Goal: Book appointment/travel/reservation

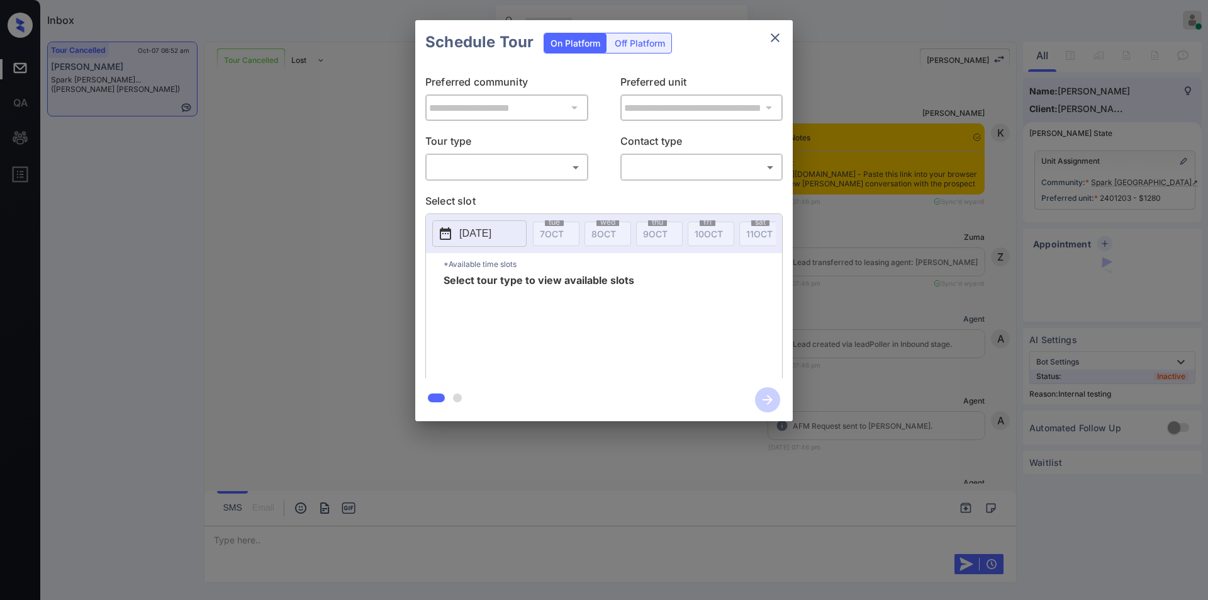
scroll to position [6366, 0]
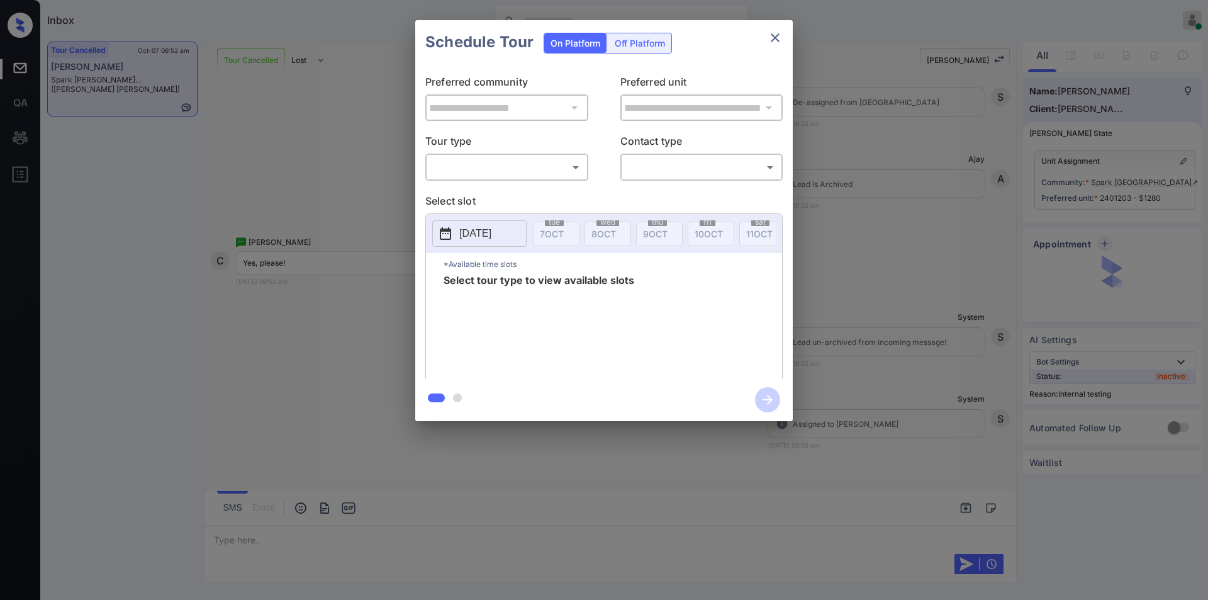
click at [469, 174] on body "Inbox Jiro Alonzo Online Set yourself offline Set yourself on break Profile Swi…" at bounding box center [604, 300] width 1208 height 600
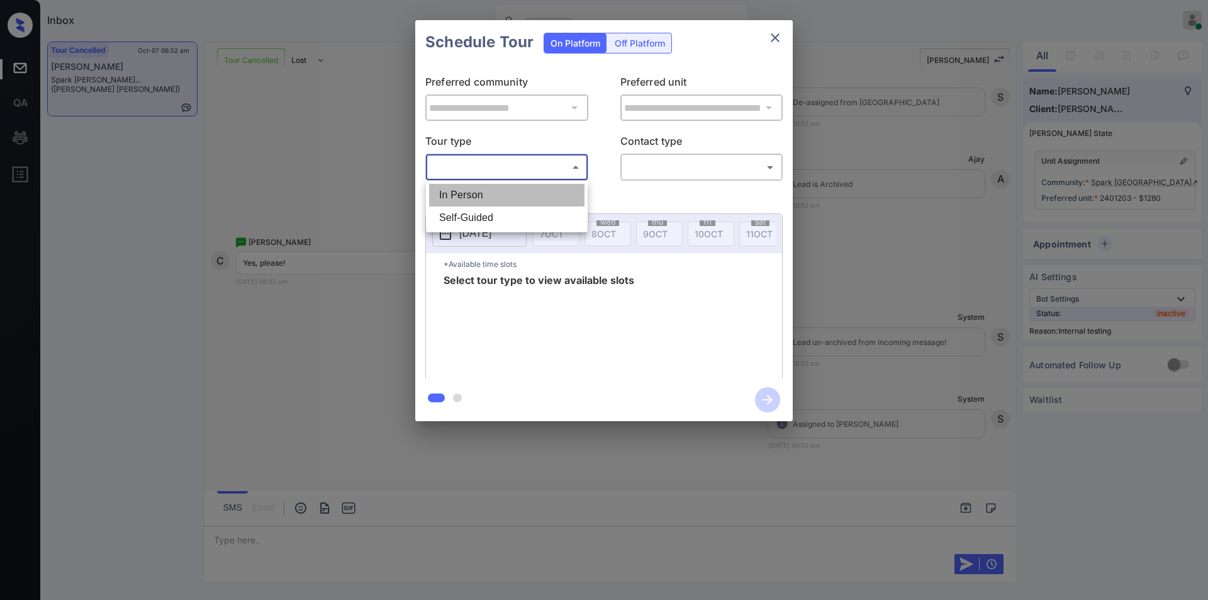
drag, startPoint x: 460, startPoint y: 192, endPoint x: 615, endPoint y: 172, distance: 155.4
click at [468, 192] on li "In Person" at bounding box center [506, 195] width 155 height 23
type input "********"
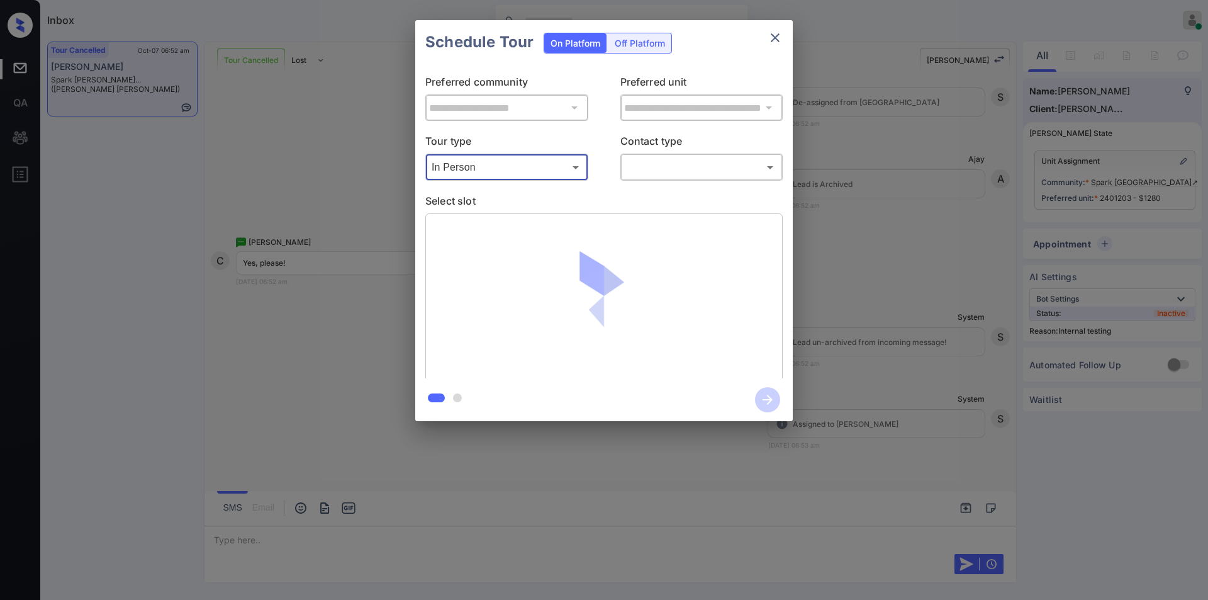
click at [652, 162] on body "Inbox Jiro Alonzo Online Set yourself offline Set yourself on break Profile Swi…" at bounding box center [604, 300] width 1208 height 600
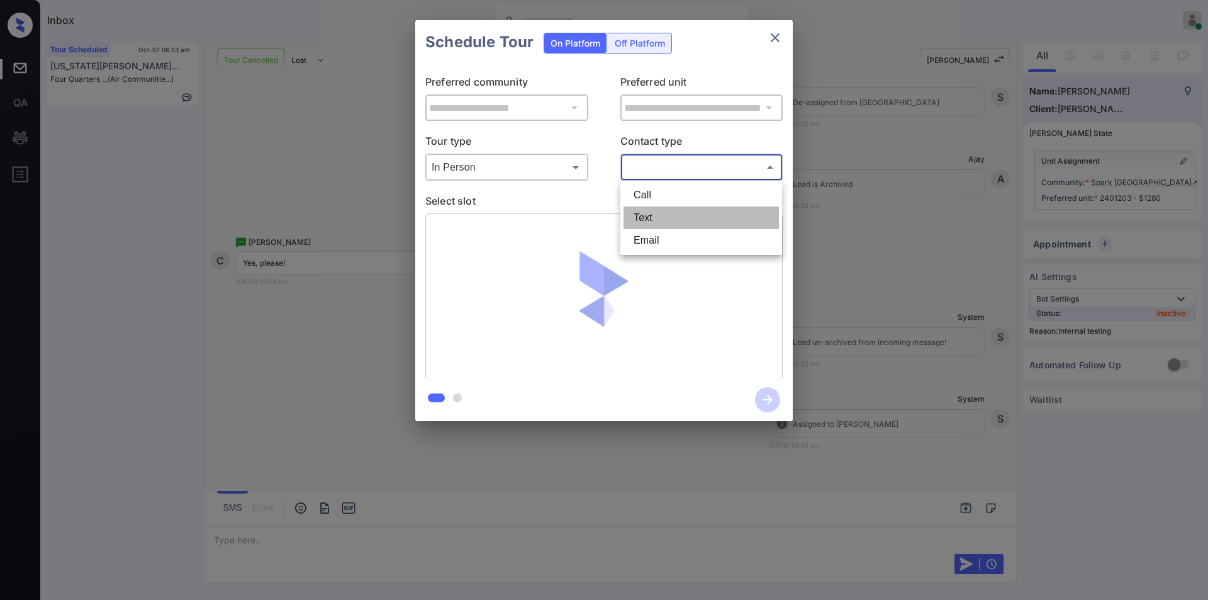
click at [661, 226] on li "Text" at bounding box center [700, 217] width 155 height 23
type input "****"
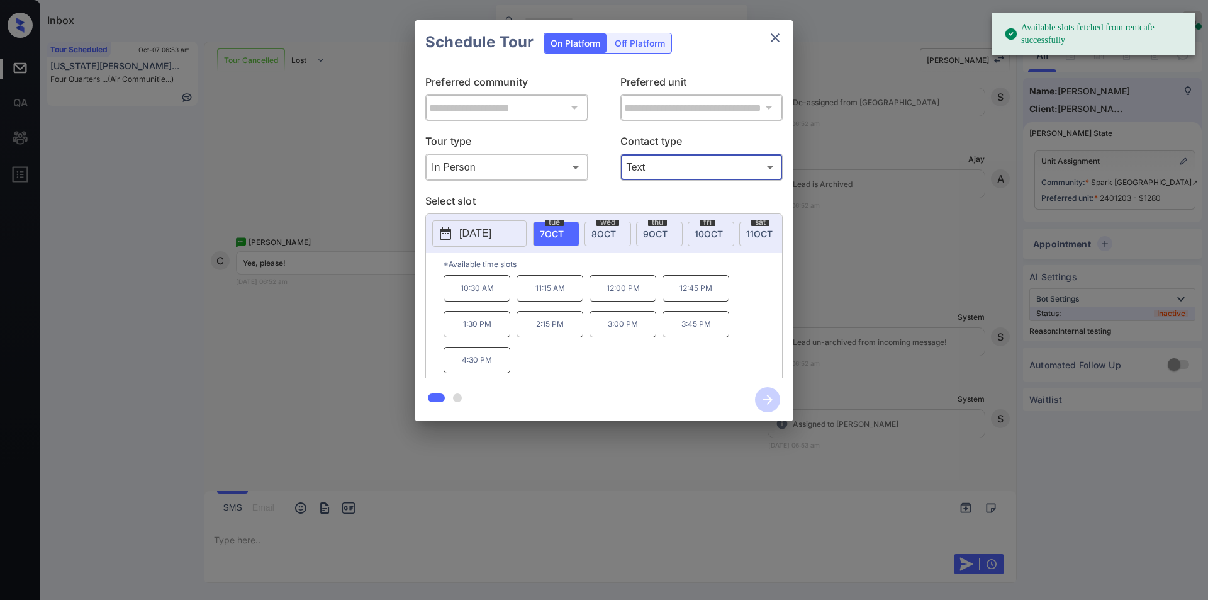
click at [630, 298] on p "12:00 PM" at bounding box center [622, 288] width 67 height 26
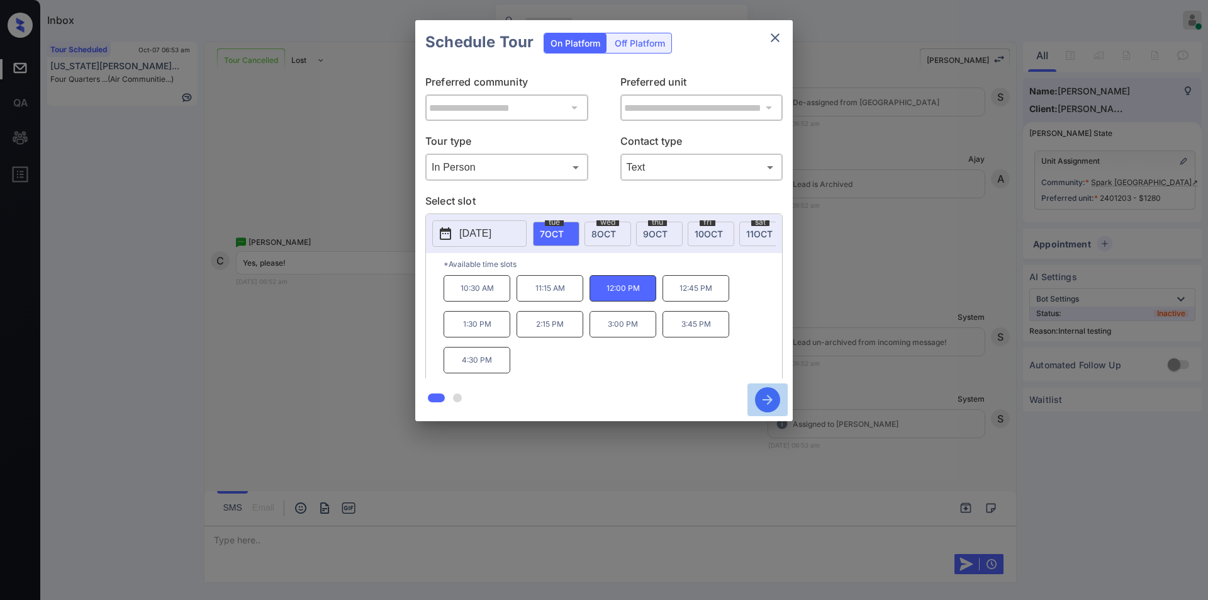
click at [771, 398] on icon "button" at bounding box center [767, 399] width 10 height 10
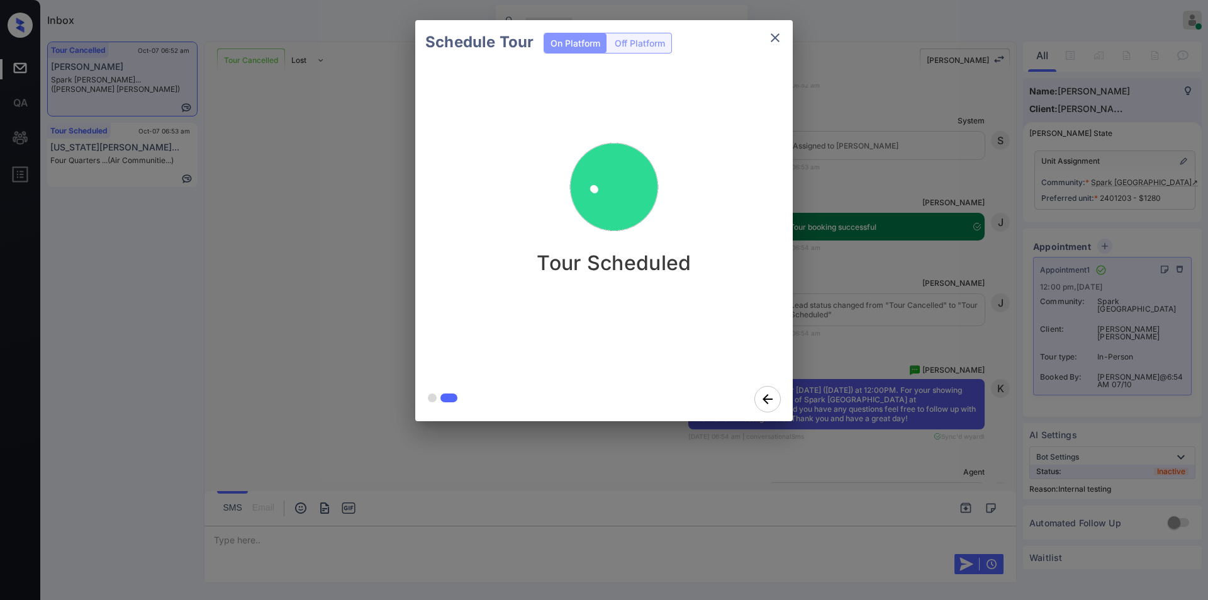
scroll to position [6635, 0]
click at [766, 40] on button "close" at bounding box center [774, 37] width 25 height 25
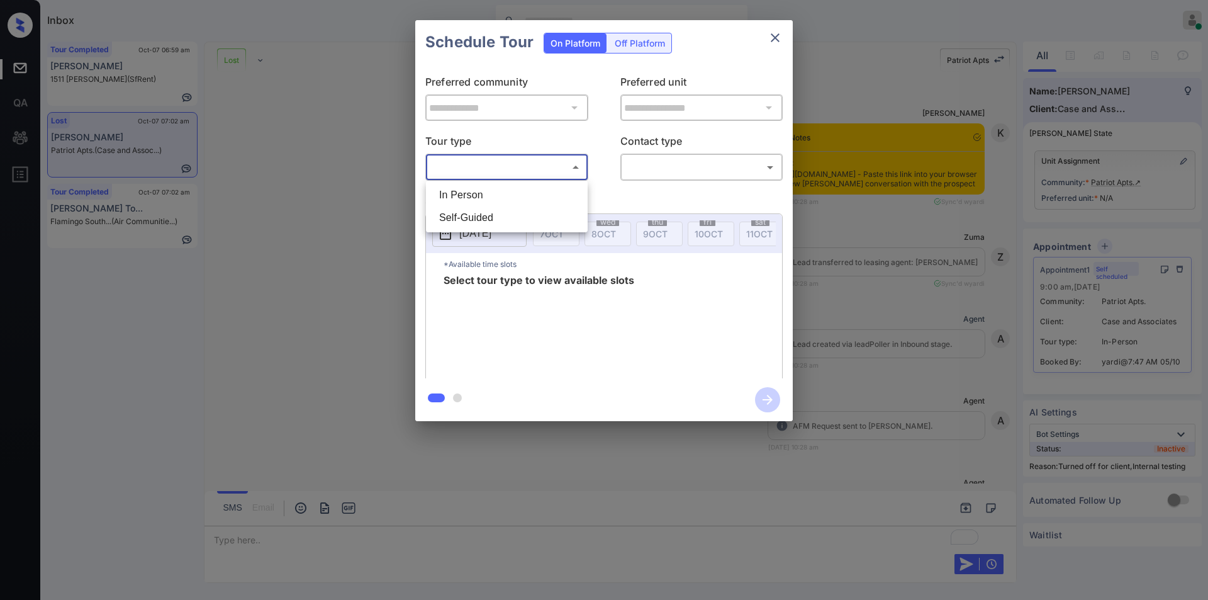
scroll to position [15355, 0]
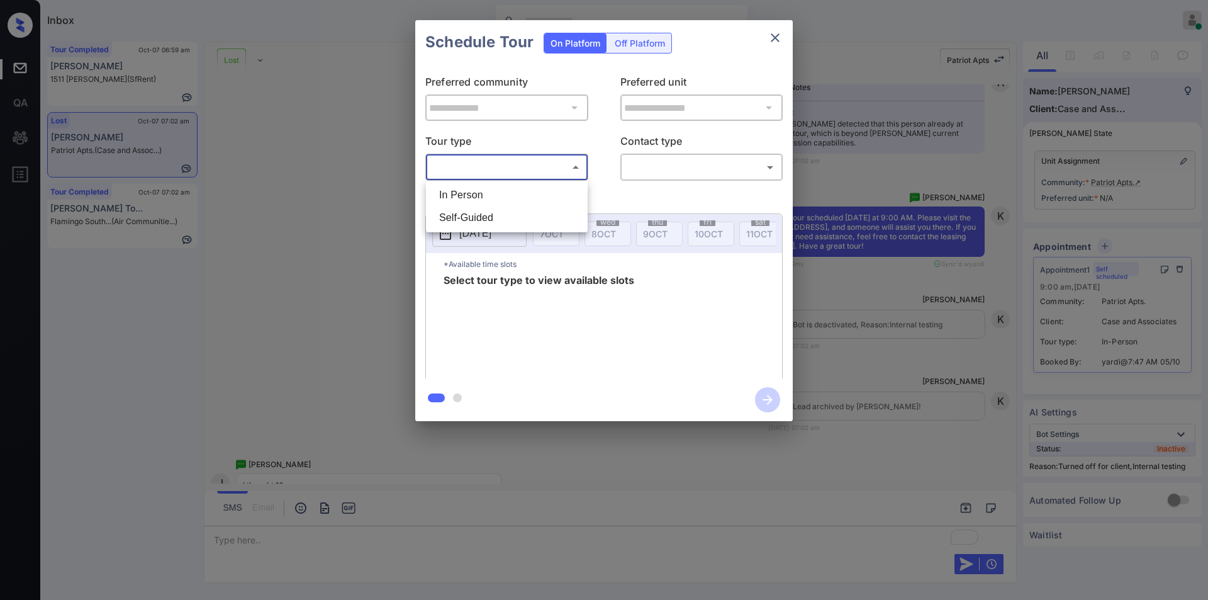
click at [501, 167] on body "Inbox Jiro Alonzo Online Set yourself offline Set yourself on break Profile Swi…" at bounding box center [604, 300] width 1208 height 600
drag, startPoint x: 492, startPoint y: 196, endPoint x: 656, endPoint y: 182, distance: 164.8
click at [493, 196] on li "In Person" at bounding box center [506, 195] width 155 height 23
type input "********"
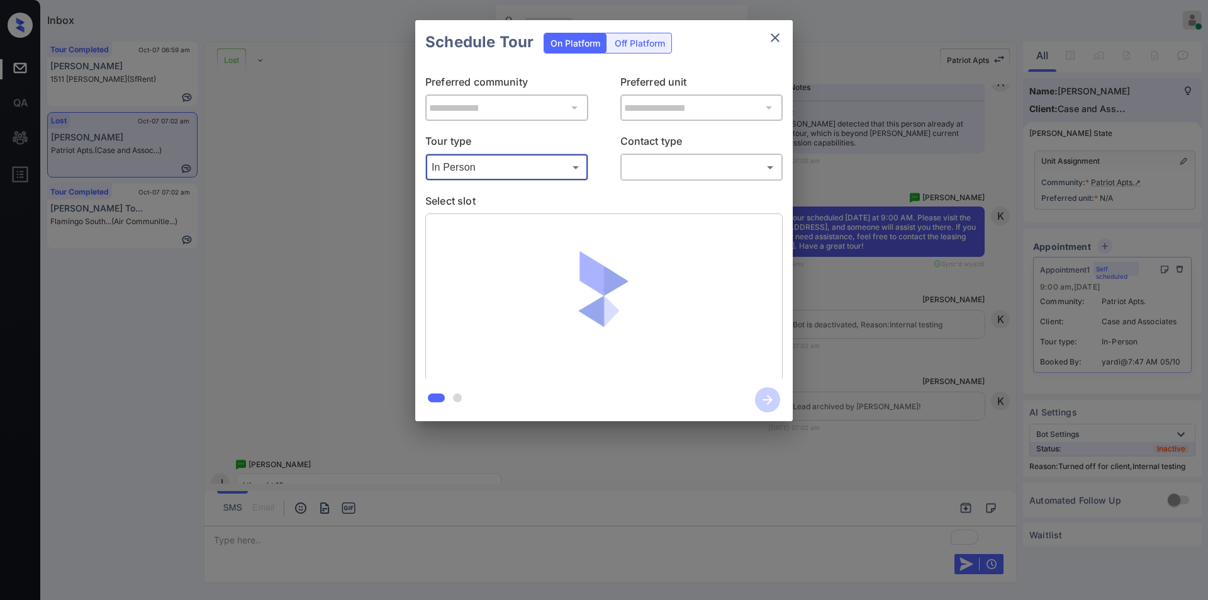
click at [673, 166] on body "Inbox Jiro Alonzo Online Set yourself offline Set yourself on break Profile Swi…" at bounding box center [604, 300] width 1208 height 600
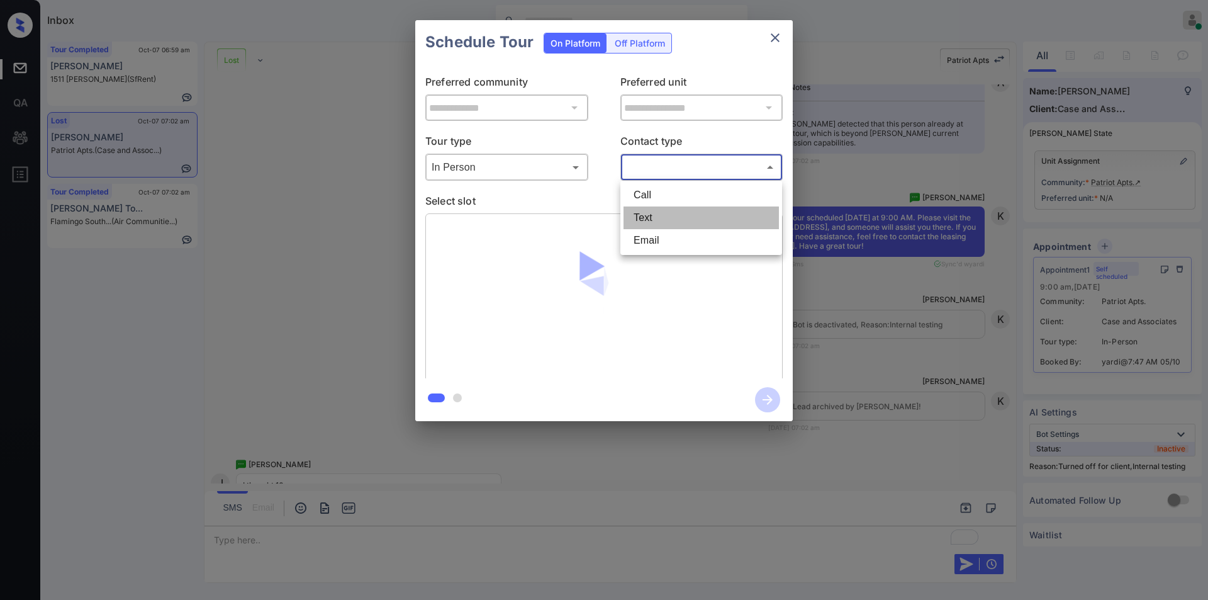
click at [659, 212] on li "Text" at bounding box center [700, 217] width 155 height 23
type input "****"
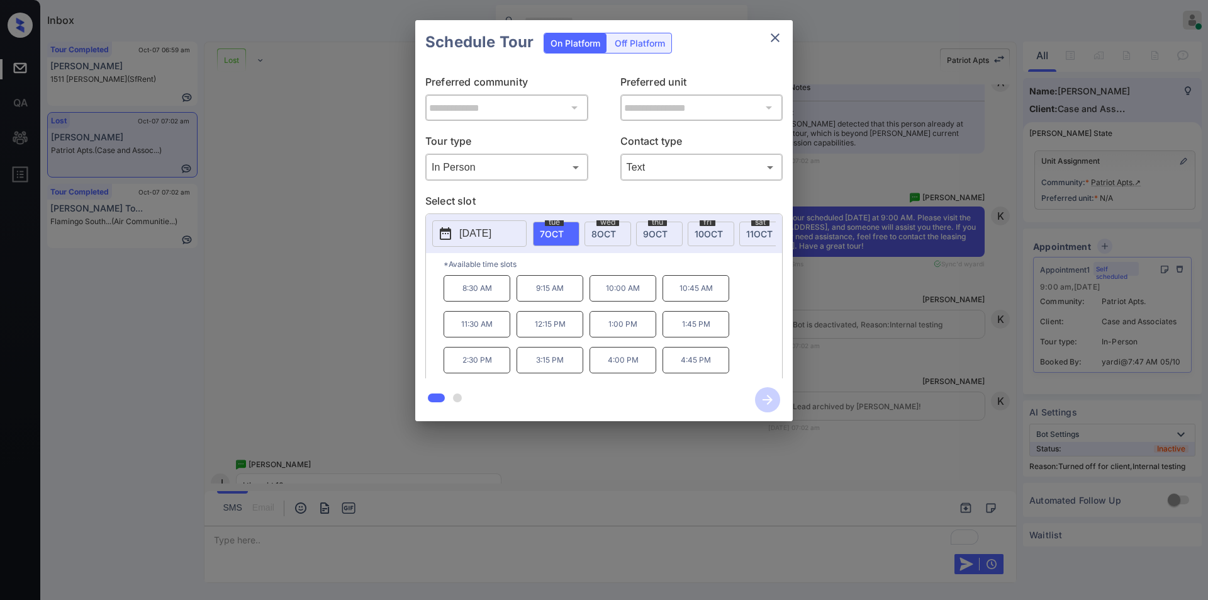
click at [228, 347] on div "**********" at bounding box center [604, 220] width 1208 height 441
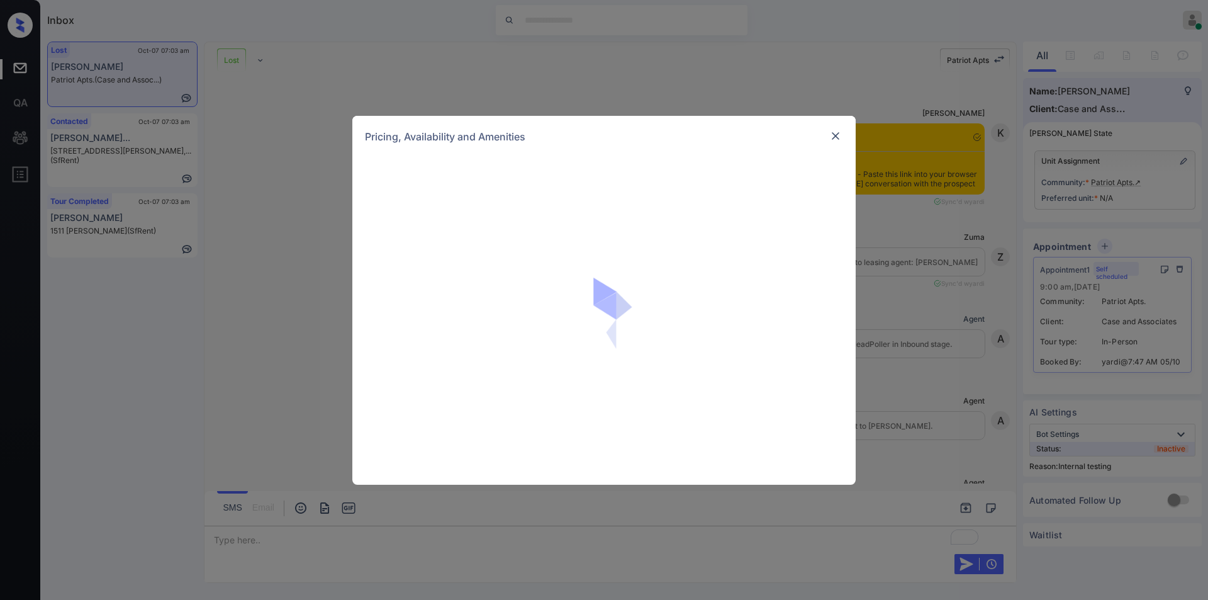
scroll to position [16799, 0]
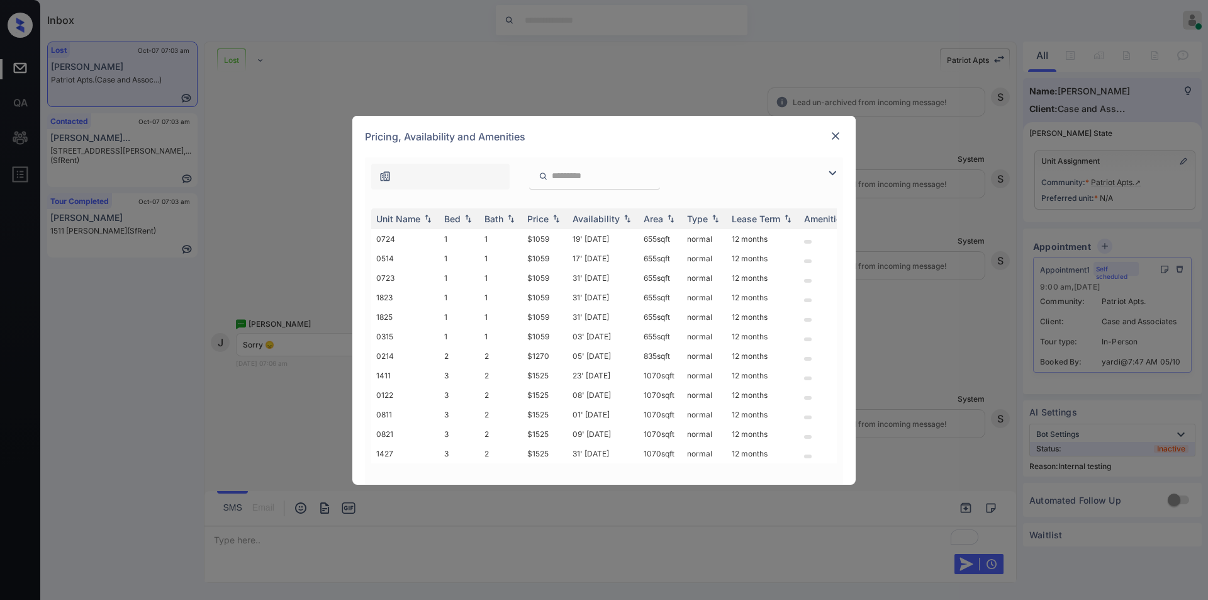
click at [829, 164] on div at bounding box center [604, 173] width 478 height 32
click at [835, 169] on img at bounding box center [832, 172] width 15 height 15
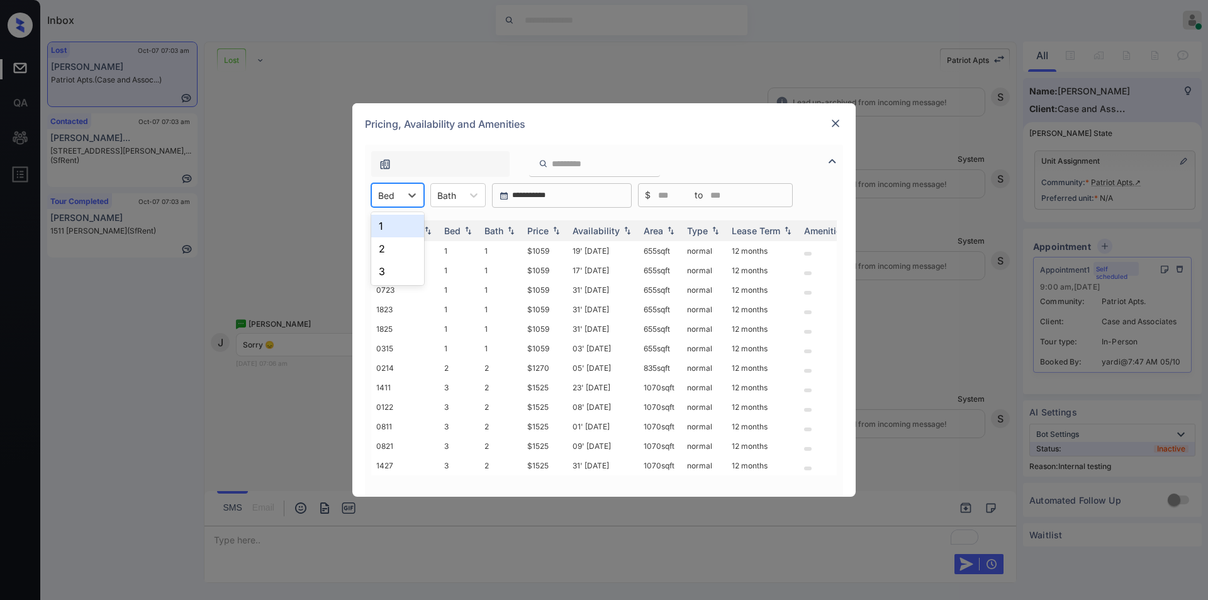
click at [399, 203] on div "Bed" at bounding box center [386, 195] width 29 height 18
click at [382, 247] on div "2" at bounding box center [397, 248] width 53 height 23
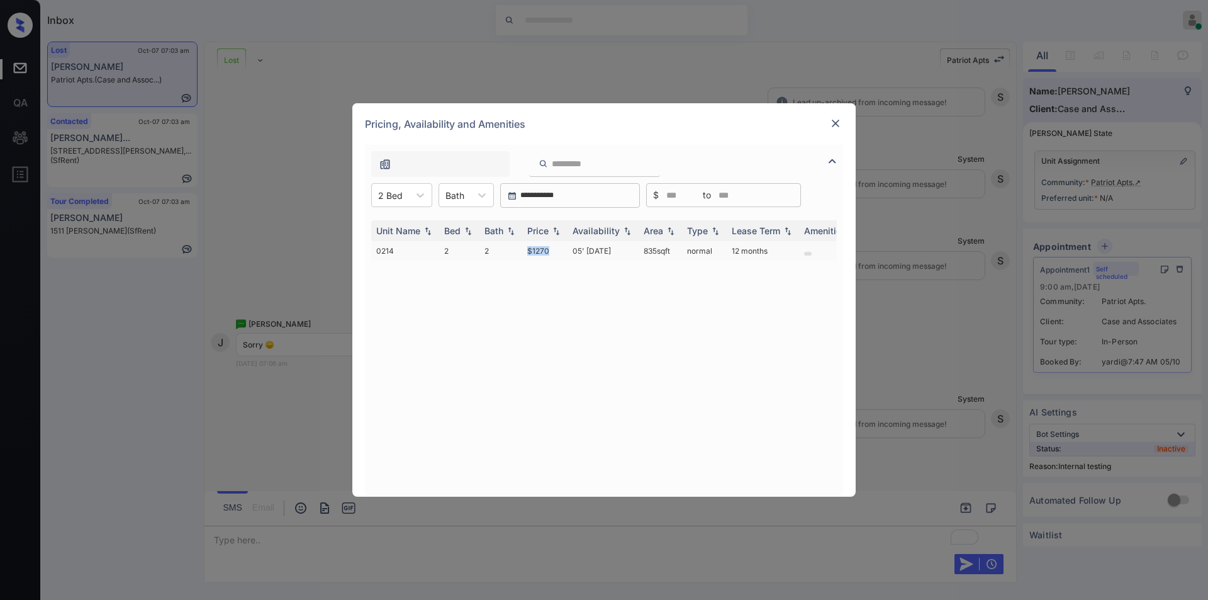
drag, startPoint x: 523, startPoint y: 255, endPoint x: 555, endPoint y: 246, distance: 32.7
click at [555, 246] on td "$1270" at bounding box center [544, 251] width 45 height 20
copy td "$1270"
click at [542, 252] on td "$1270" at bounding box center [544, 251] width 45 height 20
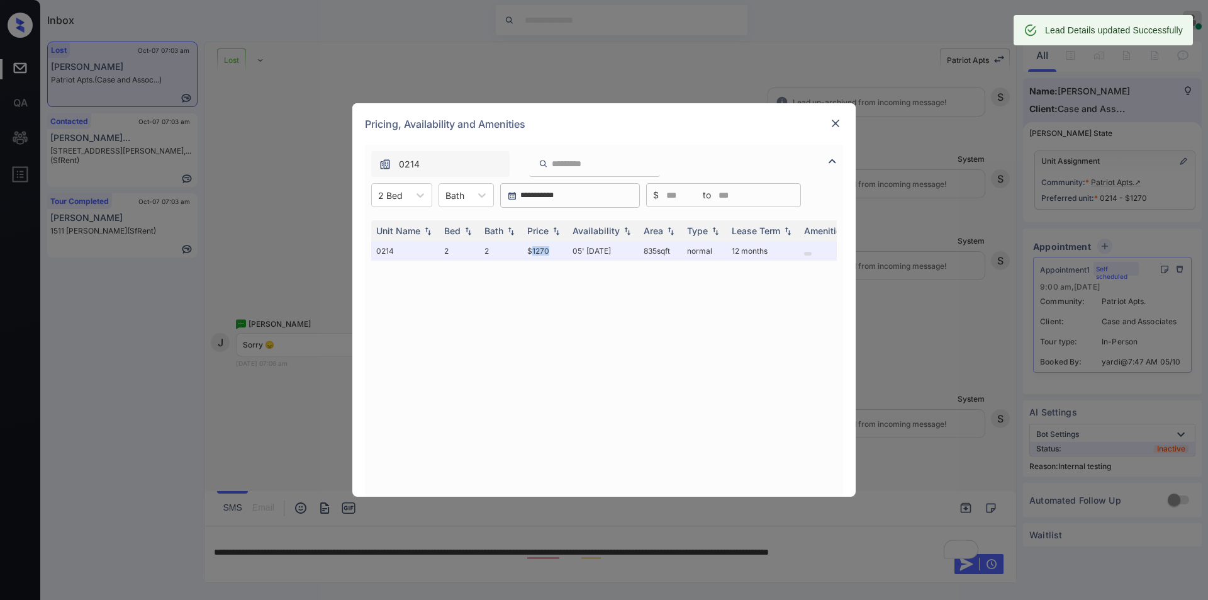
click at [829, 123] on img at bounding box center [835, 123] width 13 height 13
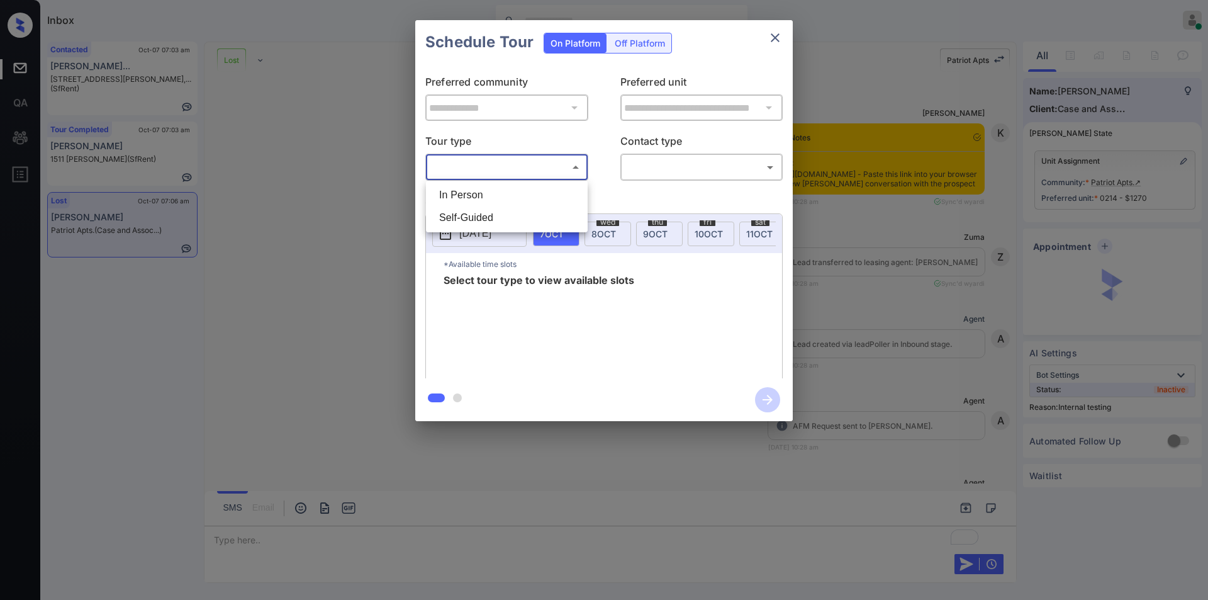
click at [510, 163] on body "Inbox [PERSON_NAME] Online Set yourself offline Set yourself on break Profile S…" at bounding box center [604, 300] width 1208 height 600
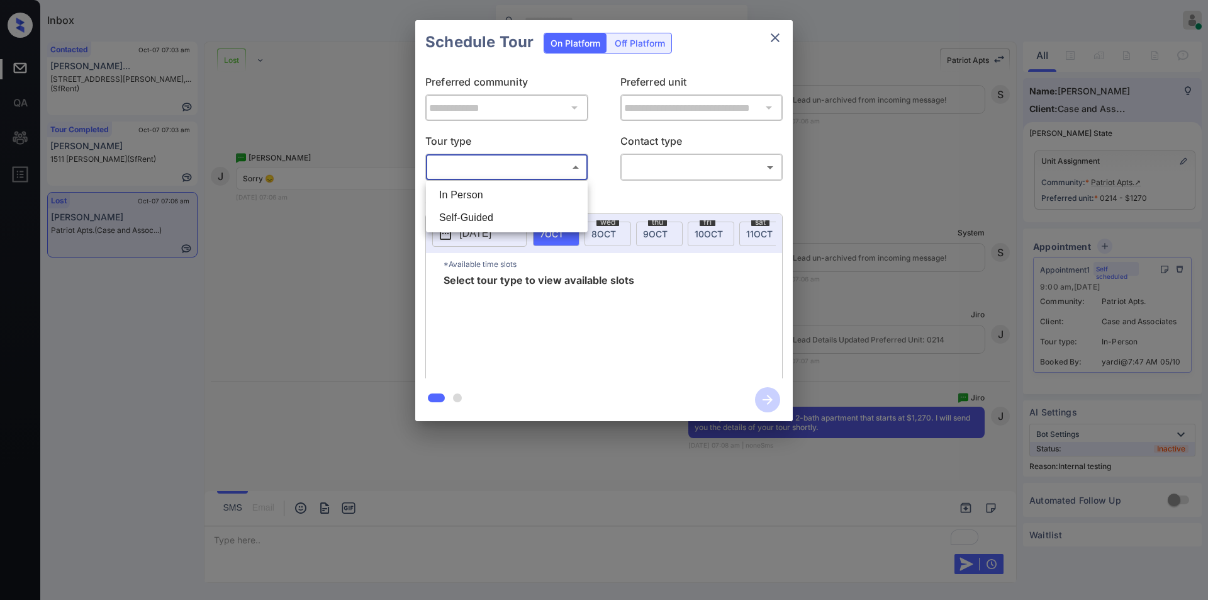
drag, startPoint x: 474, startPoint y: 191, endPoint x: 661, endPoint y: 173, distance: 187.7
click at [474, 191] on li "In Person" at bounding box center [506, 195] width 155 height 23
type input "********"
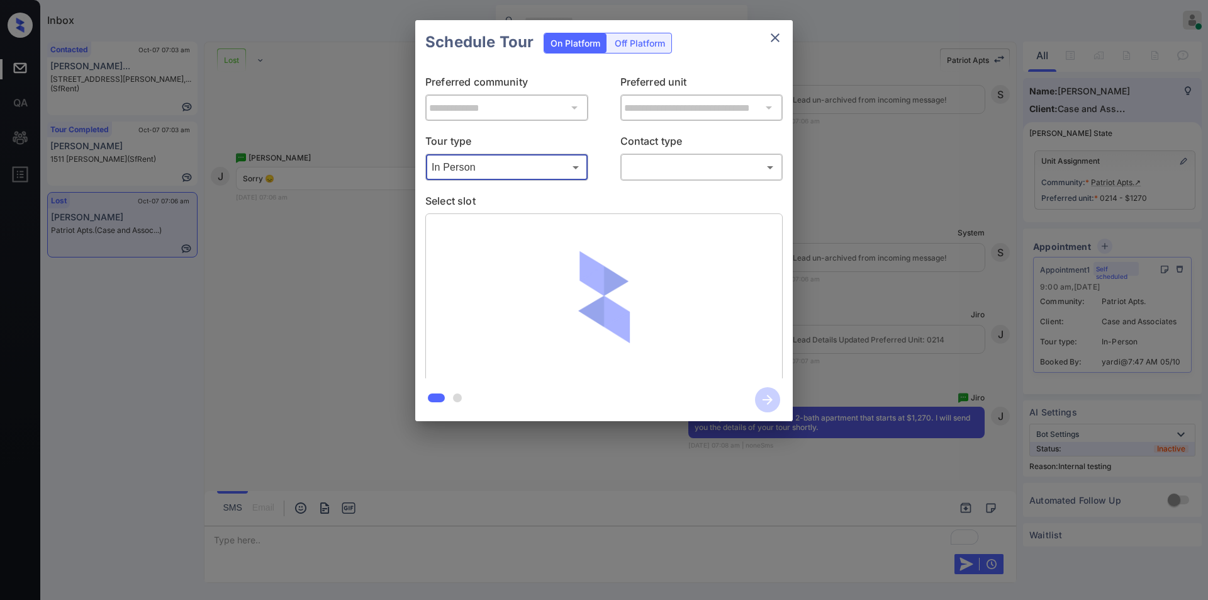
click at [661, 167] on body "Inbox Jiro Alonzo Online Set yourself offline Set yourself on break Profile Swi…" at bounding box center [604, 300] width 1208 height 600
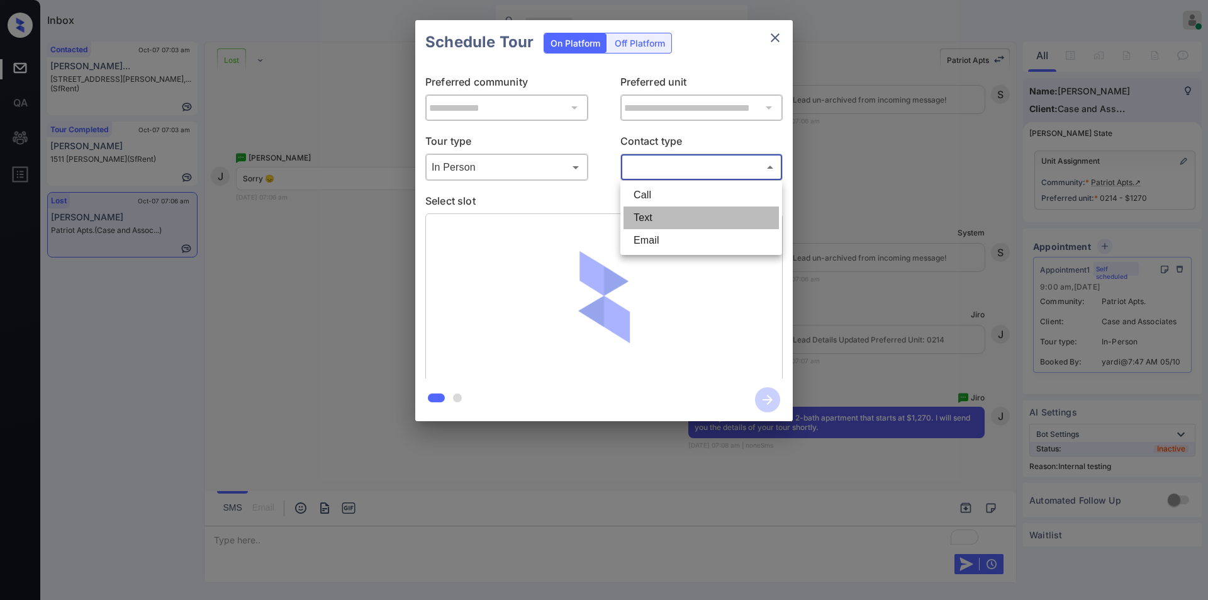
click at [644, 217] on li "Text" at bounding box center [700, 217] width 155 height 23
type input "****"
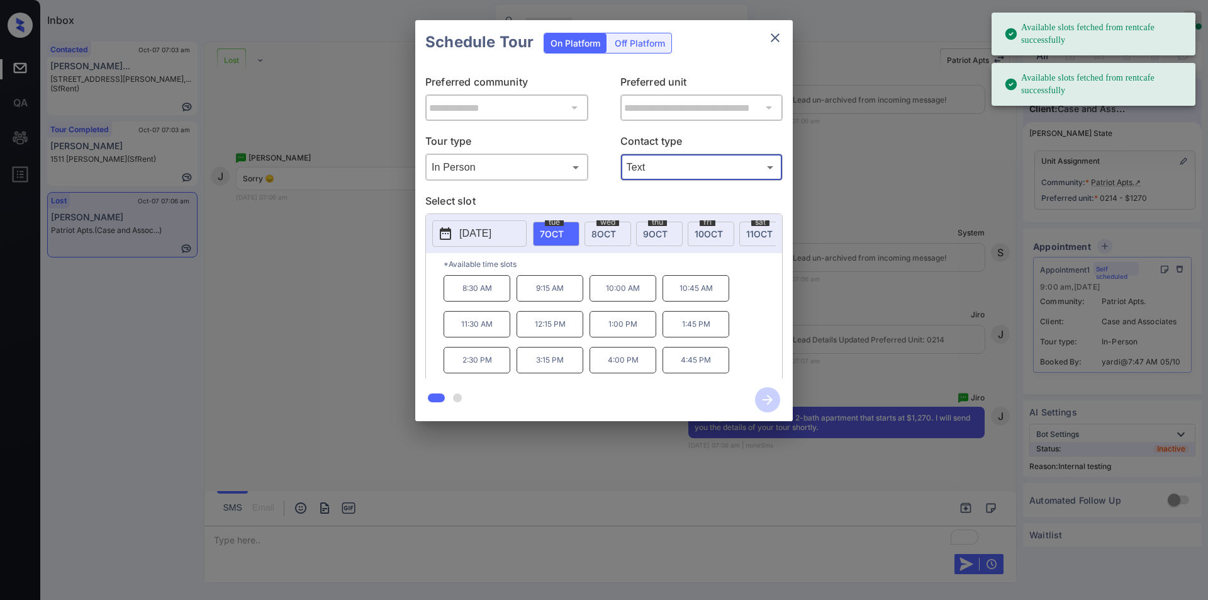
click at [632, 294] on p "10:00 AM" at bounding box center [622, 288] width 67 height 26
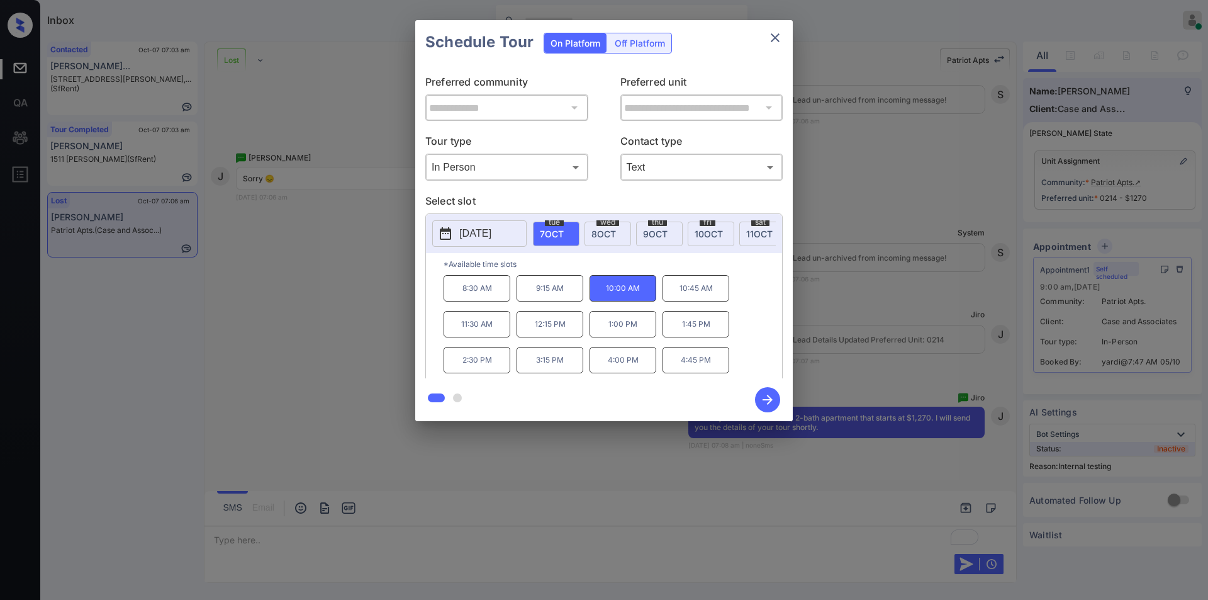
click at [776, 33] on icon "close" at bounding box center [774, 37] width 15 height 15
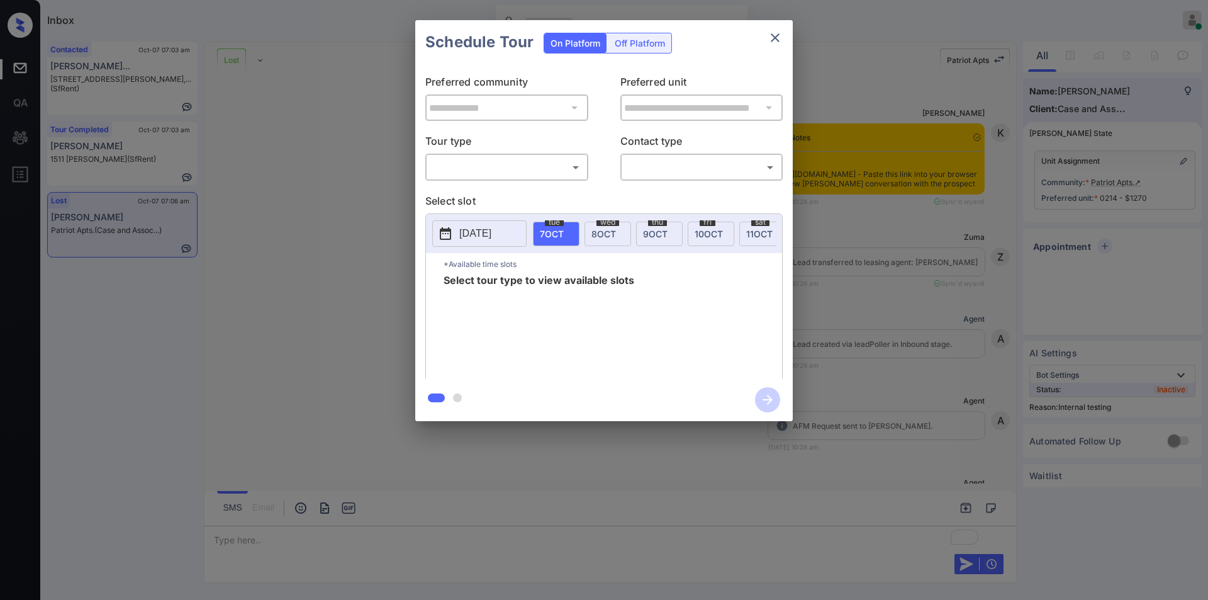
scroll to position [16965, 0]
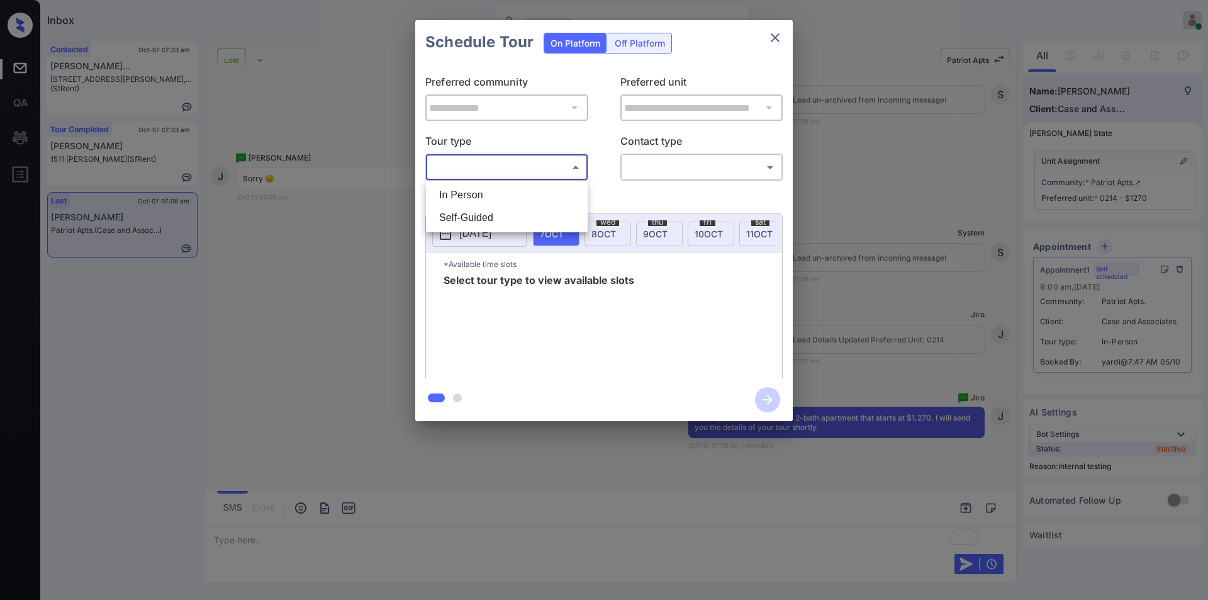
click at [495, 165] on body "Inbox Jiro Alonzo Online Set yourself offline Set yourself on break Profile Swi…" at bounding box center [604, 300] width 1208 height 600
click at [482, 189] on li "In Person" at bounding box center [506, 195] width 155 height 23
type input "********"
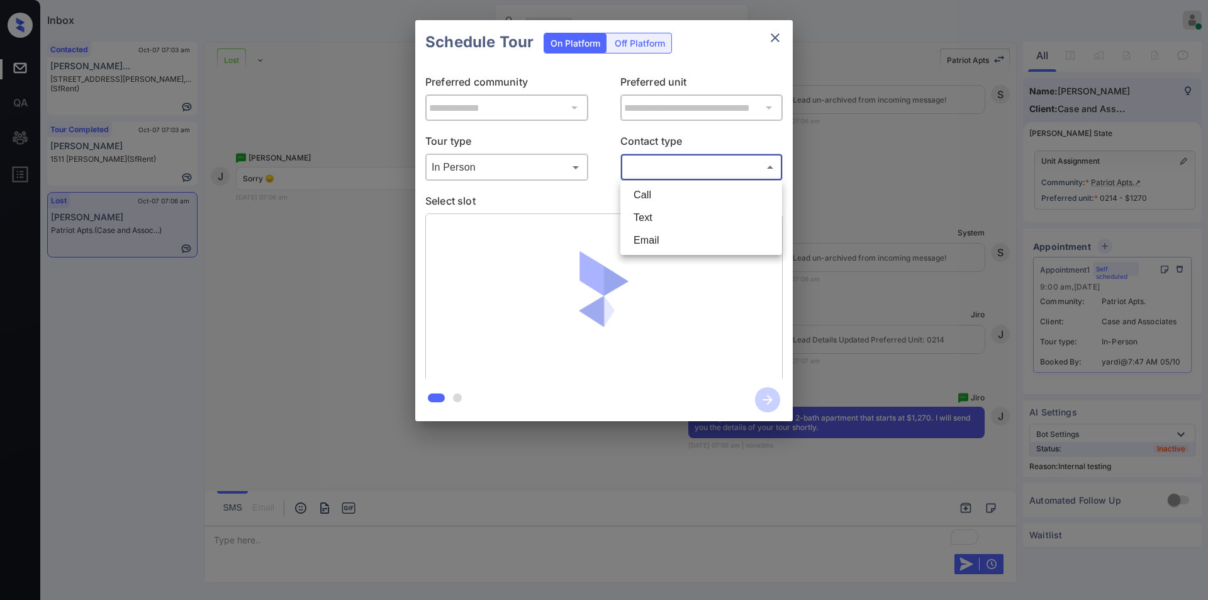
click at [670, 162] on body "Inbox Jiro Alonzo Online Set yourself offline Set yourself on break Profile Swi…" at bounding box center [604, 300] width 1208 height 600
click at [641, 213] on li "Text" at bounding box center [700, 217] width 155 height 23
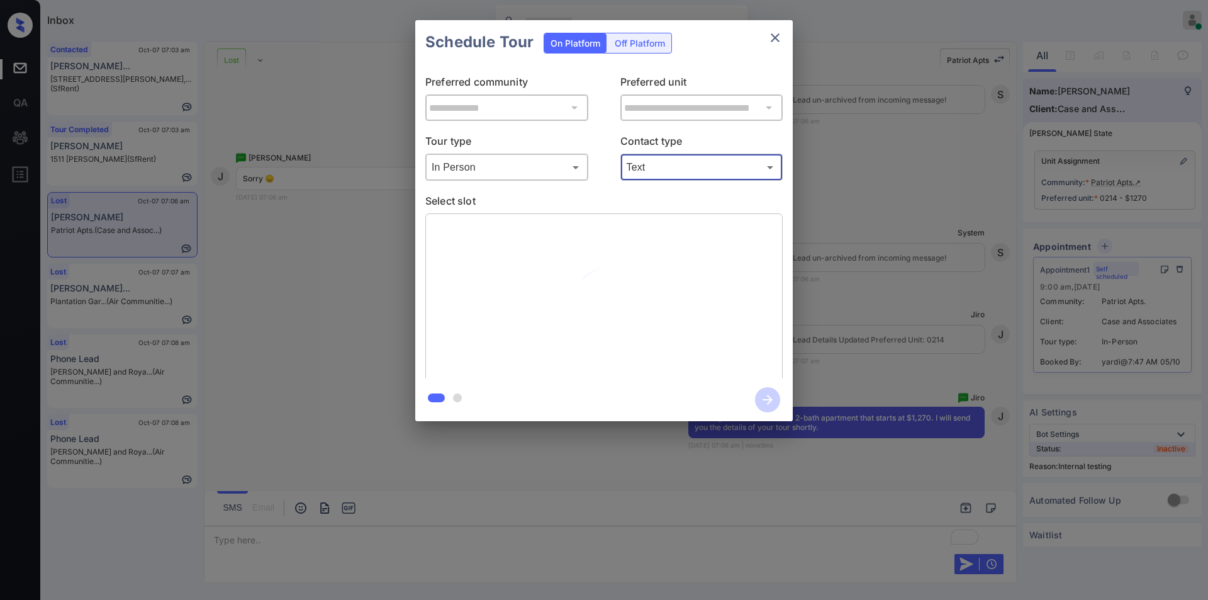
type input "****"
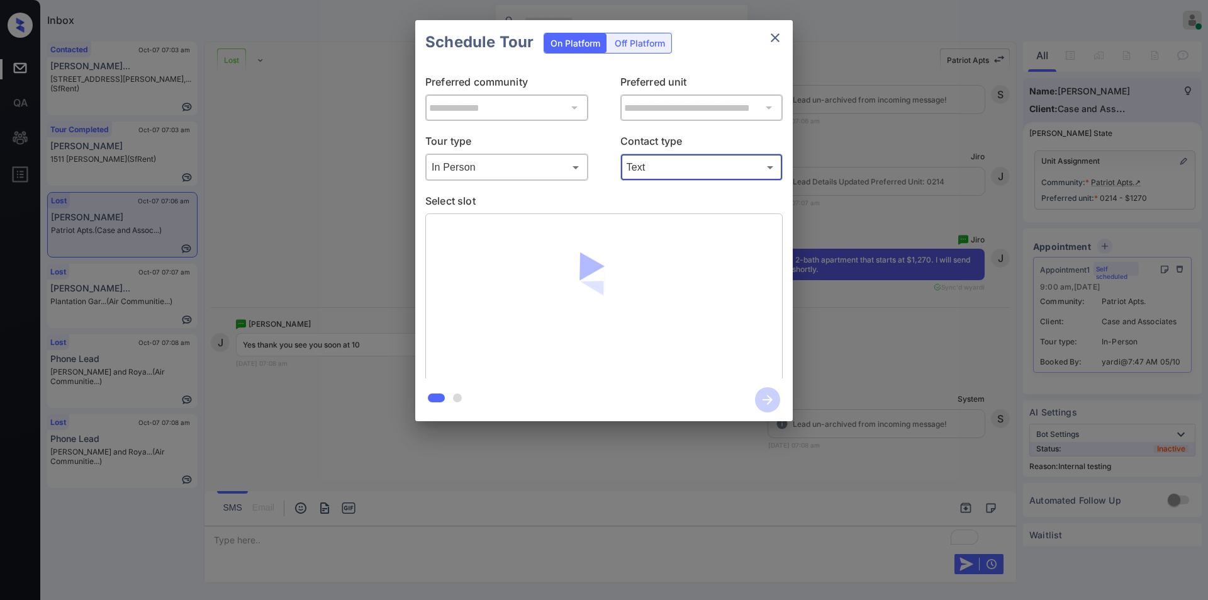
scroll to position [17123, 0]
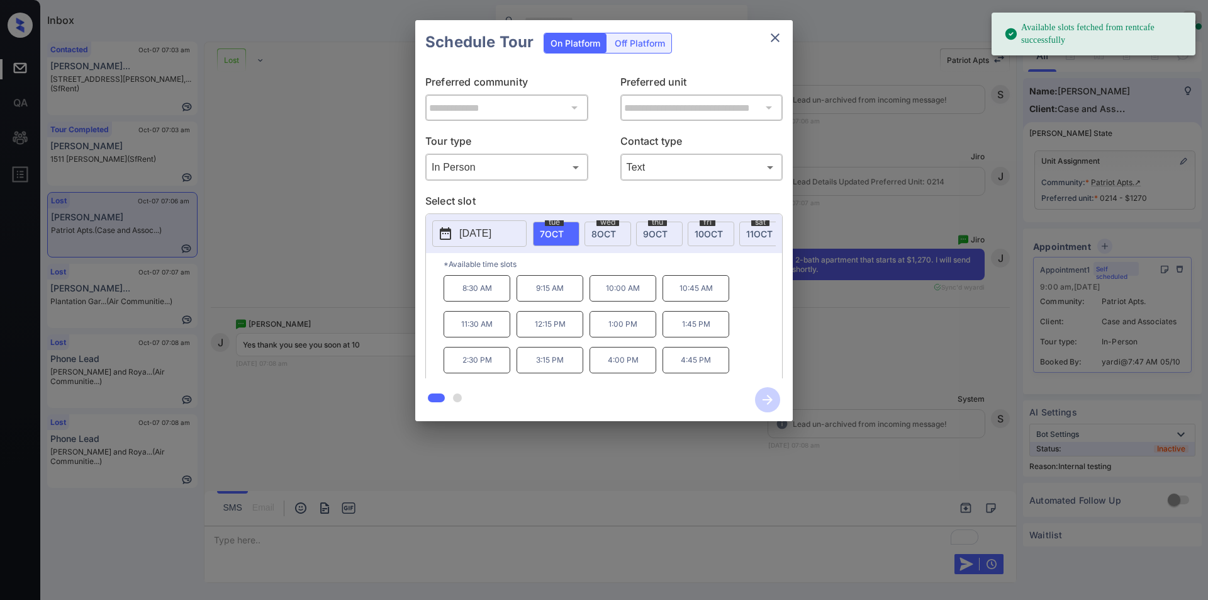
click at [620, 296] on p "10:00 AM" at bounding box center [622, 288] width 67 height 26
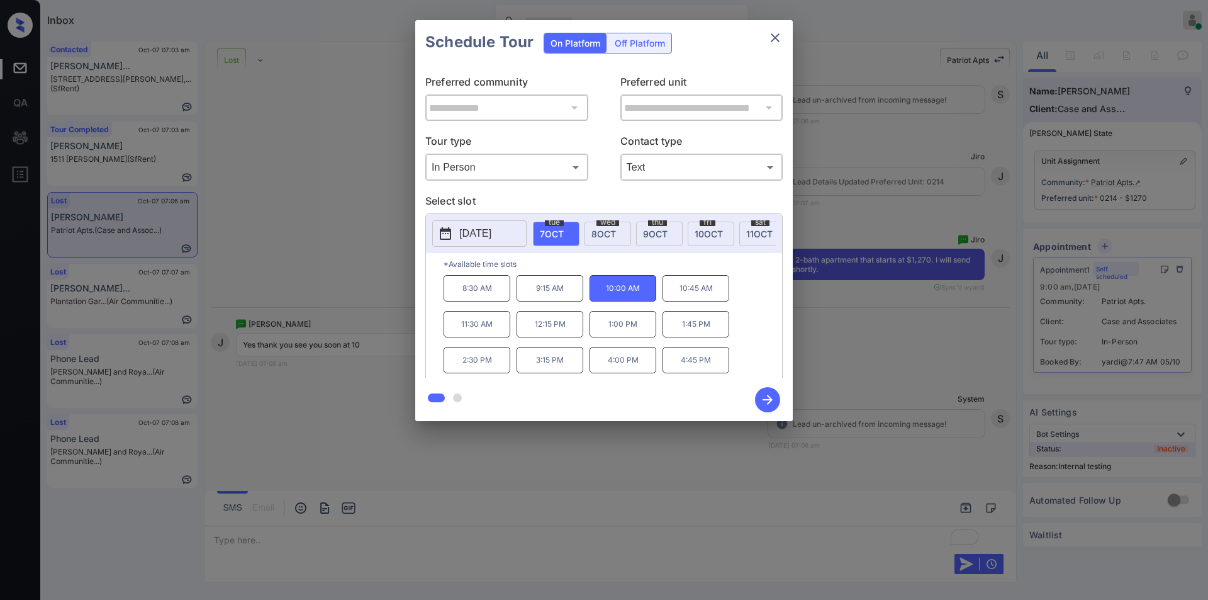
click at [765, 393] on icon "button" at bounding box center [767, 399] width 25 height 25
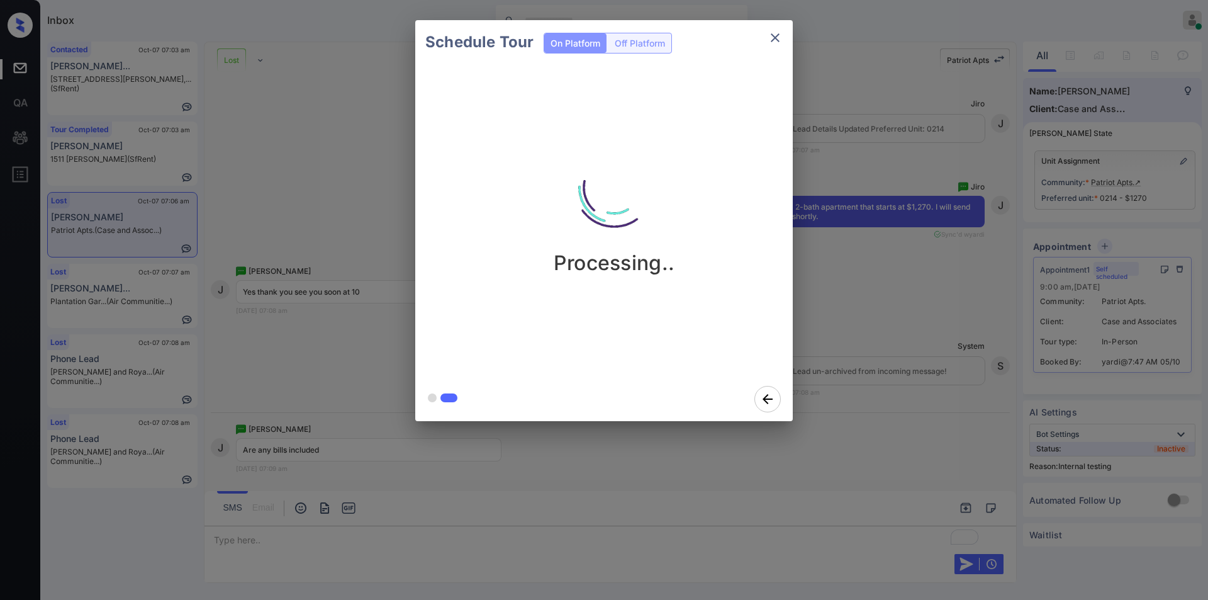
scroll to position [17281, 0]
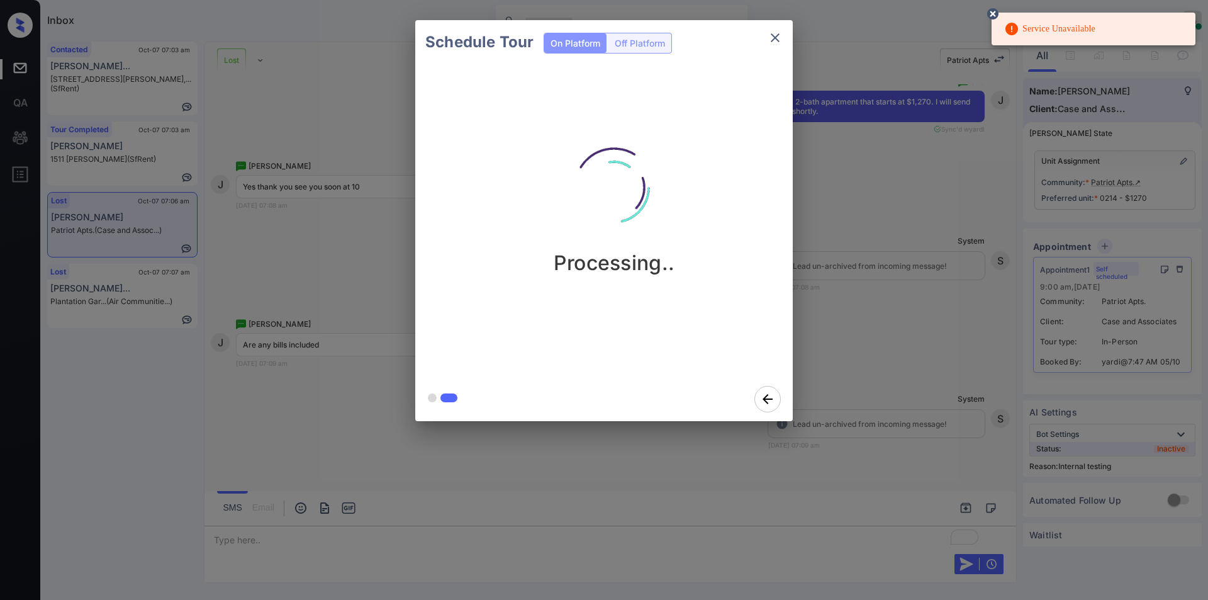
click at [774, 36] on icon "close" at bounding box center [775, 37] width 9 height 9
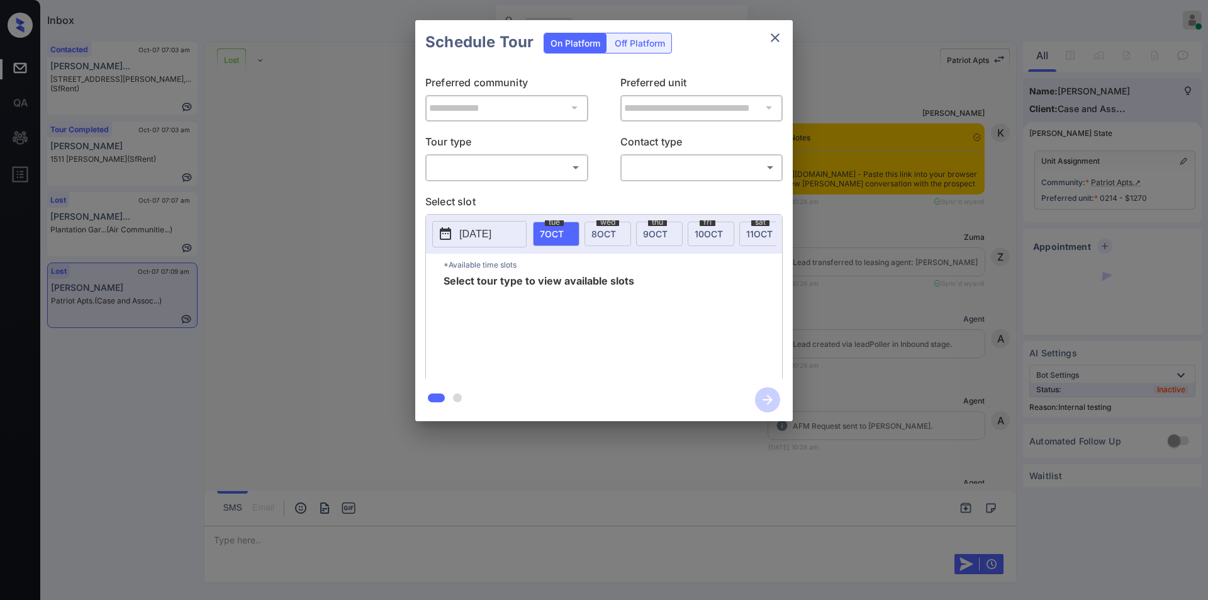
scroll to position [17681, 0]
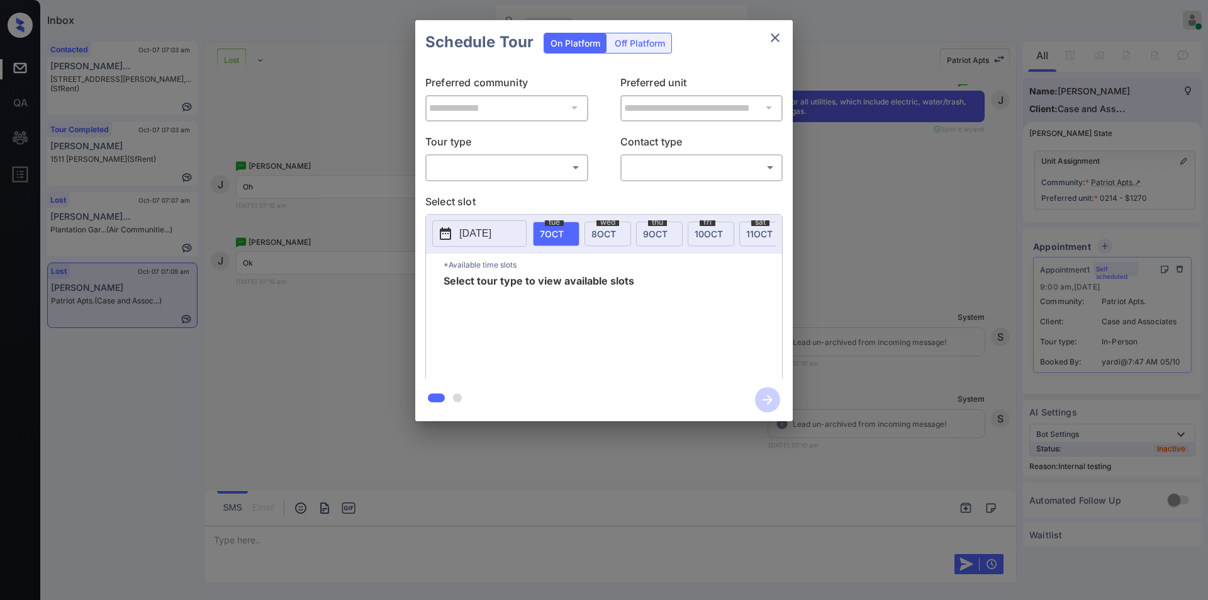
click at [471, 174] on body "Inbox Jiro Alonzo Online Set yourself offline Set yourself on break Profile Swi…" at bounding box center [604, 300] width 1208 height 600
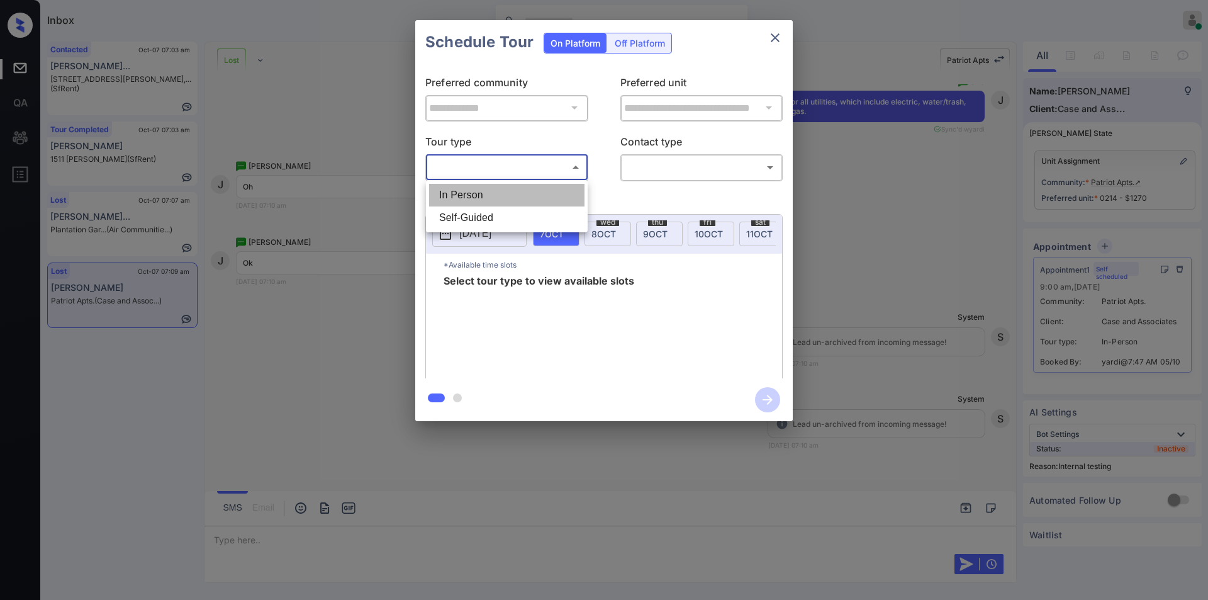
click at [462, 194] on li "In Person" at bounding box center [506, 195] width 155 height 23
type input "********"
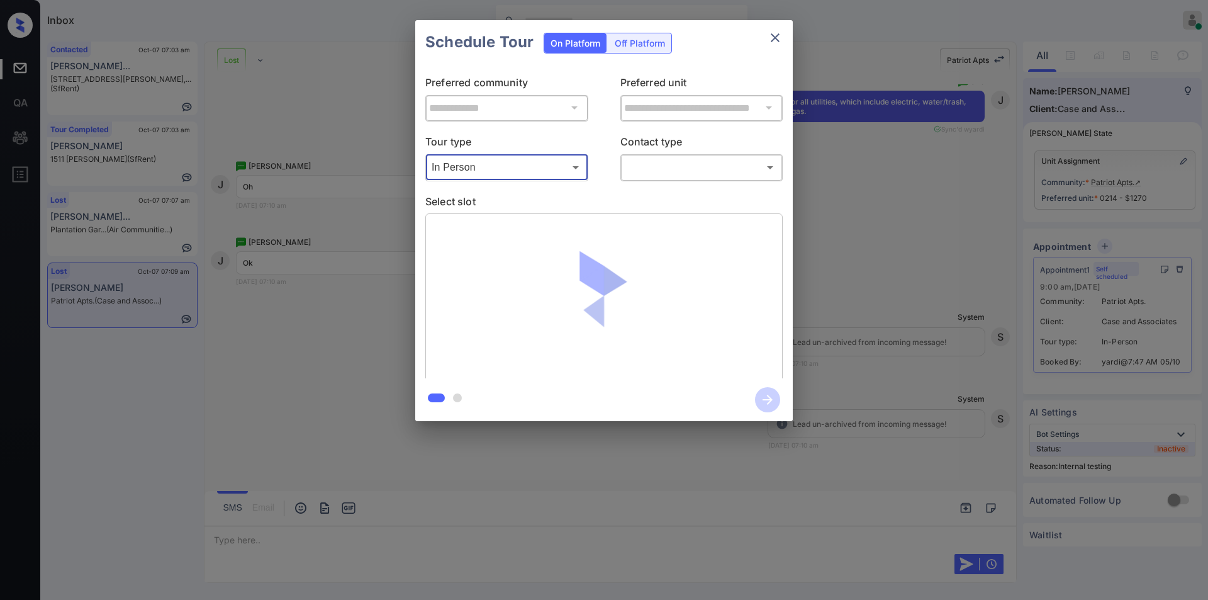
click at [649, 165] on body "Inbox Jiro Alonzo Online Set yourself offline Set yourself on break Profile Swi…" at bounding box center [604, 300] width 1208 height 600
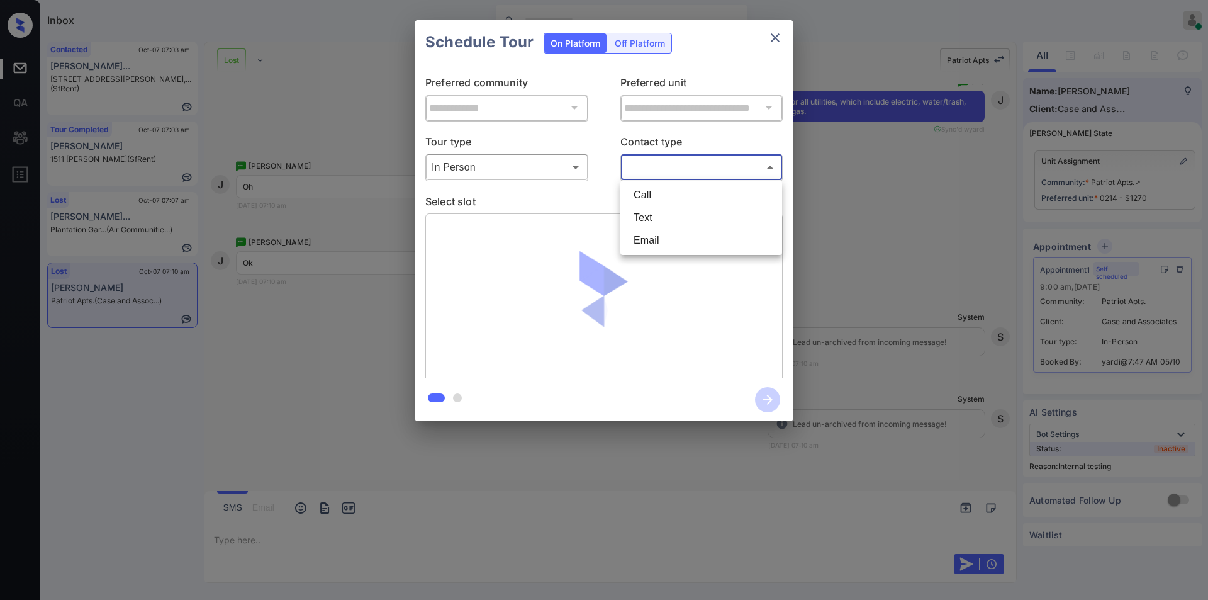
click at [643, 211] on li "Text" at bounding box center [700, 217] width 155 height 23
type input "****"
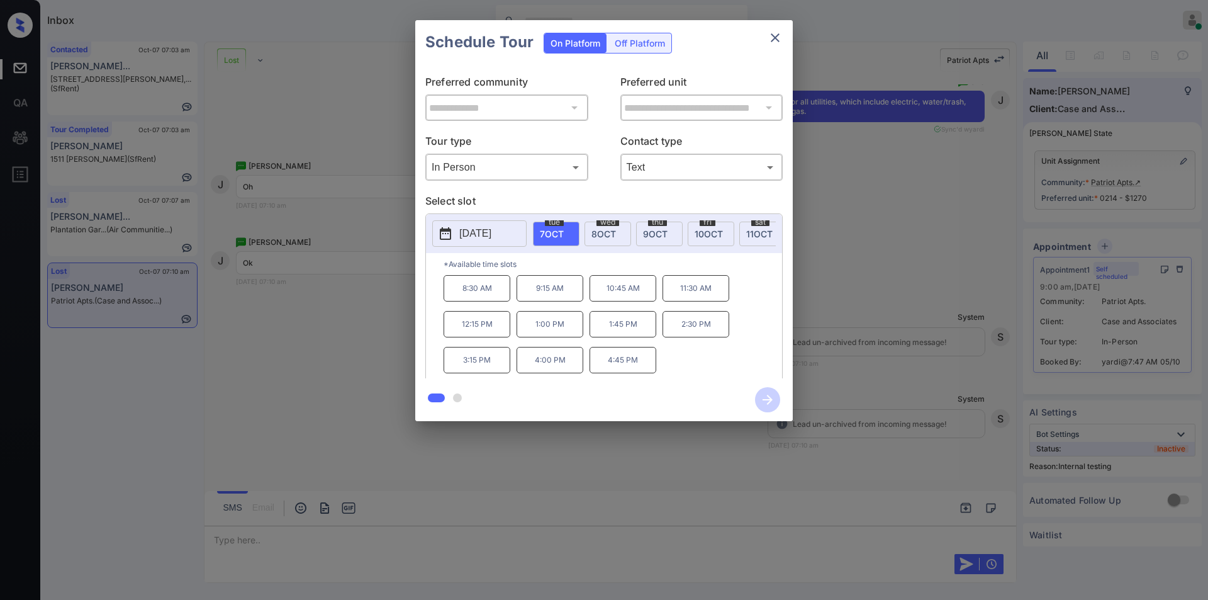
click at [355, 374] on div "**********" at bounding box center [604, 220] width 1208 height 441
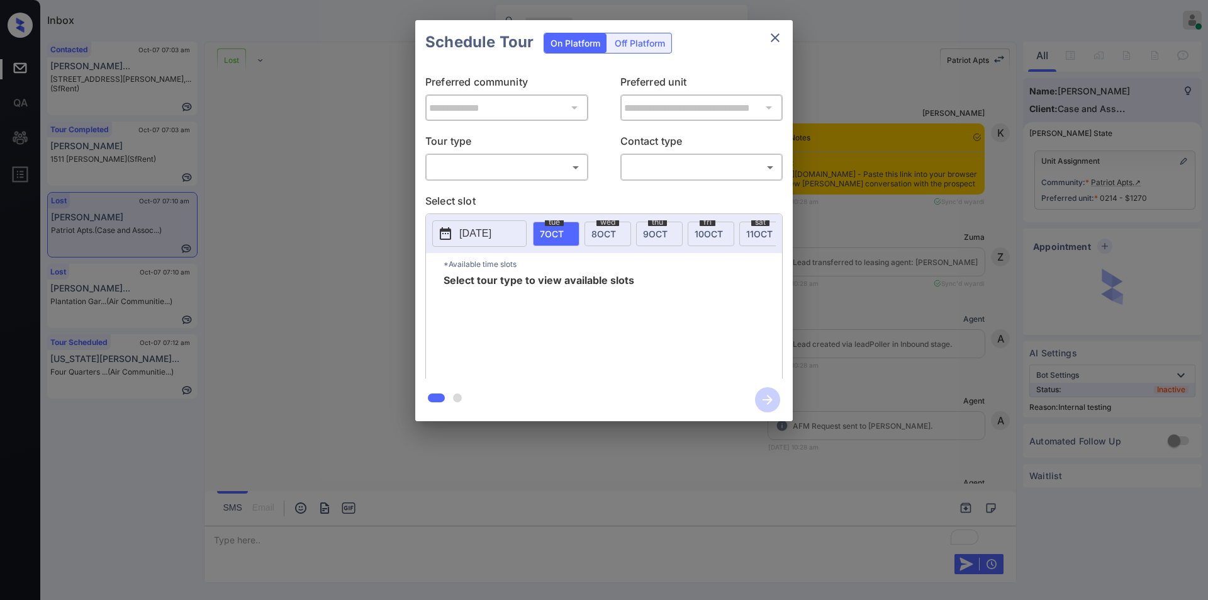
scroll to position [17756, 0]
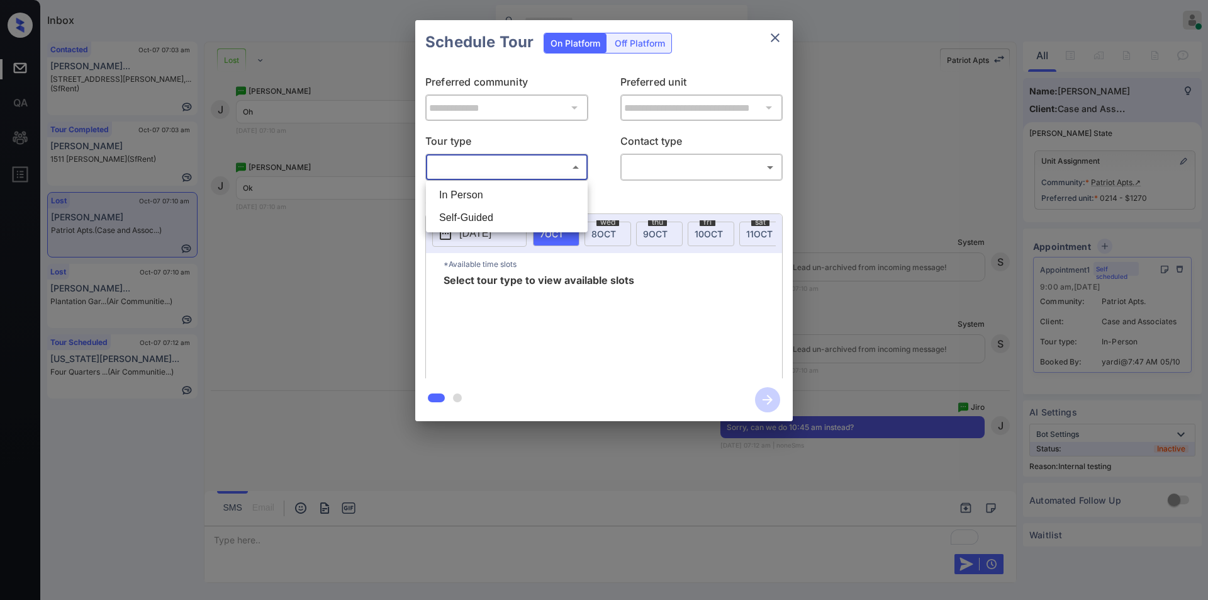
click at [535, 164] on body "Inbox [PERSON_NAME] Online Set yourself offline Set yourself on break Profile S…" at bounding box center [604, 300] width 1208 height 600
click at [505, 187] on li "In Person" at bounding box center [506, 195] width 155 height 23
type input "********"
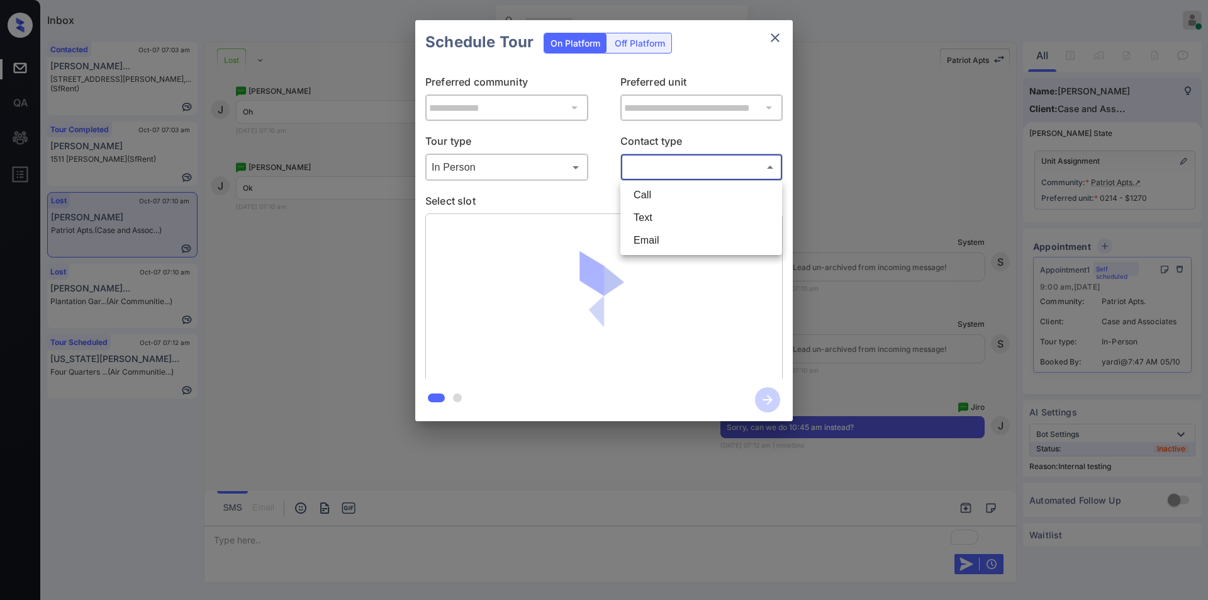
click at [697, 173] on body "Inbox [PERSON_NAME] Online Set yourself offline Set yourself on break Profile S…" at bounding box center [604, 300] width 1208 height 600
click at [658, 214] on li "Text" at bounding box center [700, 217] width 155 height 23
type input "****"
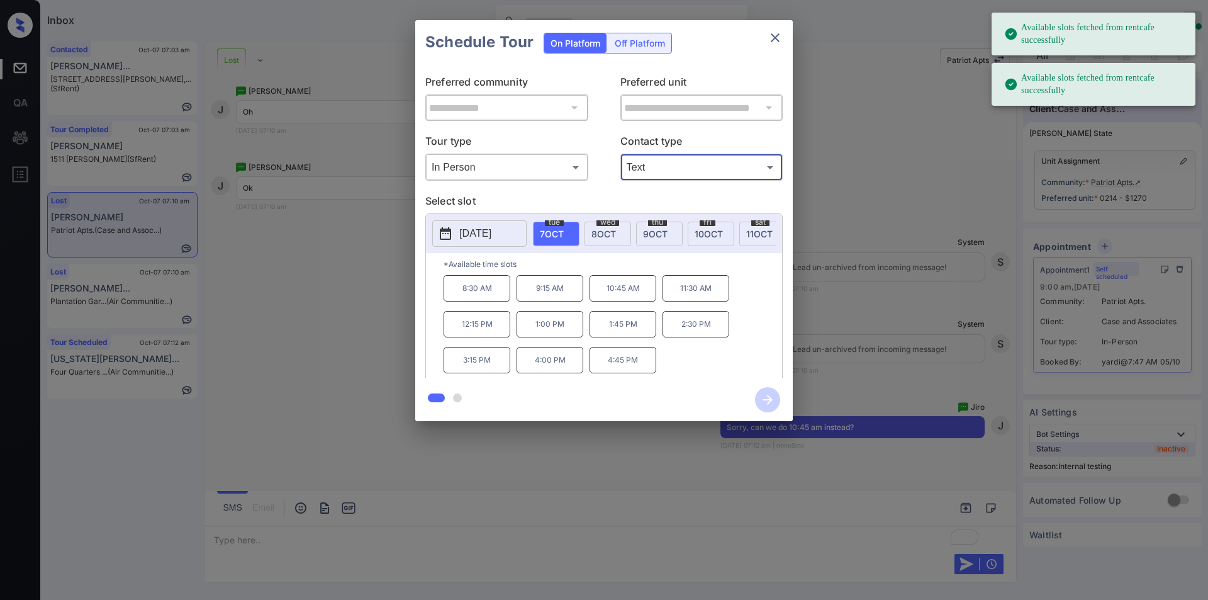
click at [397, 310] on div "**********" at bounding box center [604, 220] width 1208 height 441
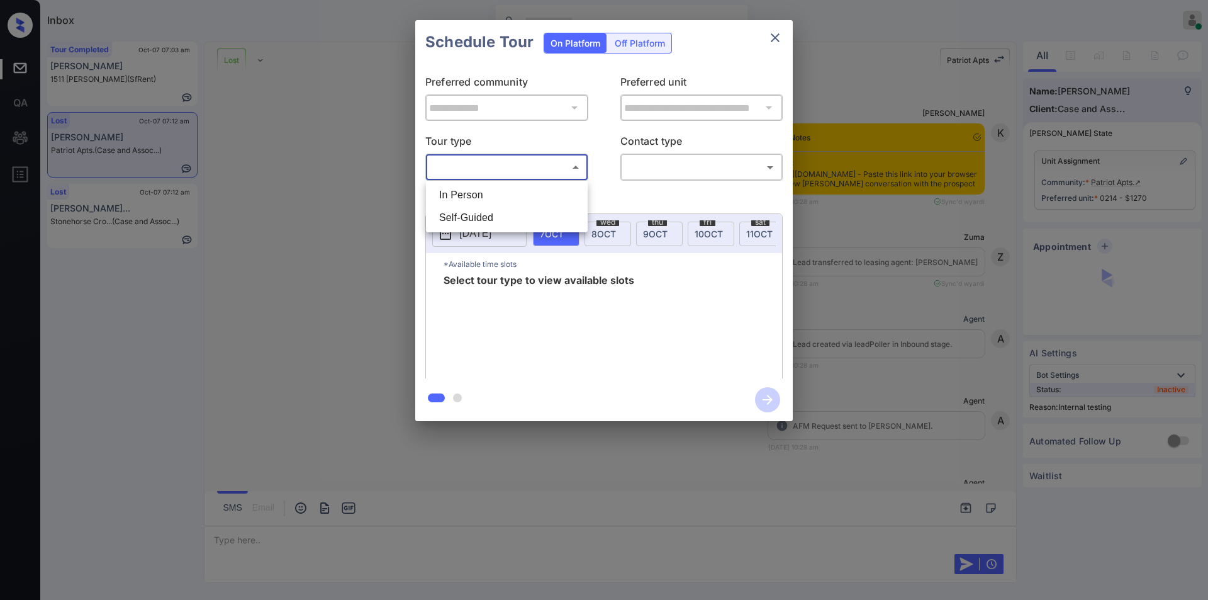
click at [538, 167] on body "Inbox [PERSON_NAME] Online Set yourself offline Set yourself on break Profile S…" at bounding box center [604, 300] width 1208 height 600
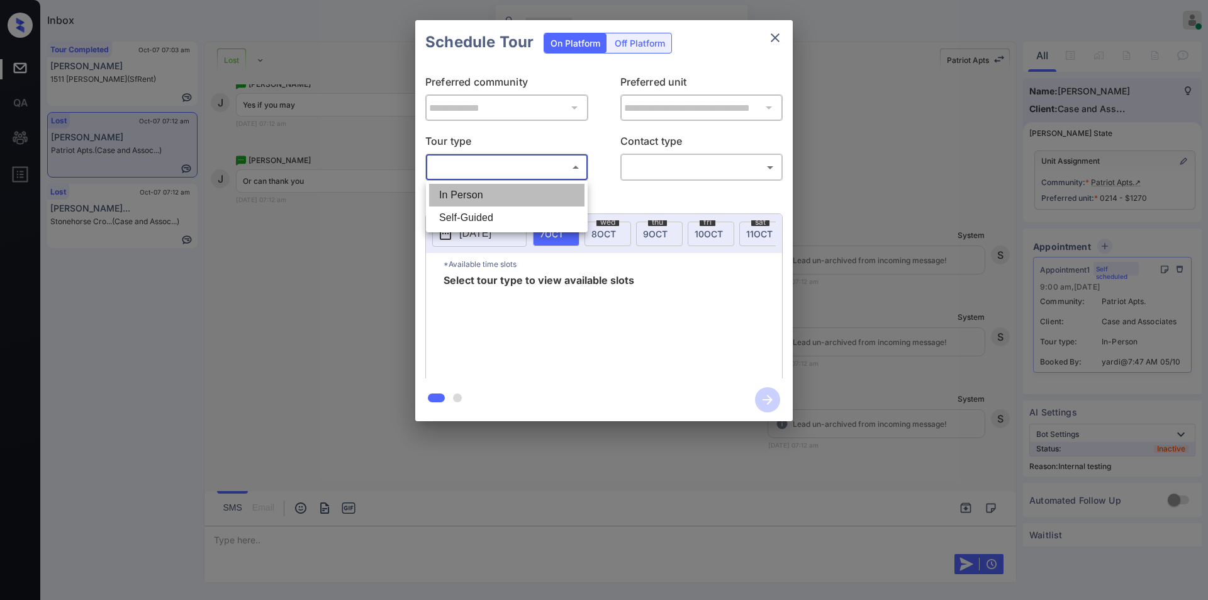
click at [488, 196] on li "In Person" at bounding box center [506, 195] width 155 height 23
type input "********"
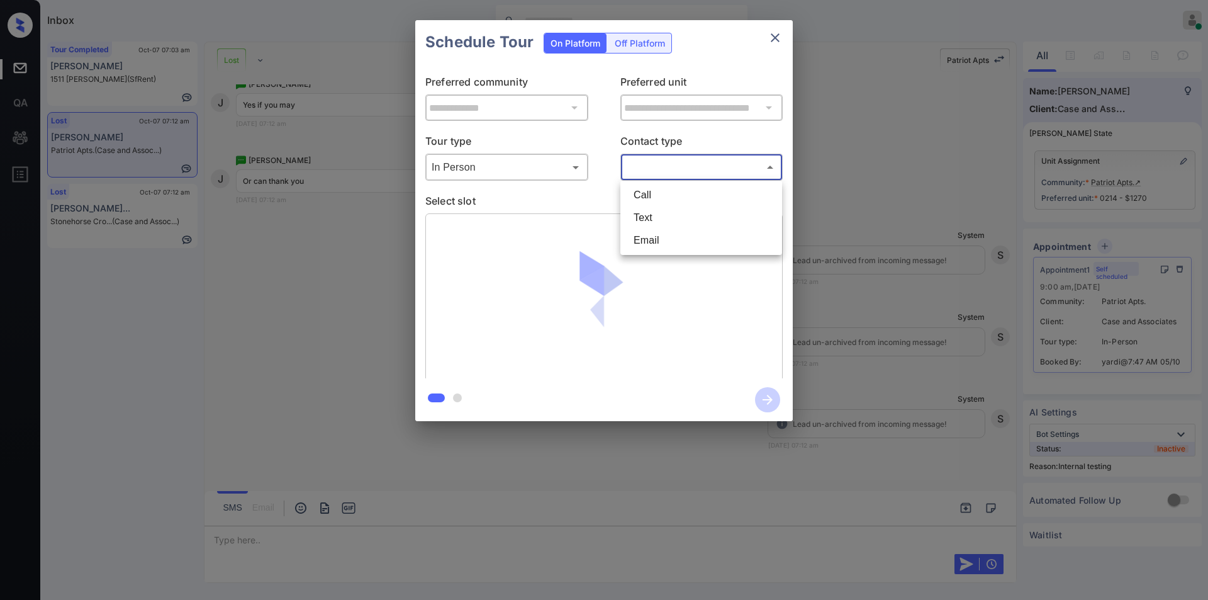
click at [652, 159] on body "Inbox Jiro Alonzo Online Set yourself offline Set yourself on break Profile Swi…" at bounding box center [604, 300] width 1208 height 600
click at [649, 216] on li "Text" at bounding box center [700, 217] width 155 height 23
type input "****"
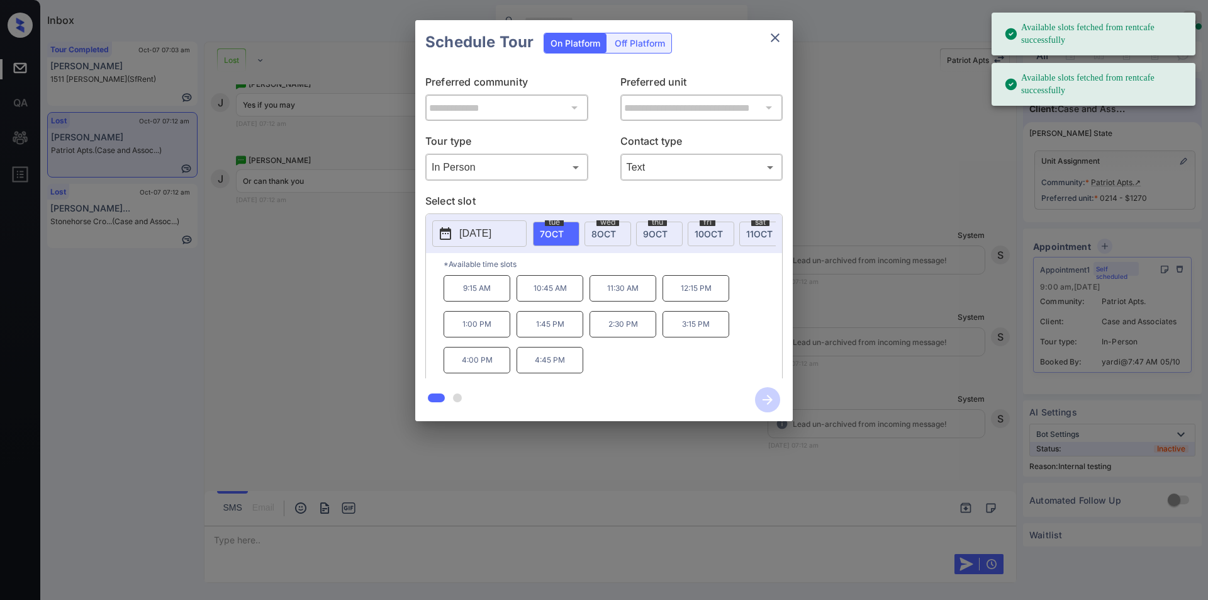
click at [553, 301] on p "10:45 AM" at bounding box center [549, 288] width 67 height 26
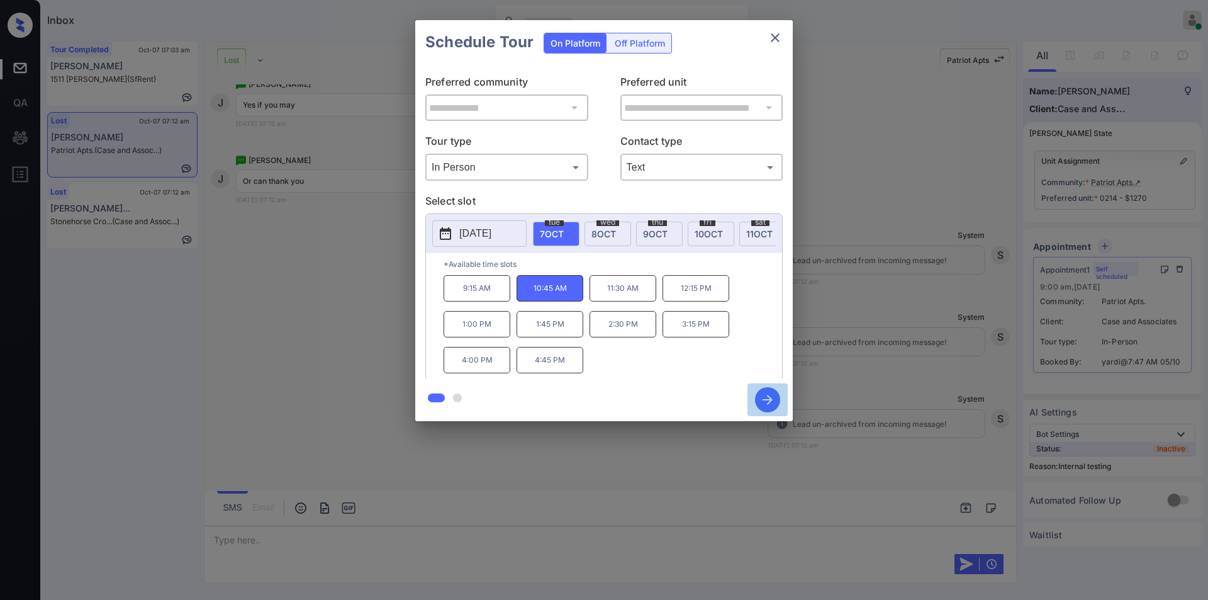
click at [764, 394] on icon "button" at bounding box center [767, 399] width 25 height 25
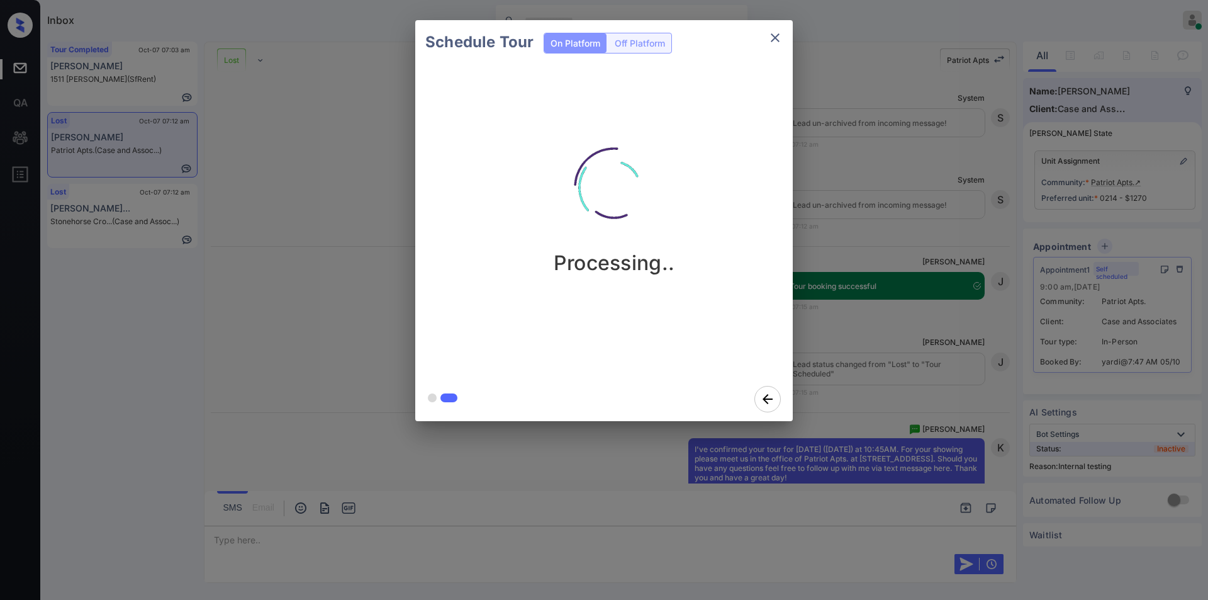
scroll to position [18499, 0]
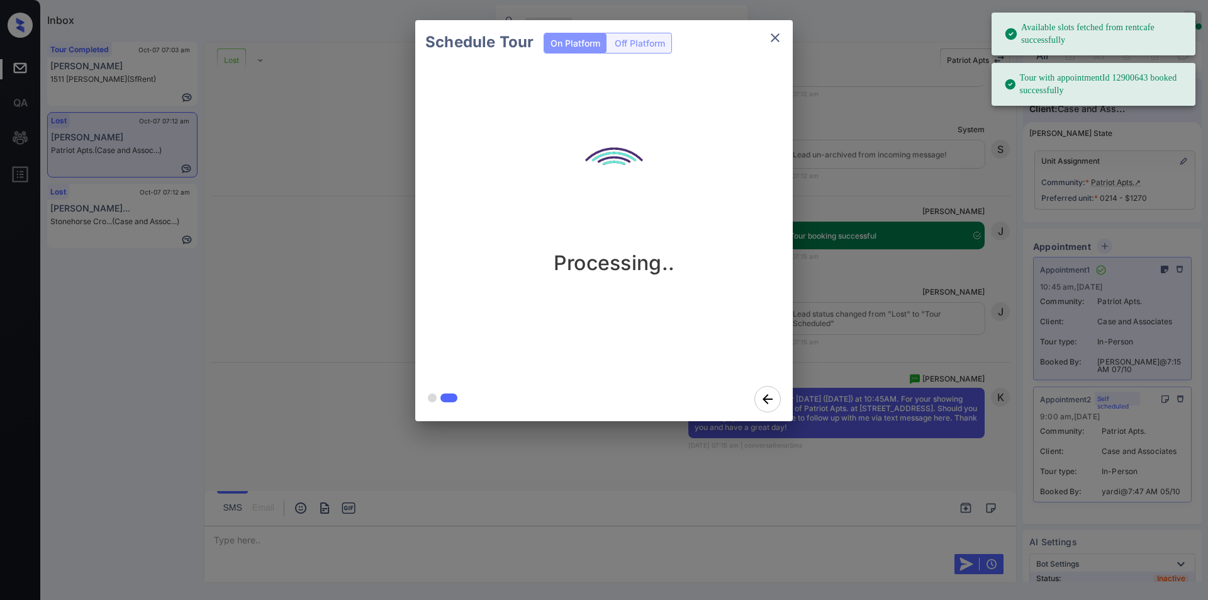
click at [780, 42] on icon "close" at bounding box center [774, 37] width 15 height 15
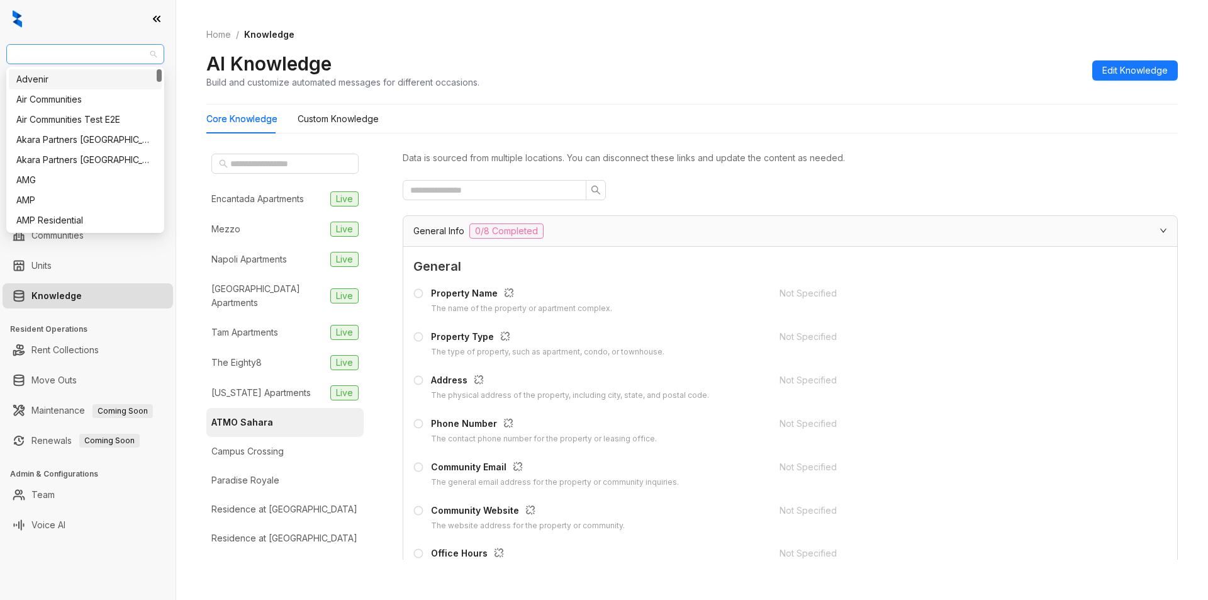
click at [87, 48] on span "Magnolia Capital" at bounding box center [85, 54] width 143 height 19
type input "***"
click at [68, 81] on div "Magnolia Capital" at bounding box center [85, 79] width 138 height 14
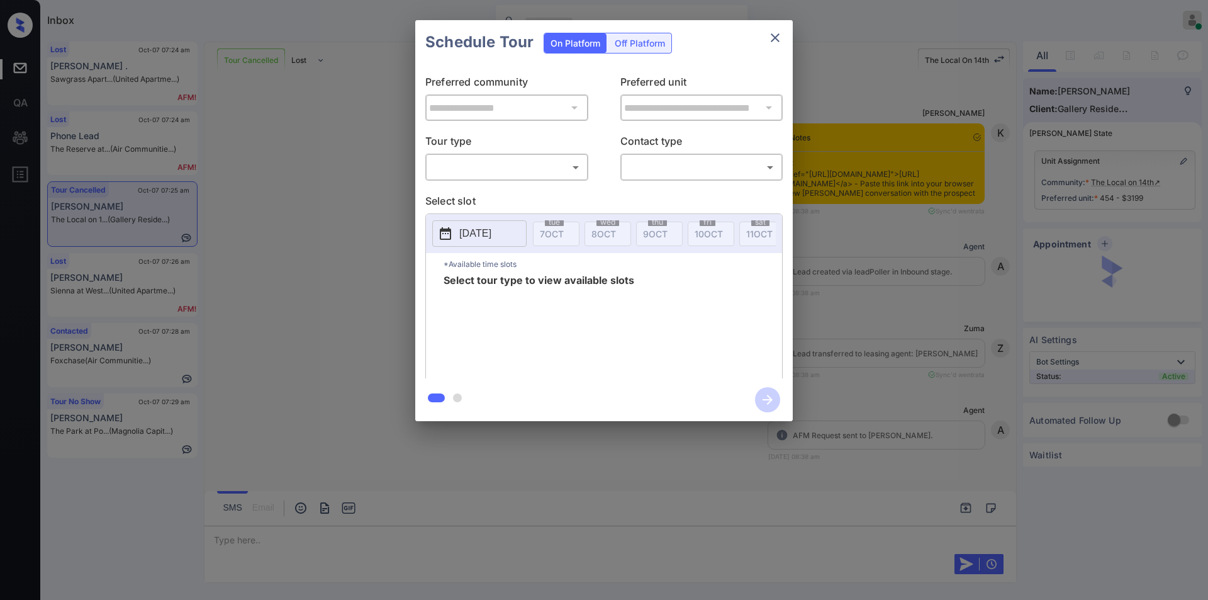
scroll to position [0, 6]
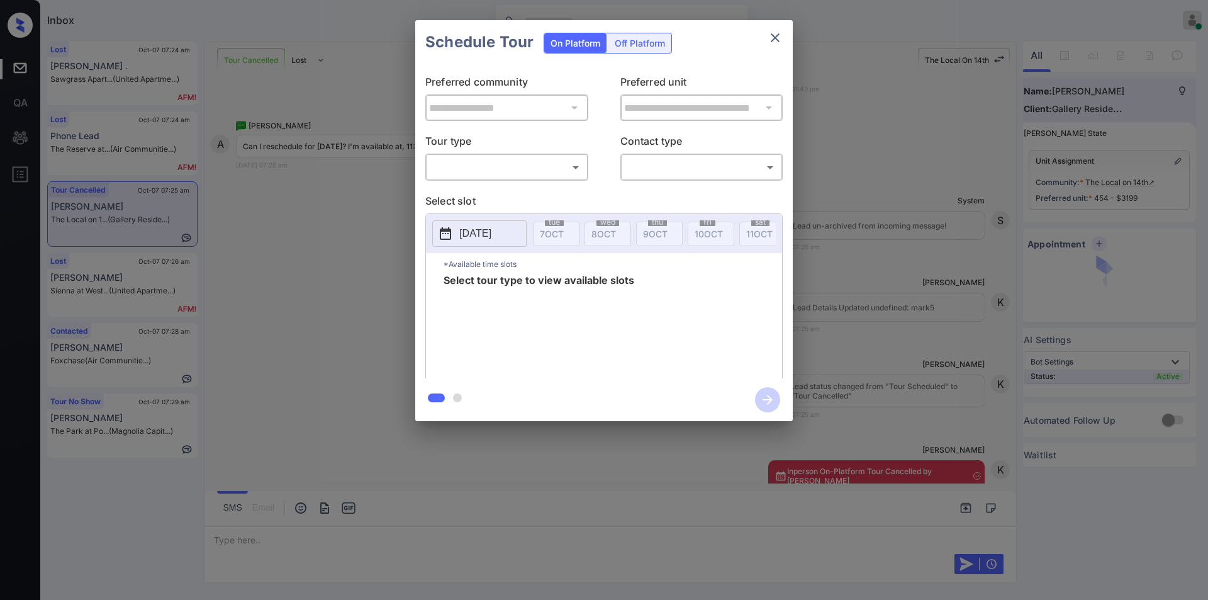
click at [499, 173] on body "Inbox Jiro Alonzo Online Set yourself offline Set yourself on break Profile Swi…" at bounding box center [604, 300] width 1208 height 600
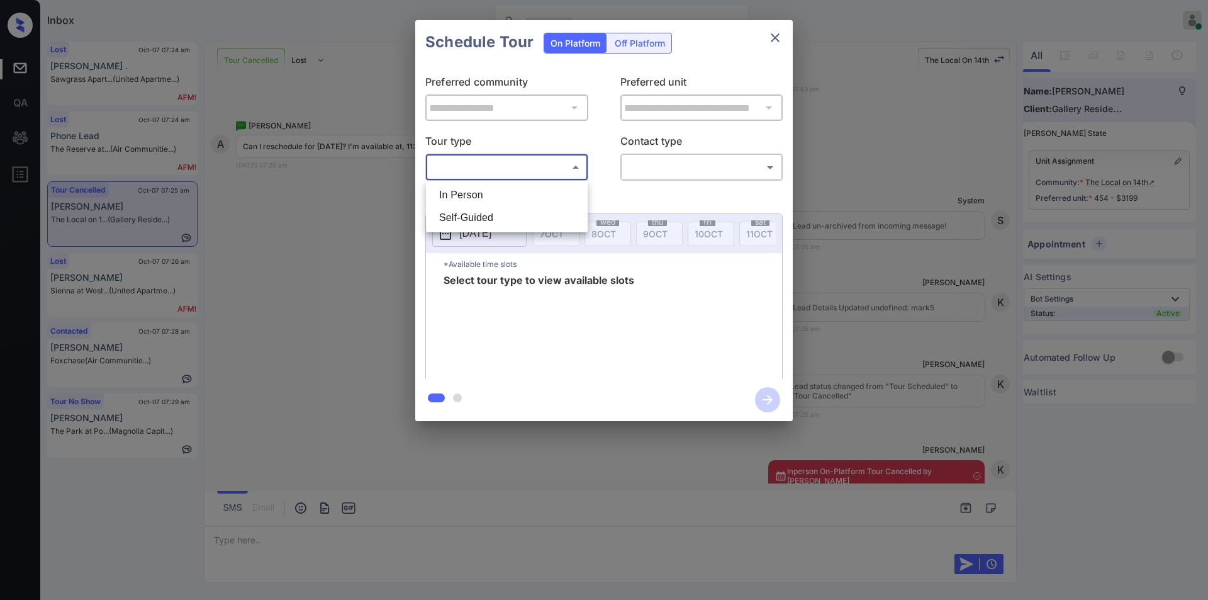
drag, startPoint x: 484, startPoint y: 199, endPoint x: 650, endPoint y: 202, distance: 166.7
click at [485, 199] on li "In Person" at bounding box center [506, 195] width 155 height 23
type input "********"
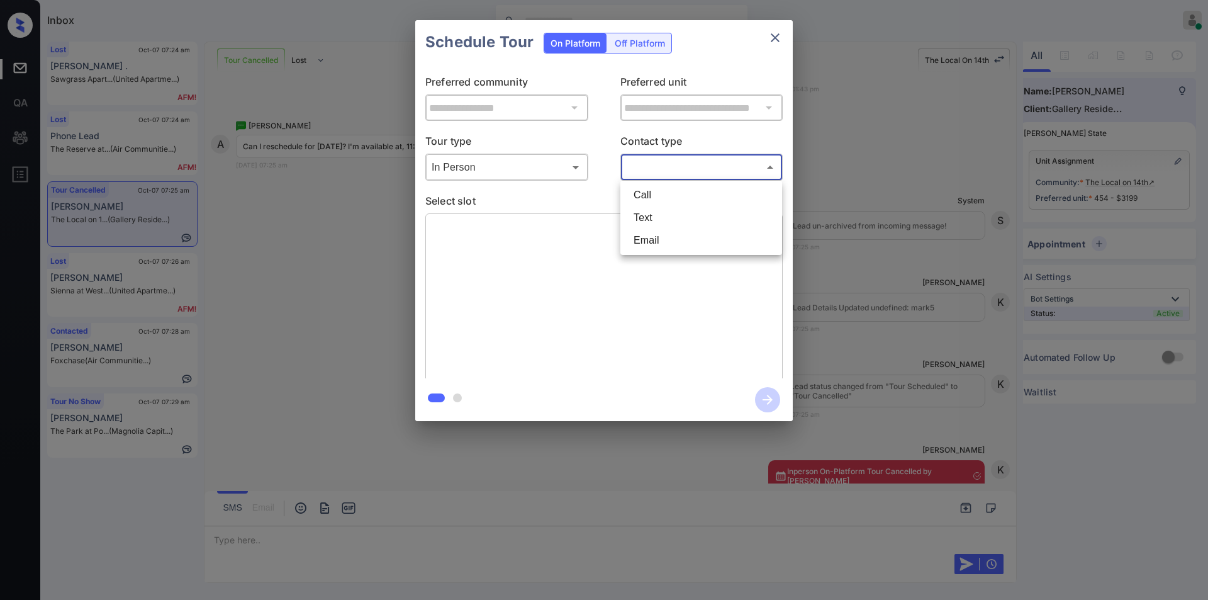
click at [684, 167] on body "Inbox Jiro Alonzo Online Set yourself offline Set yourself on break Profile Swi…" at bounding box center [604, 300] width 1208 height 600
click at [666, 215] on li "Text" at bounding box center [700, 217] width 155 height 23
type input "****"
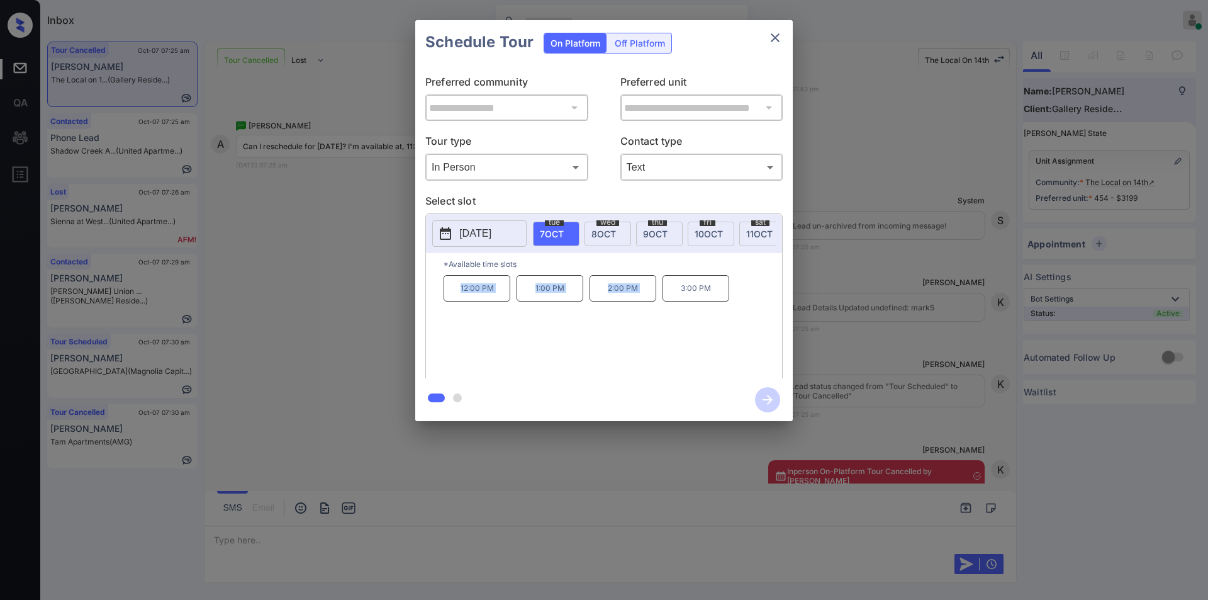
drag, startPoint x: 447, startPoint y: 304, endPoint x: 671, endPoint y: 310, distance: 224.6
click at [671, 310] on div "12:00 PM 1:00 PM 2:00 PM 3:00 PM" at bounding box center [613, 325] width 338 height 101
copy div "12:00 PM 1:00 PM 2:00 PM"
click at [230, 265] on div "**********" at bounding box center [604, 220] width 1208 height 441
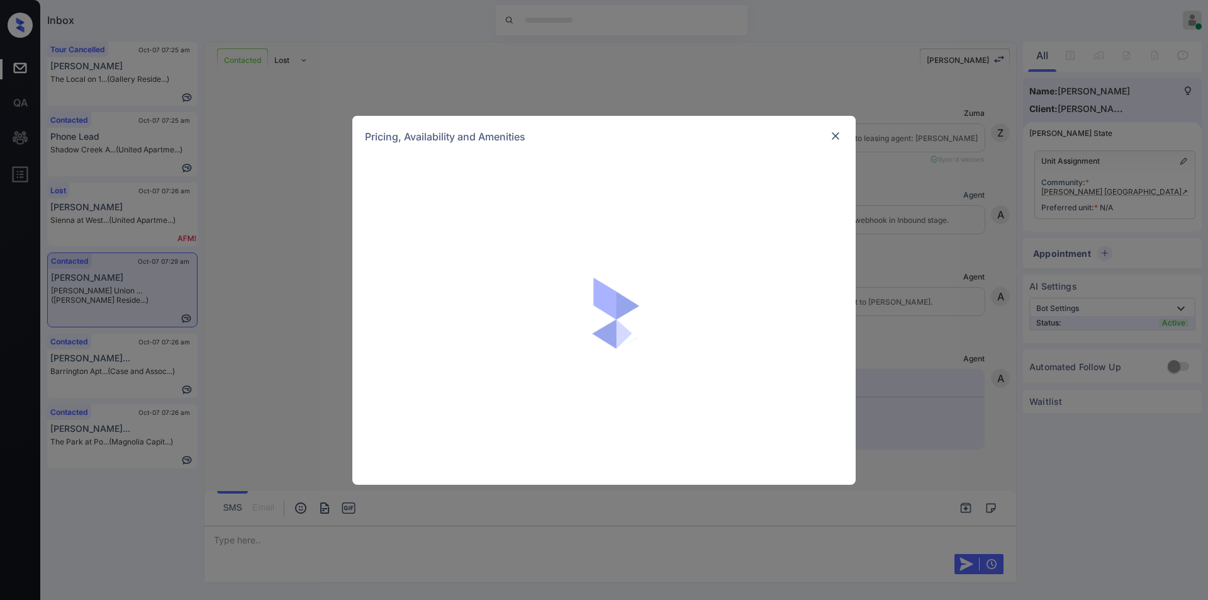
scroll to position [0, 6]
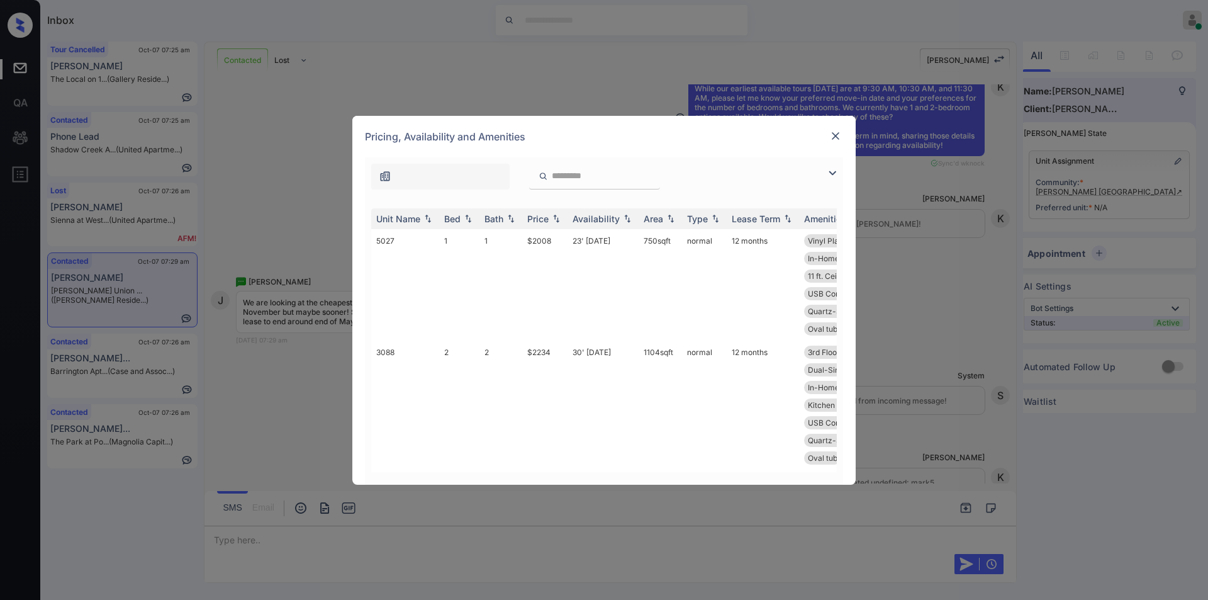
click at [836, 172] on img at bounding box center [832, 172] width 15 height 15
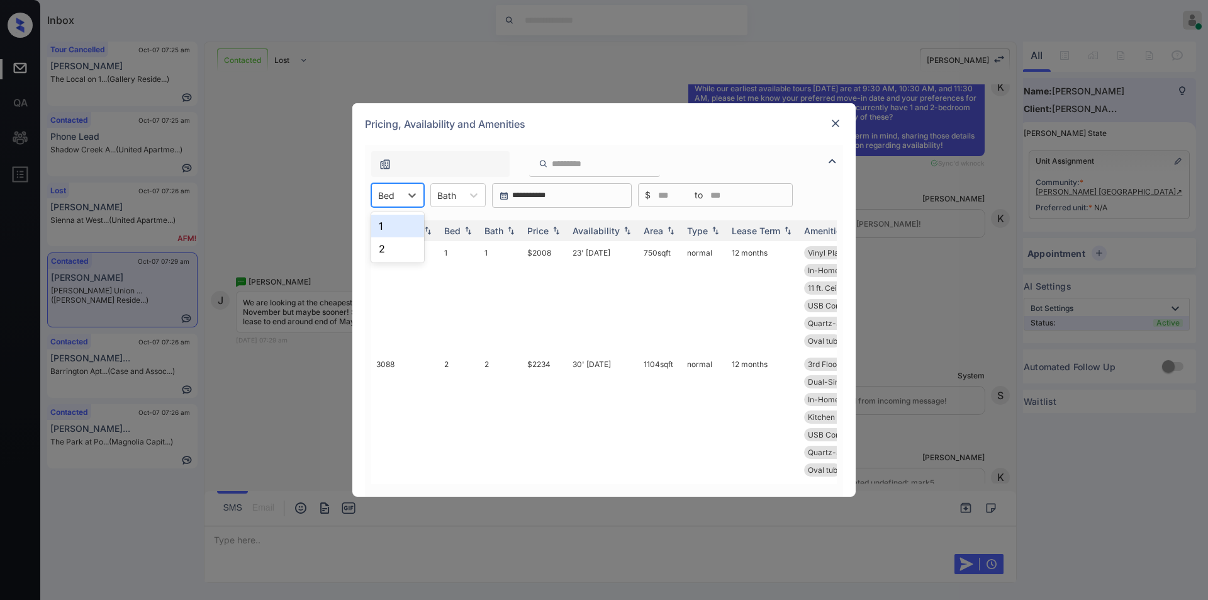
click at [400, 196] on div "Bed" at bounding box center [386, 195] width 29 height 18
click at [396, 248] on div "2" at bounding box center [397, 248] width 53 height 23
click at [466, 201] on div "Bath" at bounding box center [454, 195] width 31 height 18
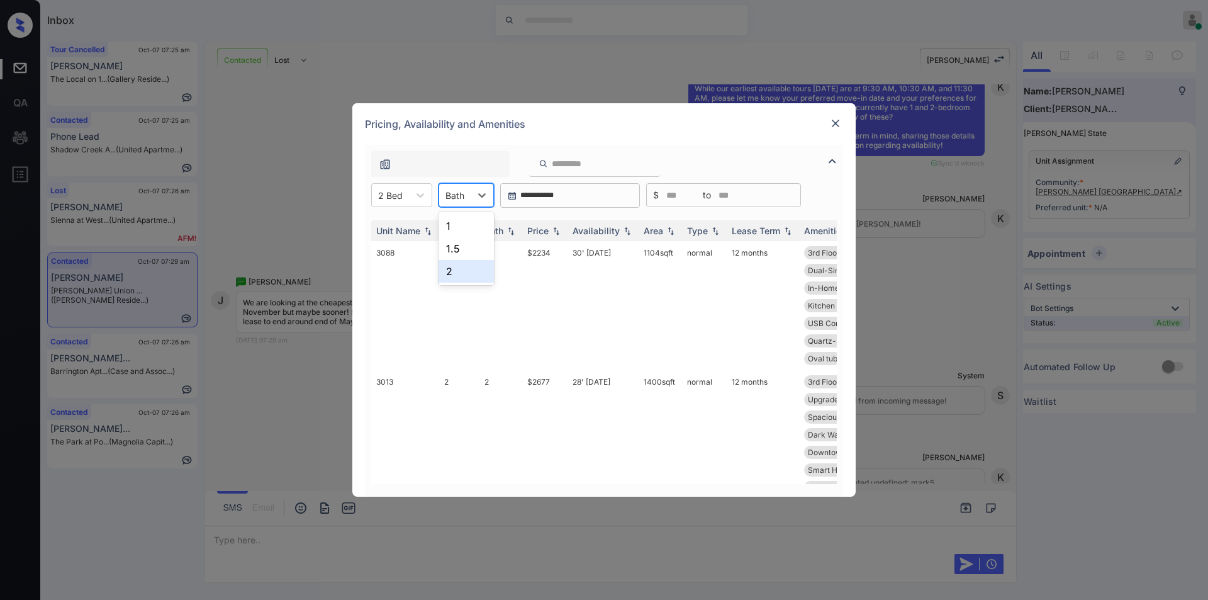
click at [455, 267] on div "2" at bounding box center [465, 271] width 55 height 23
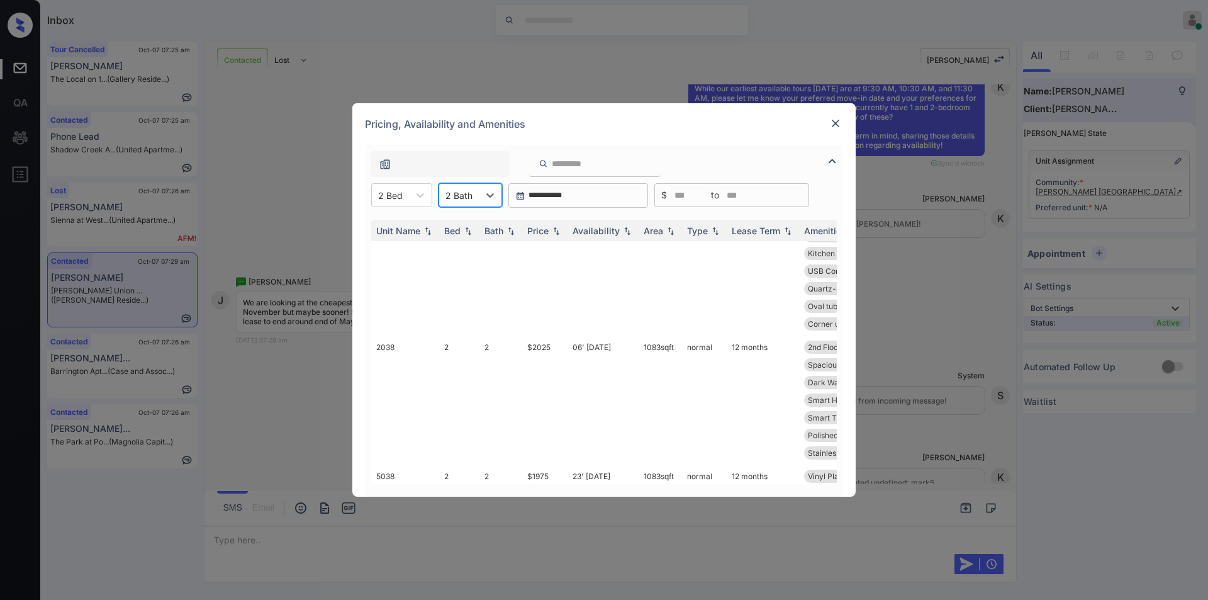
scroll to position [796, 0]
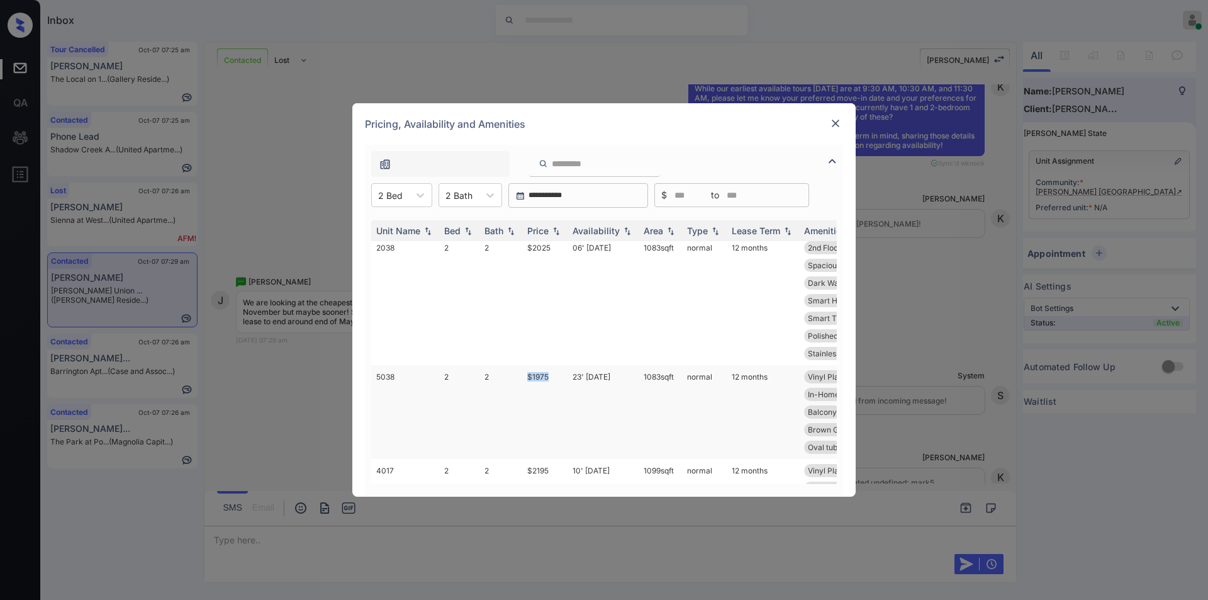
drag, startPoint x: 524, startPoint y: 369, endPoint x: 554, endPoint y: 371, distance: 30.2
click at [554, 371] on td "$1975" at bounding box center [544, 412] width 45 height 94
copy td "$1975"
click at [543, 377] on td "$1975" at bounding box center [544, 412] width 45 height 94
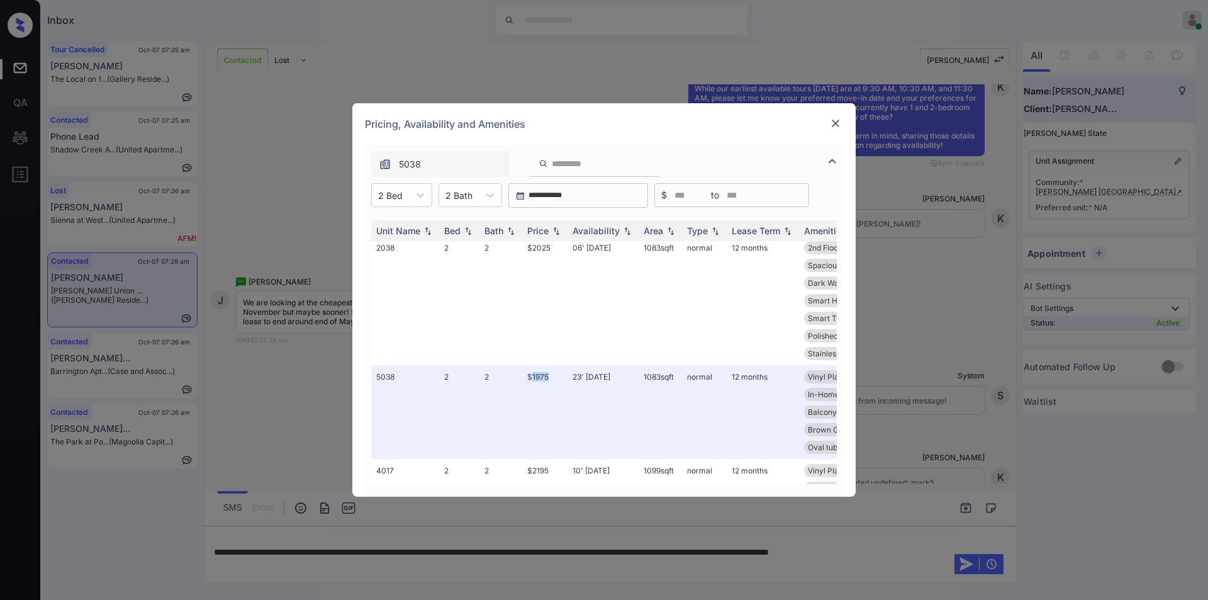
click at [832, 118] on img at bounding box center [835, 123] width 13 height 13
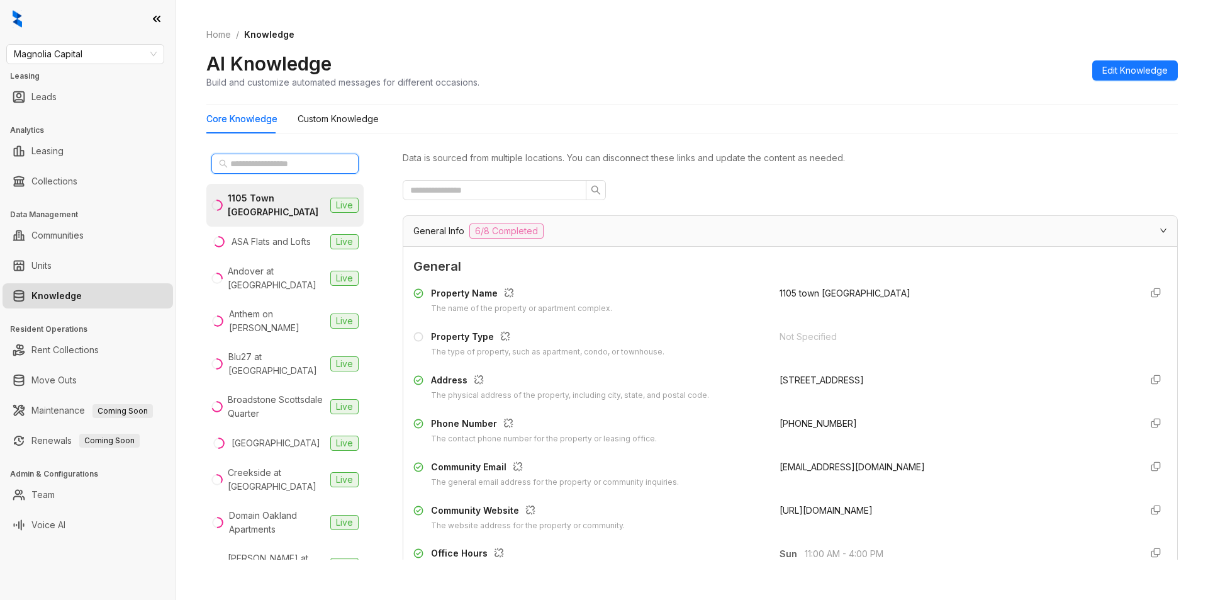
click at [288, 167] on input "text" at bounding box center [285, 164] width 111 height 14
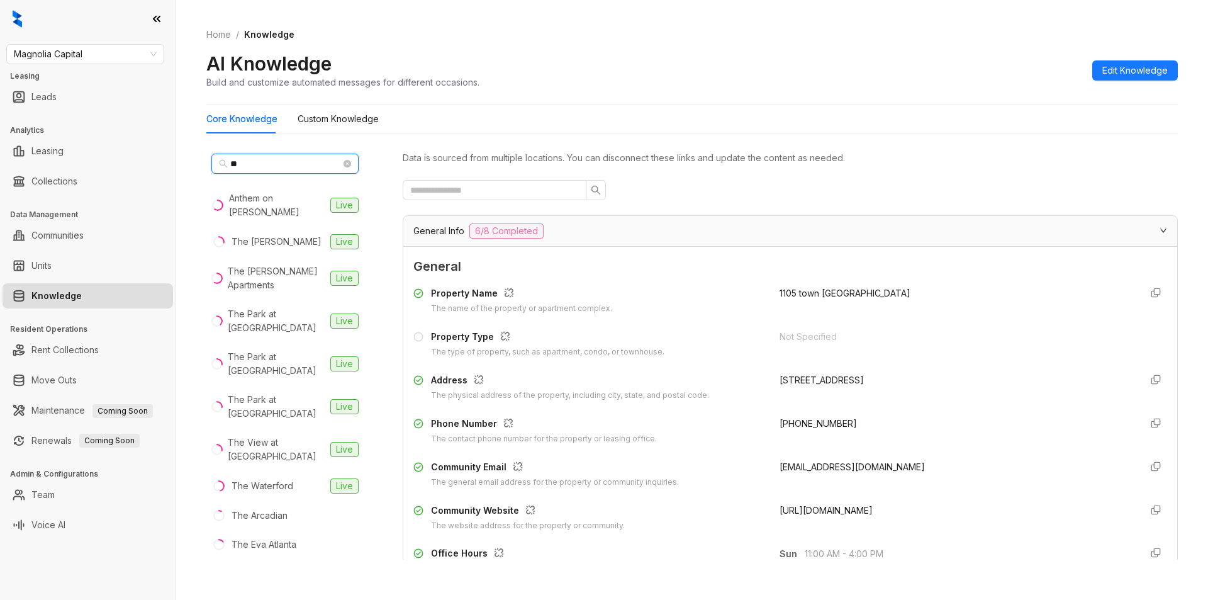
type input "*"
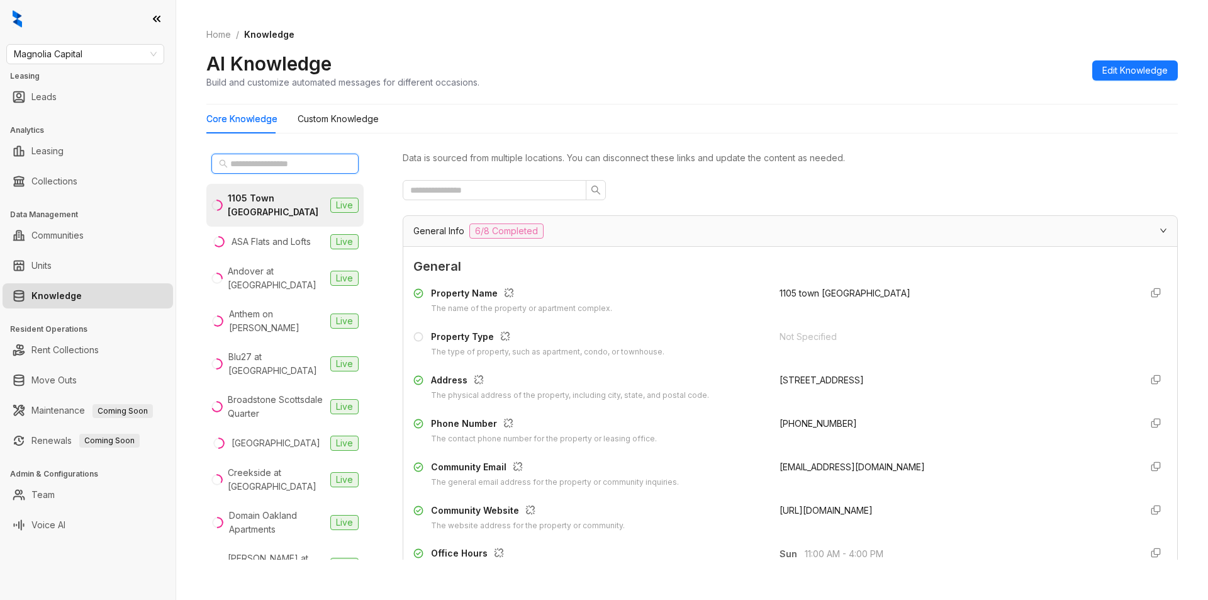
click at [263, 162] on input "text" at bounding box center [285, 164] width 111 height 14
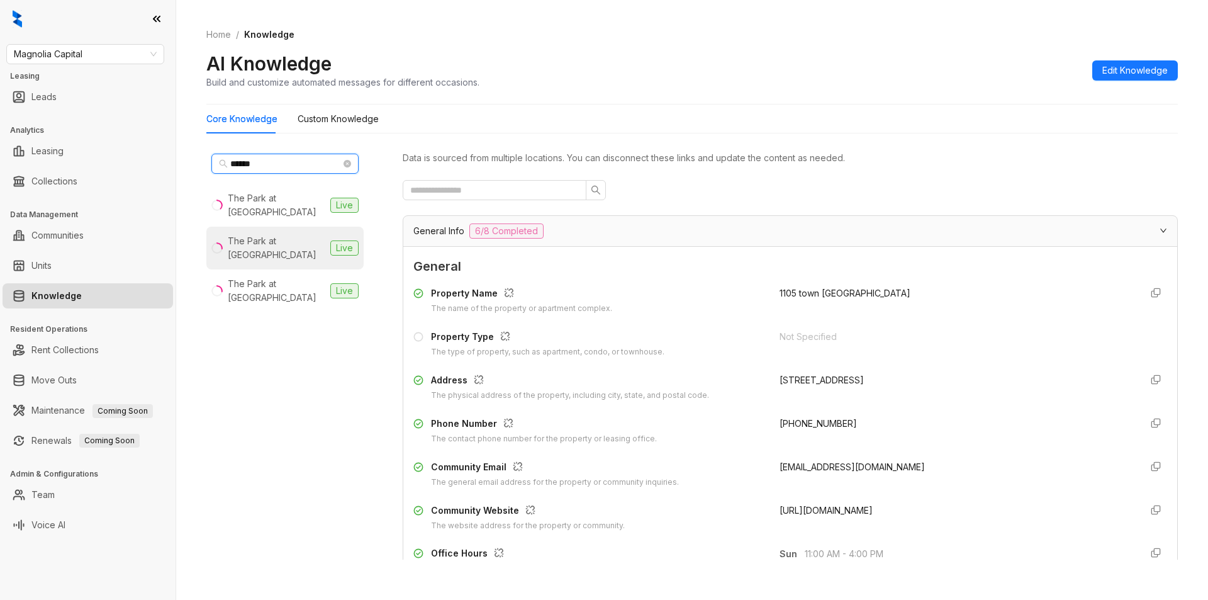
type input "******"
click at [292, 234] on div "The Park at [GEOGRAPHIC_DATA]" at bounding box center [277, 248] width 98 height 28
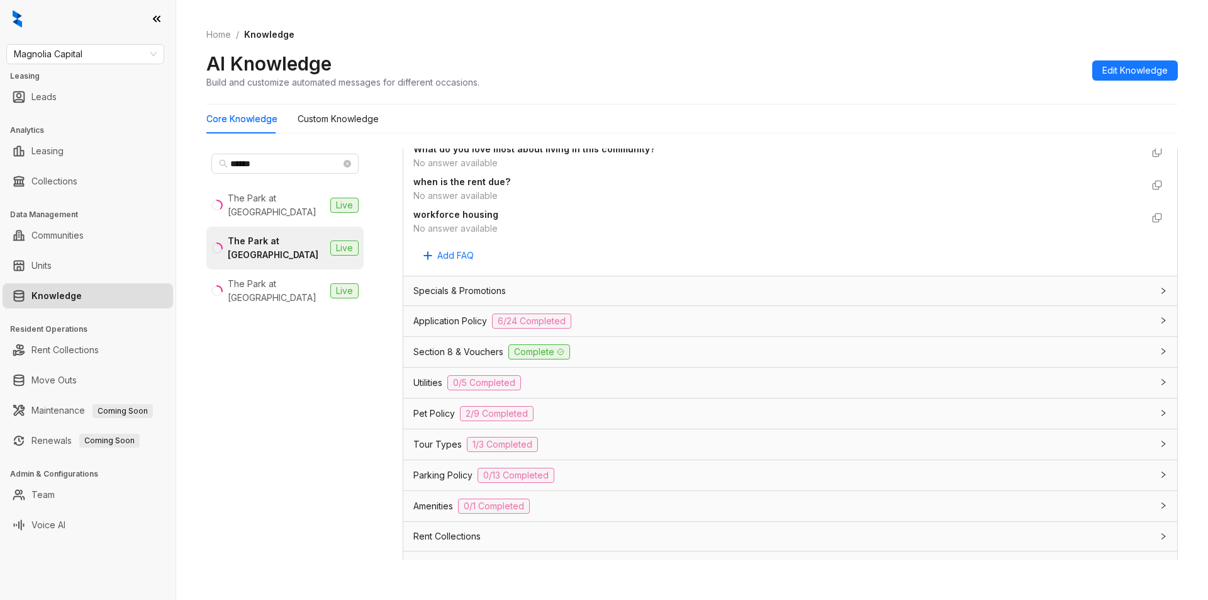
scroll to position [895, 0]
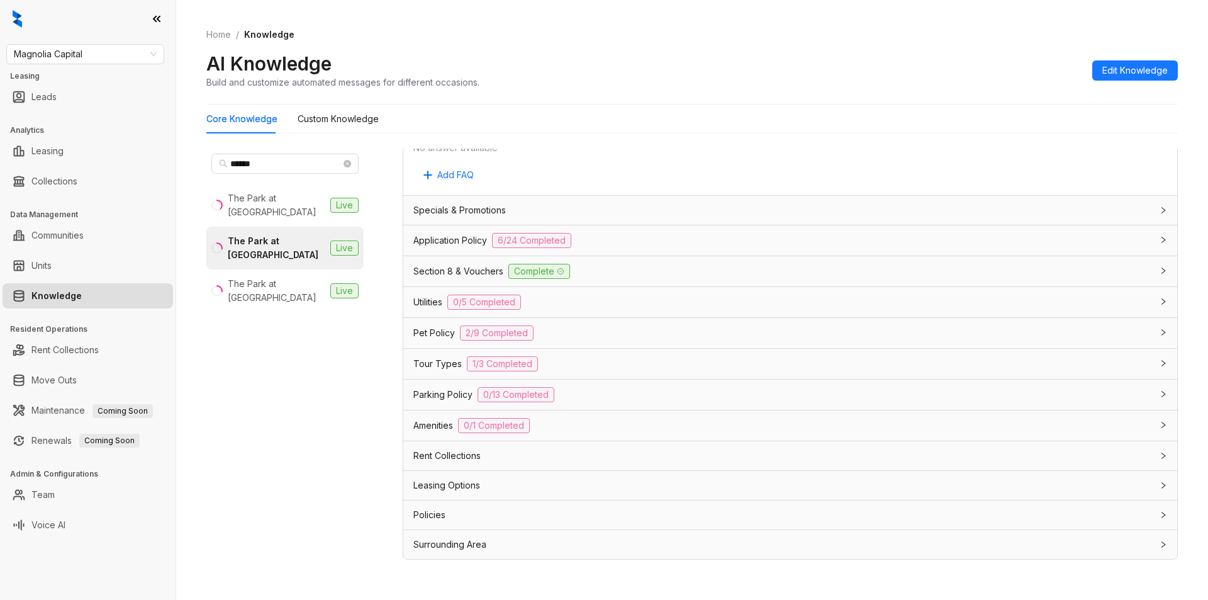
click at [608, 264] on div "Section 8 & Vouchers Complete" at bounding box center [782, 271] width 739 height 15
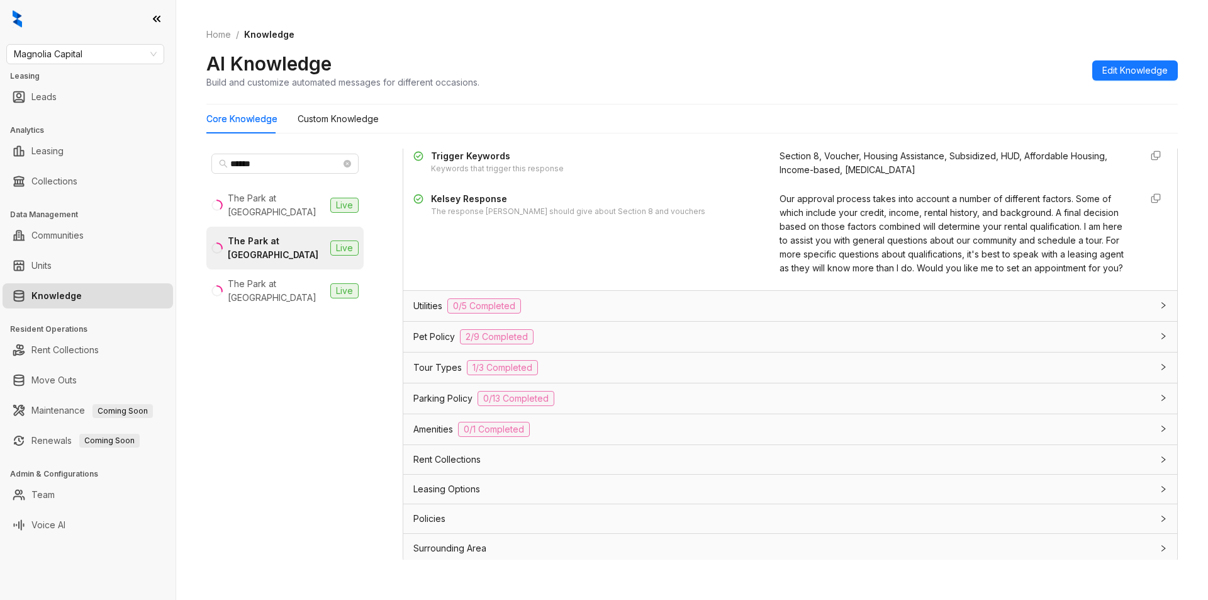
scroll to position [1091, 0]
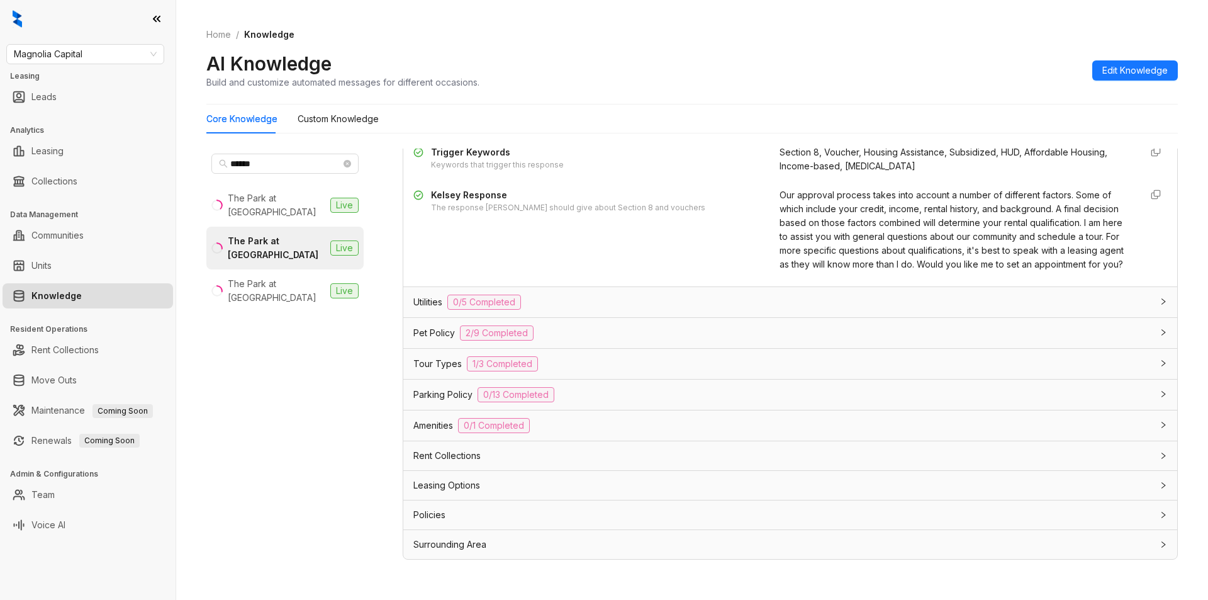
click at [647, 478] on div "Leasing Options" at bounding box center [782, 485] width 739 height 14
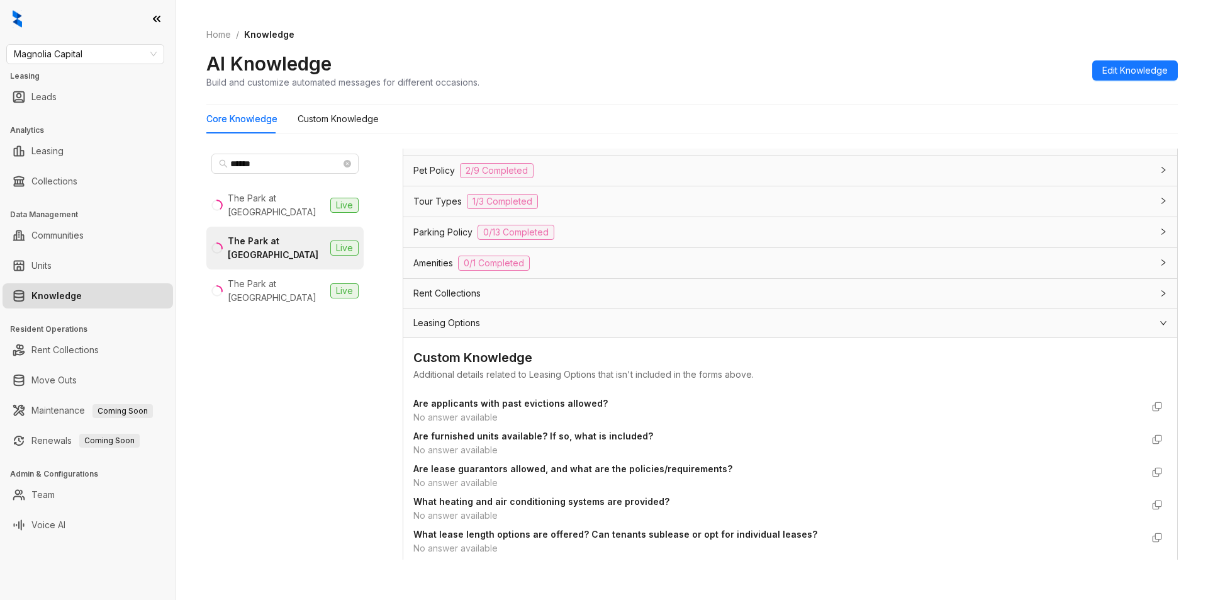
scroll to position [1349, 0]
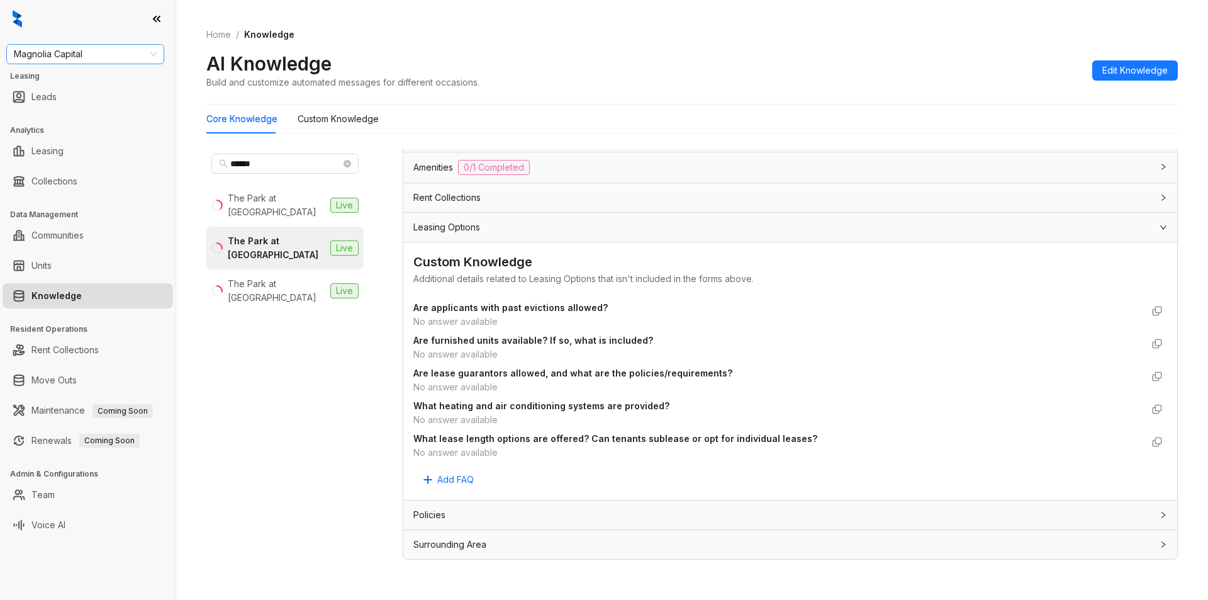
click at [93, 52] on span "Magnolia Capital" at bounding box center [85, 54] width 143 height 19
type input "*****"
click at [74, 81] on div "United Apartment Group" at bounding box center [85, 79] width 138 height 14
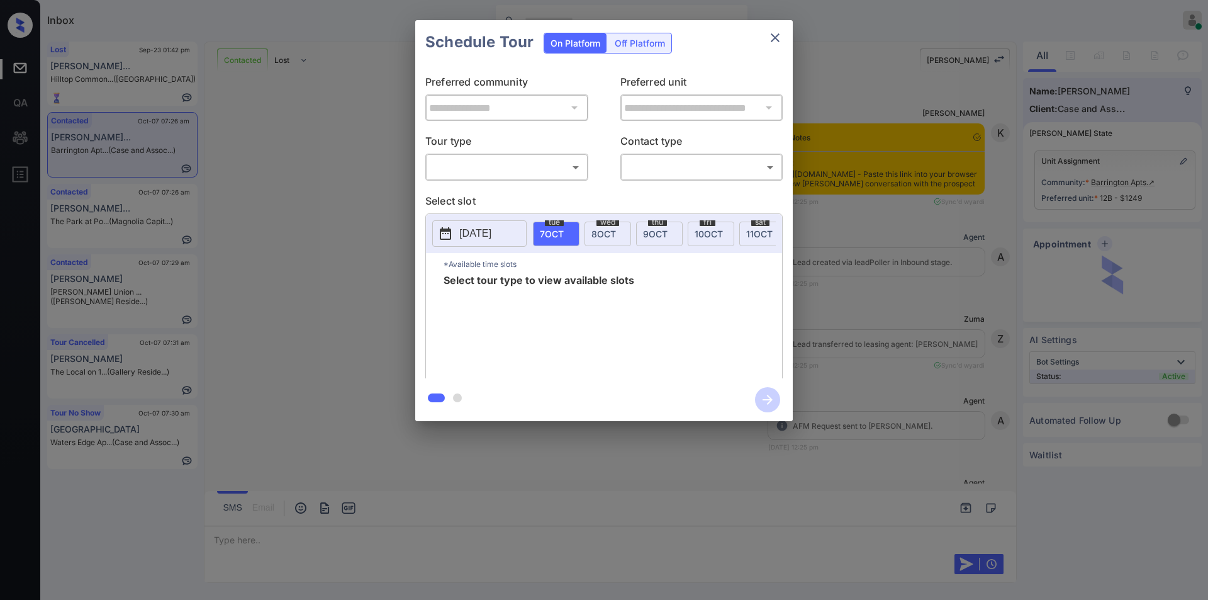
scroll to position [1252, 0]
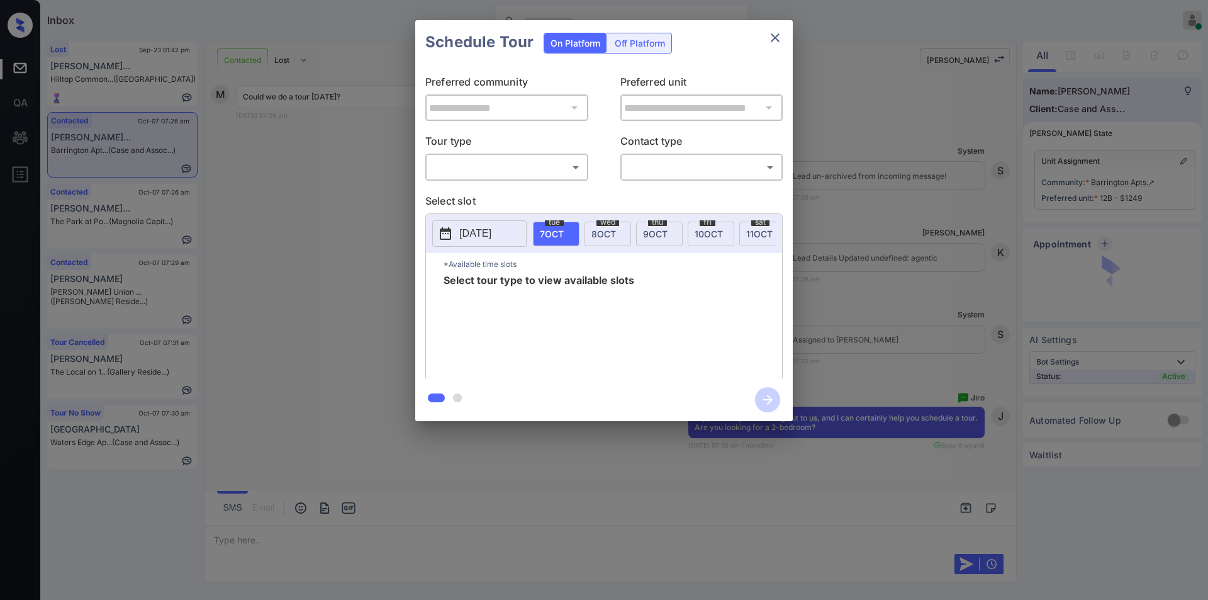
click at [490, 164] on body "Inbox Jiro Alonzo Online Set yourself offline Set yourself on break Profile Swi…" at bounding box center [604, 300] width 1208 height 600
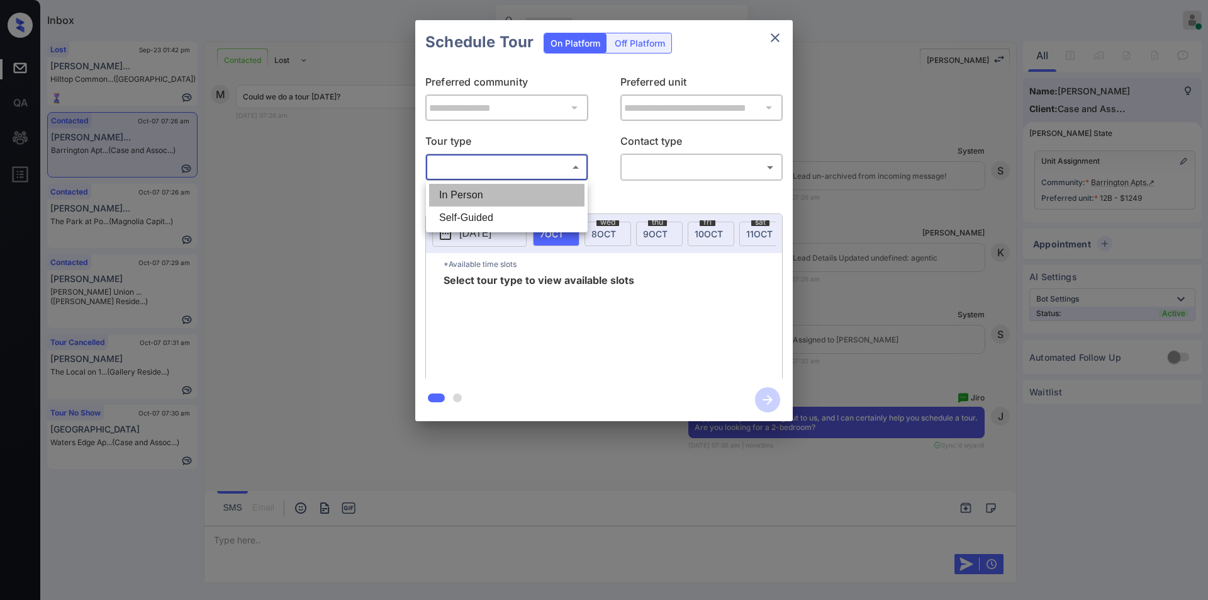
drag, startPoint x: 465, startPoint y: 194, endPoint x: 634, endPoint y: 171, distance: 170.8
click at [470, 193] on li "In Person" at bounding box center [506, 195] width 155 height 23
type input "********"
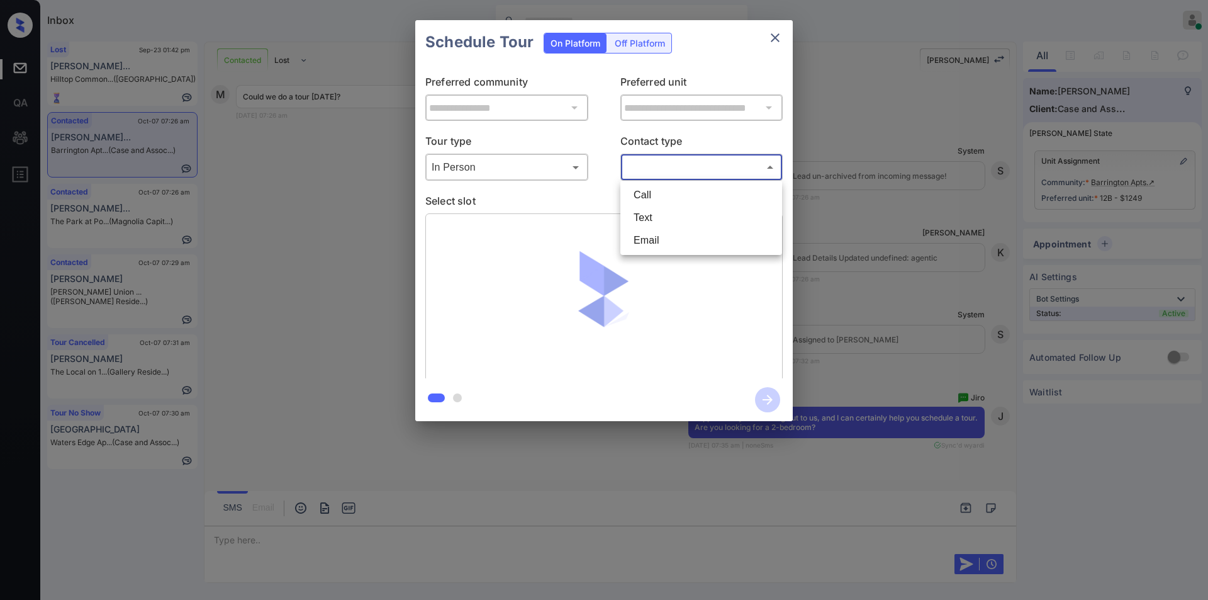
click at [649, 160] on body "Inbox Jiro Alonzo Online Set yourself offline Set yourself on break Profile Swi…" at bounding box center [604, 300] width 1208 height 600
click at [649, 211] on li "Text" at bounding box center [700, 217] width 155 height 23
type input "****"
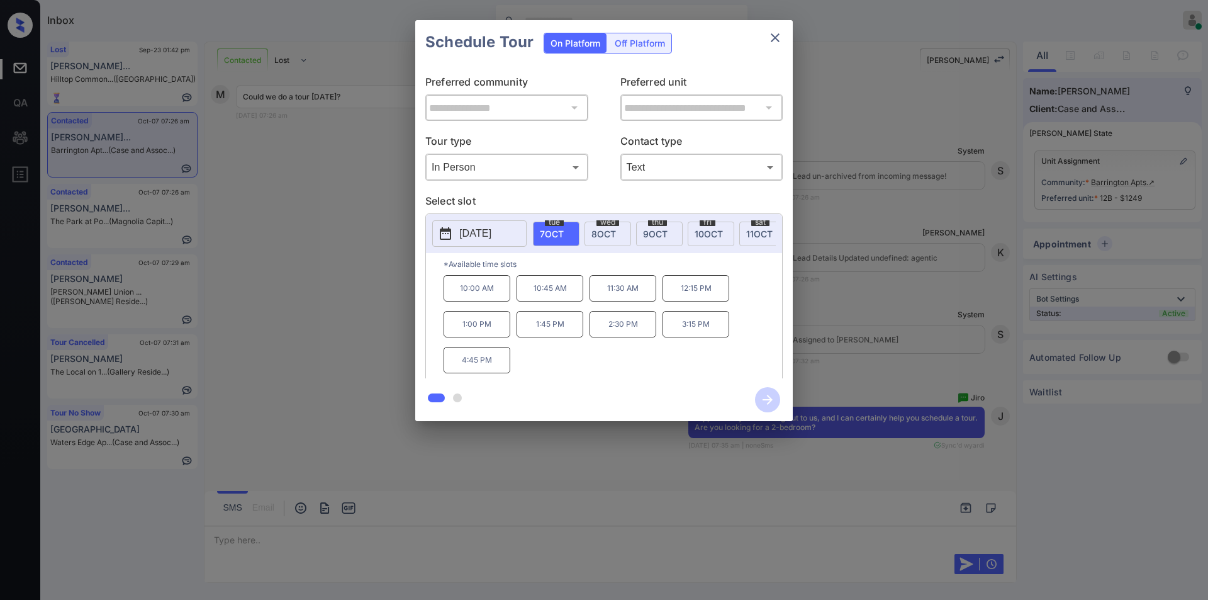
click at [305, 296] on div "**********" at bounding box center [604, 220] width 1208 height 441
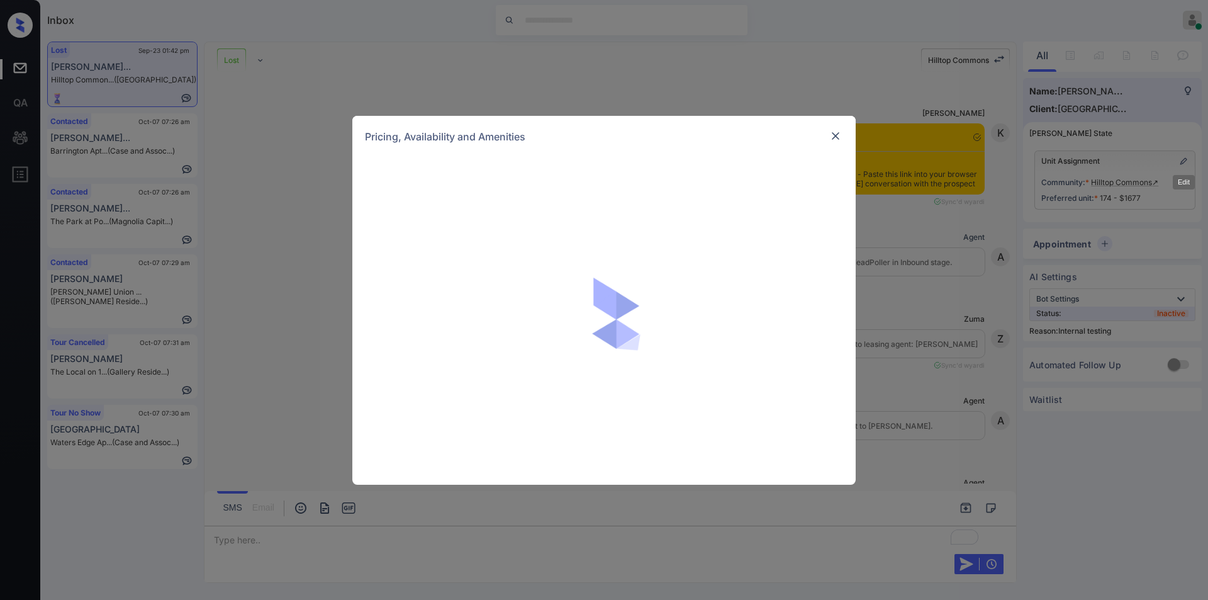
scroll to position [8737, 0]
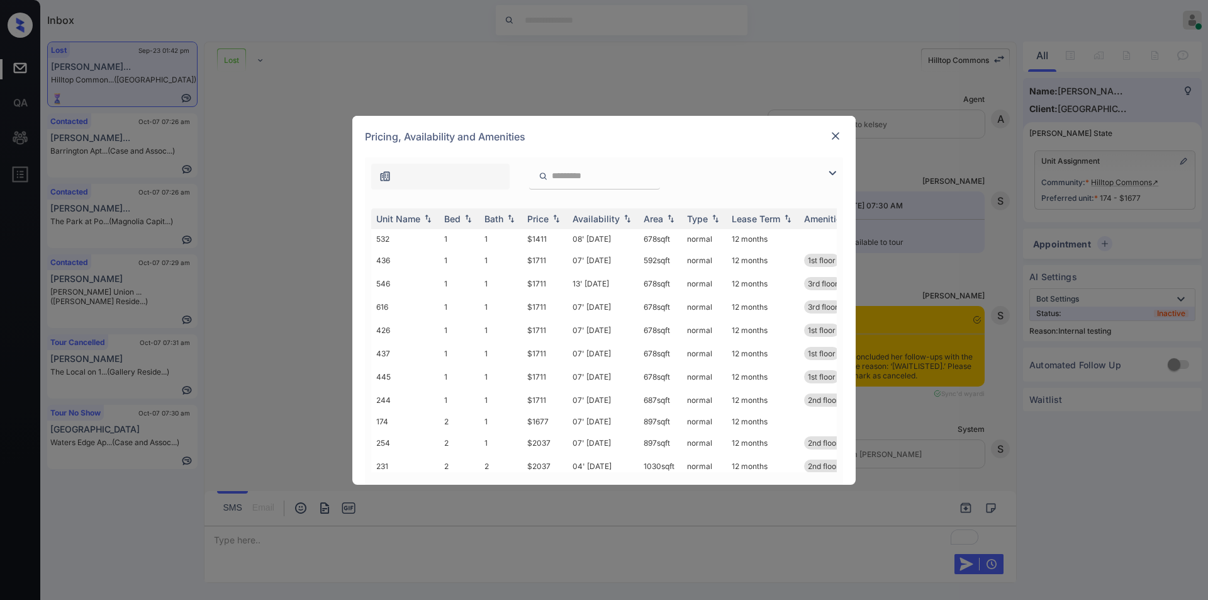
click at [834, 172] on img at bounding box center [832, 172] width 15 height 15
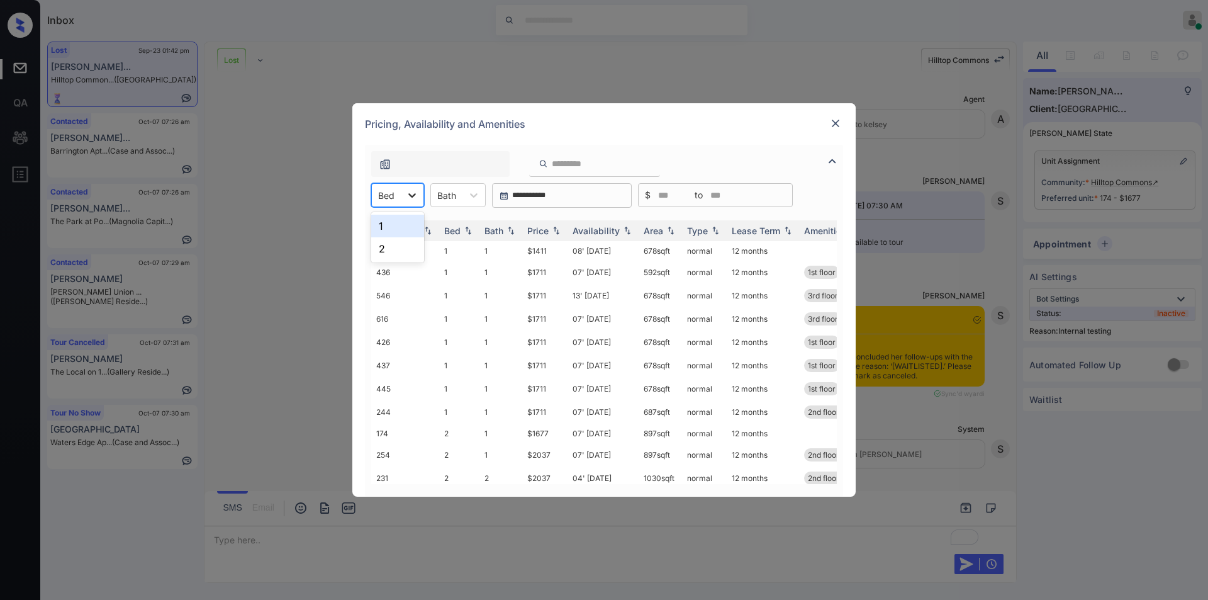
click at [410, 196] on icon at bounding box center [412, 195] width 13 height 13
click at [379, 252] on div "2" at bounding box center [397, 248] width 53 height 23
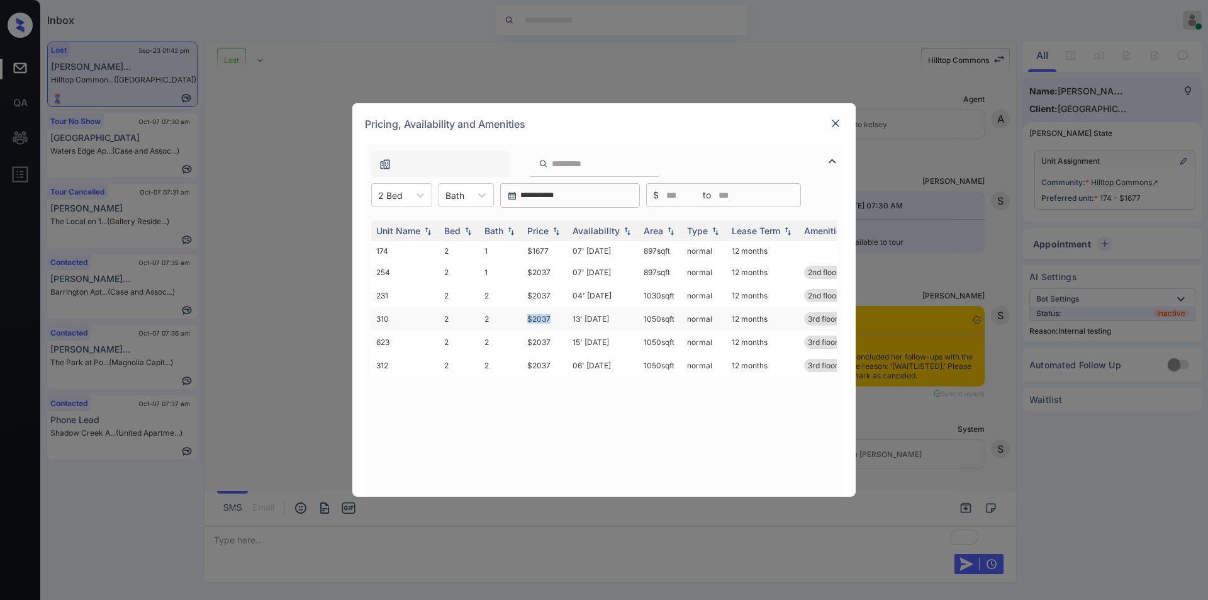
drag, startPoint x: 517, startPoint y: 319, endPoint x: 558, endPoint y: 316, distance: 41.0
click at [558, 316] on tr "310 2 2 $2037 13' [DATE] sqft normal 12 months 3rd floor" at bounding box center [699, 318] width 657 height 23
copy tr "$2037"
click at [841, 126] on img at bounding box center [835, 123] width 13 height 13
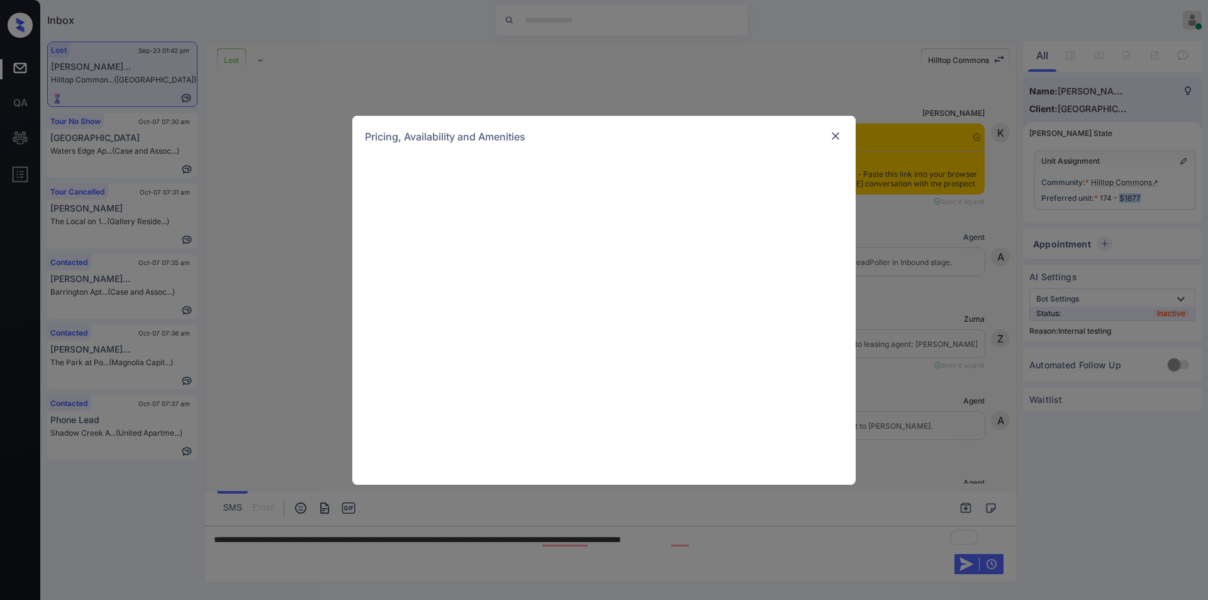
scroll to position [8737, 0]
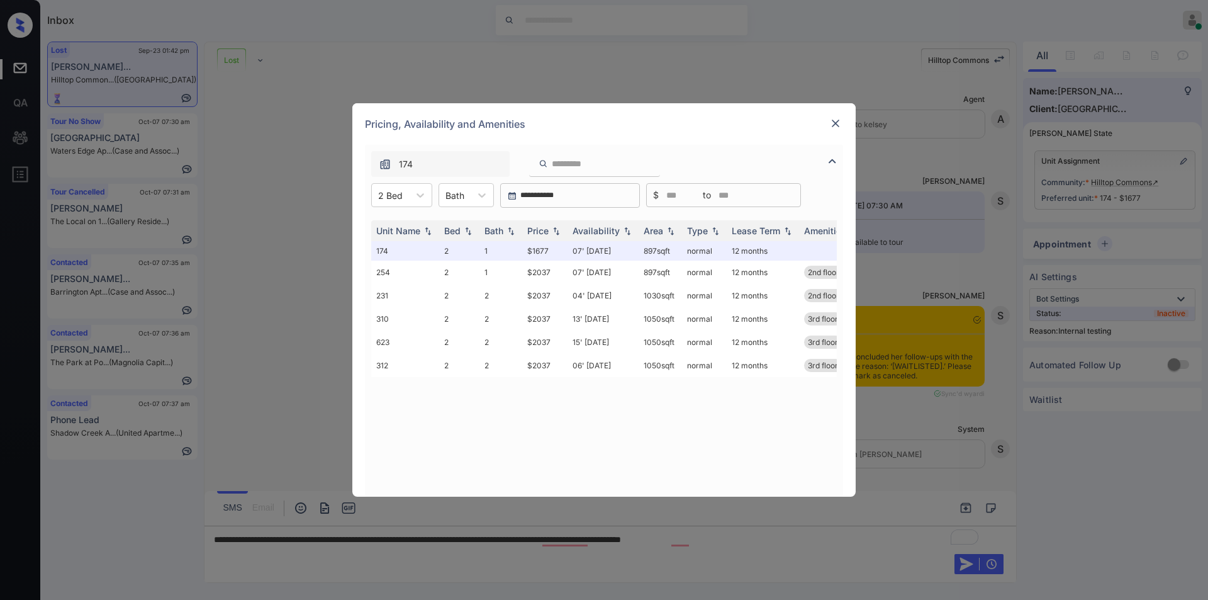
click at [835, 135] on div "Pricing, Availability and Amenities" at bounding box center [603, 124] width 503 height 42
click at [833, 126] on img at bounding box center [835, 123] width 13 height 13
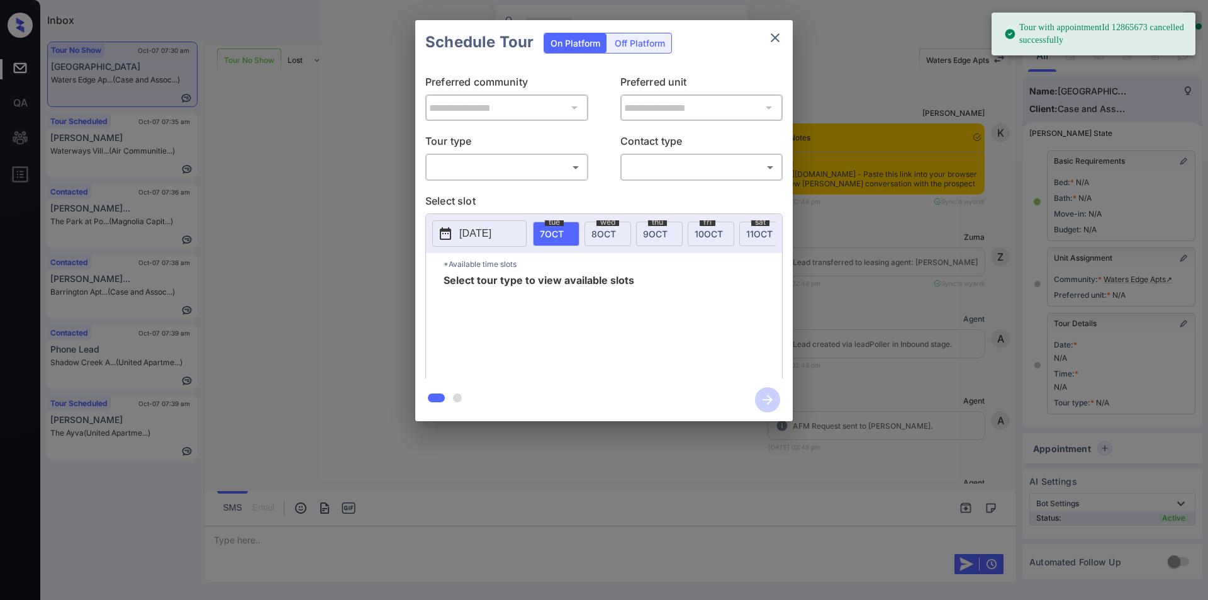
scroll to position [9439, 0]
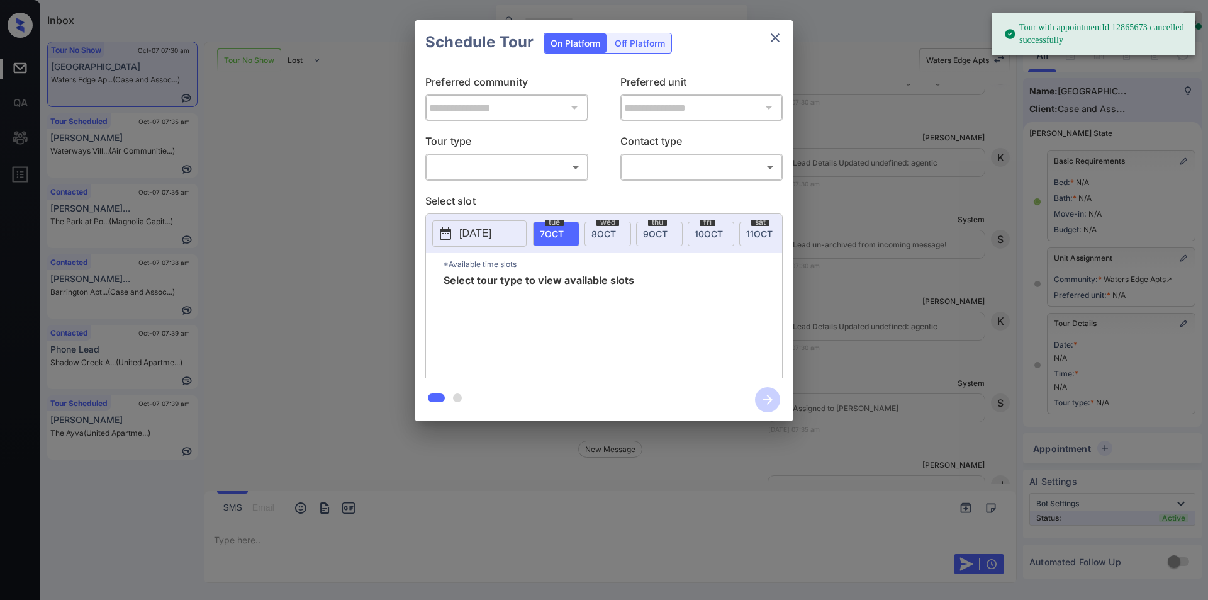
click at [454, 166] on body "Tour with appointmentId 12865673 cancelled successfully Inbox Jiro Alonzo Onlin…" at bounding box center [604, 300] width 1208 height 600
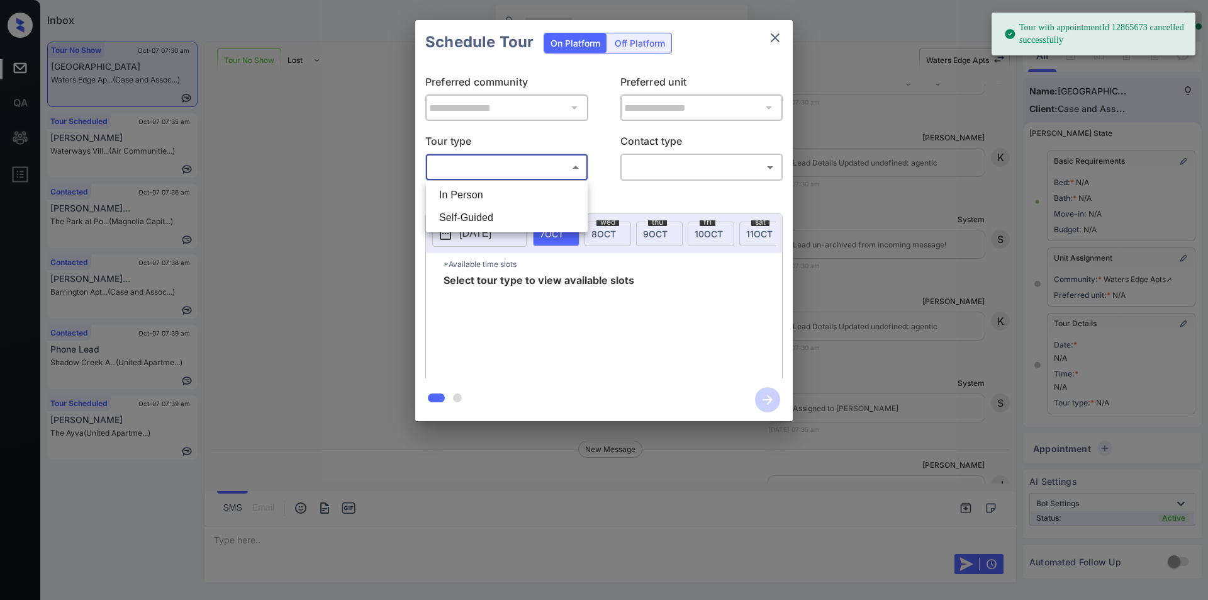
drag, startPoint x: 450, startPoint y: 202, endPoint x: 618, endPoint y: 181, distance: 169.9
click at [455, 202] on li "In Person" at bounding box center [506, 195] width 155 height 23
type input "********"
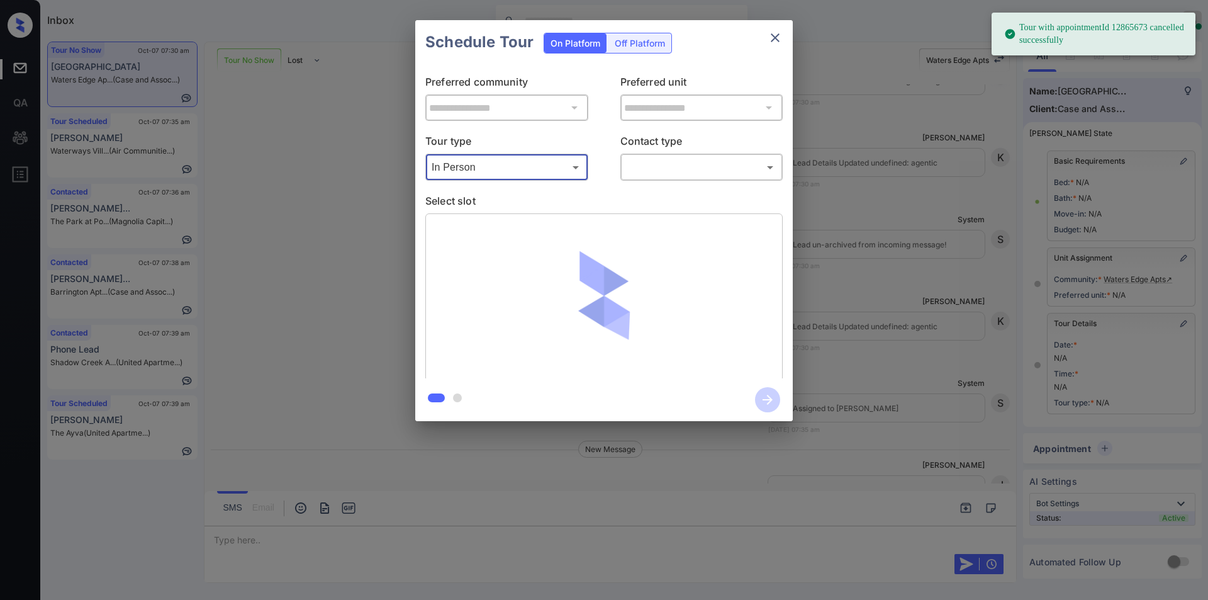
click at [665, 172] on body "Tour with appointmentId 12865673 cancelled successfully Inbox Jiro Alonzo Onlin…" at bounding box center [604, 300] width 1208 height 600
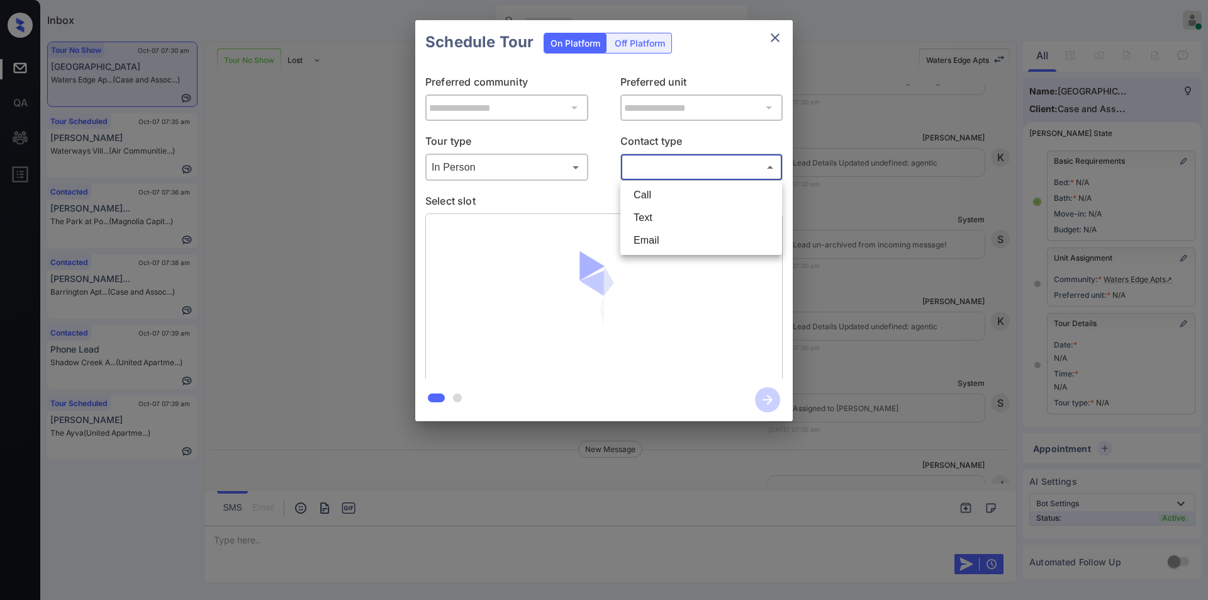
click at [641, 216] on li "Text" at bounding box center [700, 217] width 155 height 23
type input "****"
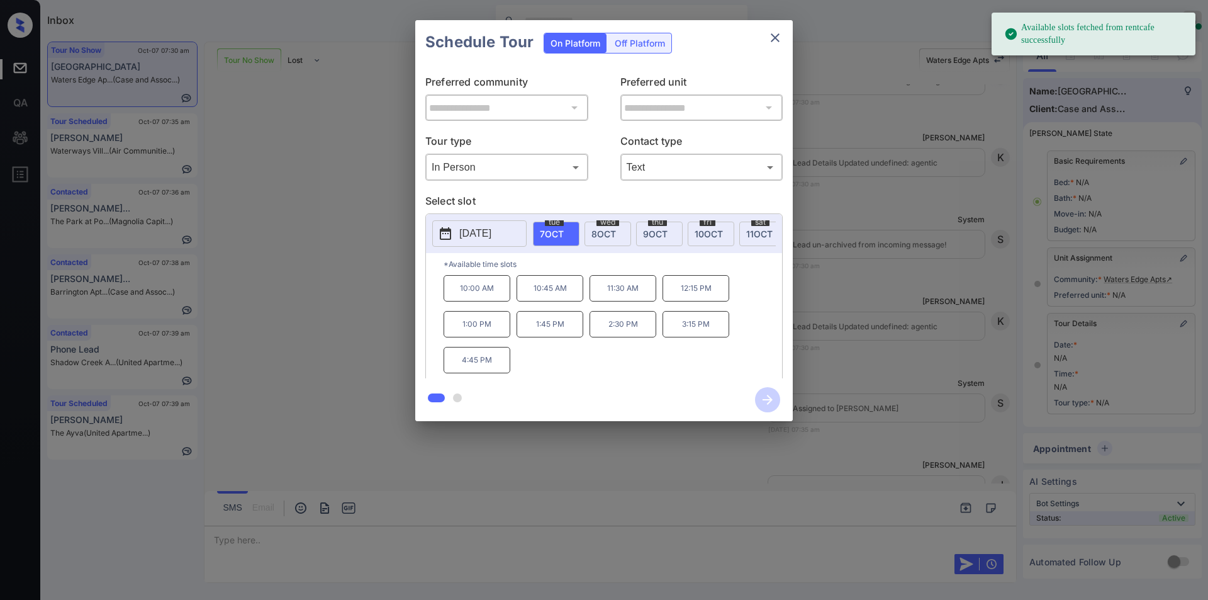
click at [499, 221] on button "2025-10-07" at bounding box center [479, 233] width 94 height 26
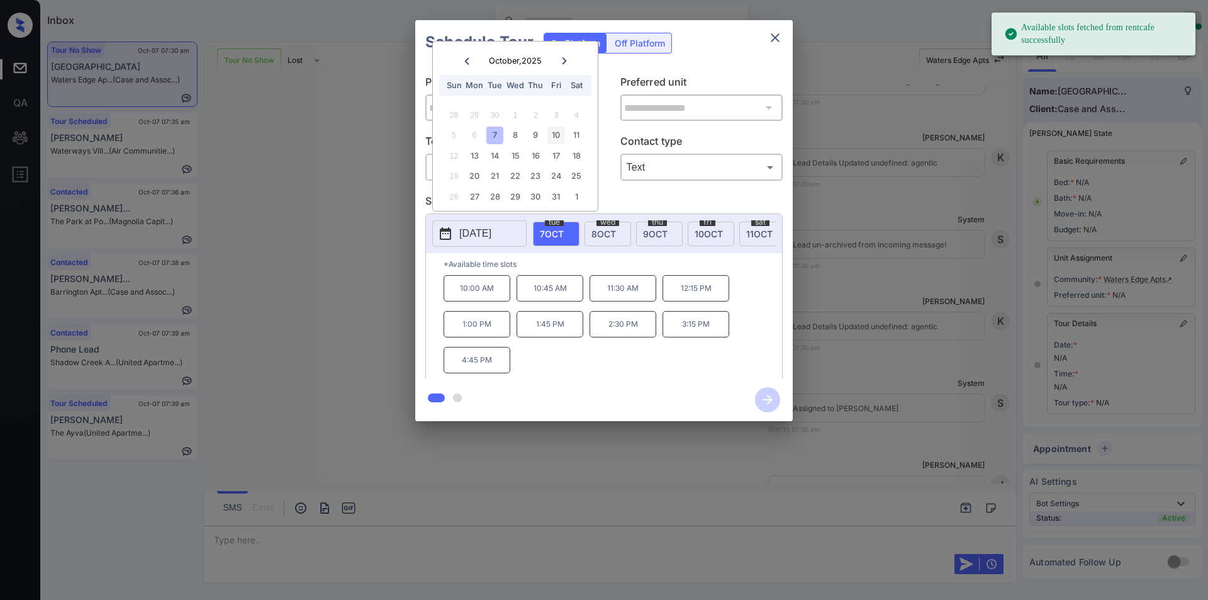
click at [554, 134] on div "10" at bounding box center [555, 134] width 17 height 17
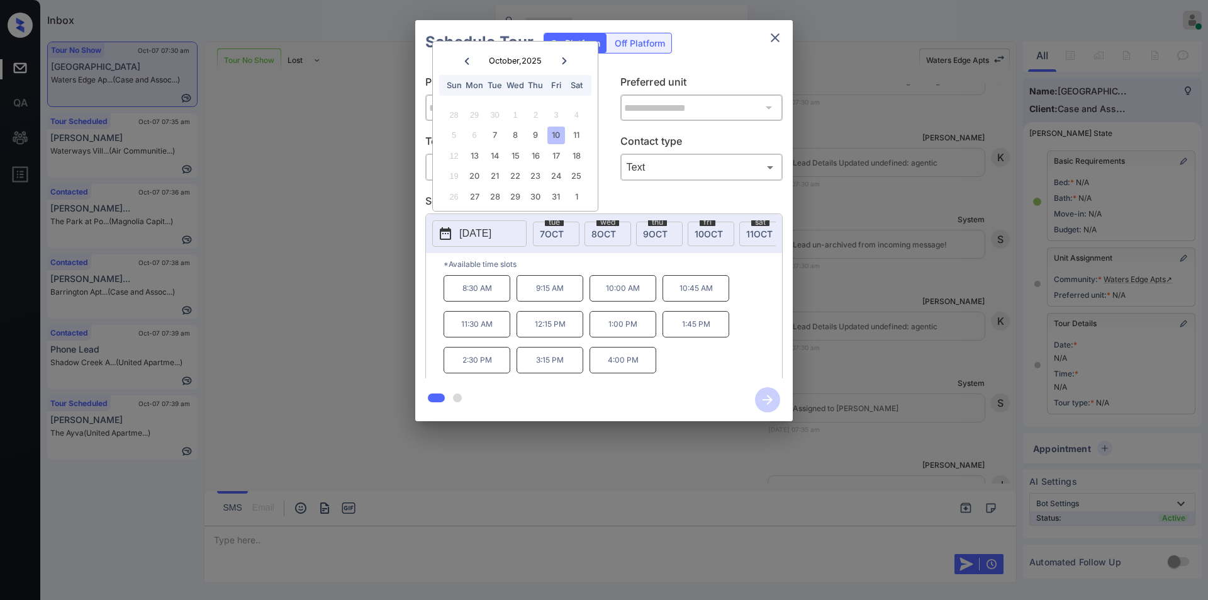
click at [293, 301] on div "**********" at bounding box center [604, 220] width 1208 height 441
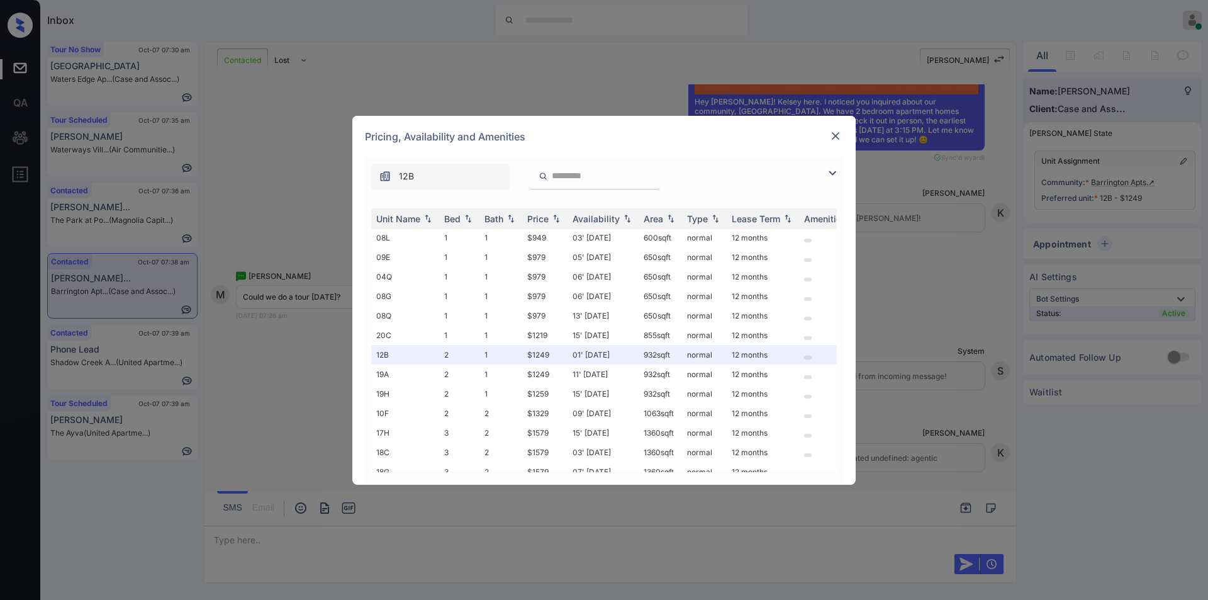
scroll to position [47, 0]
click at [834, 169] on img at bounding box center [832, 172] width 15 height 15
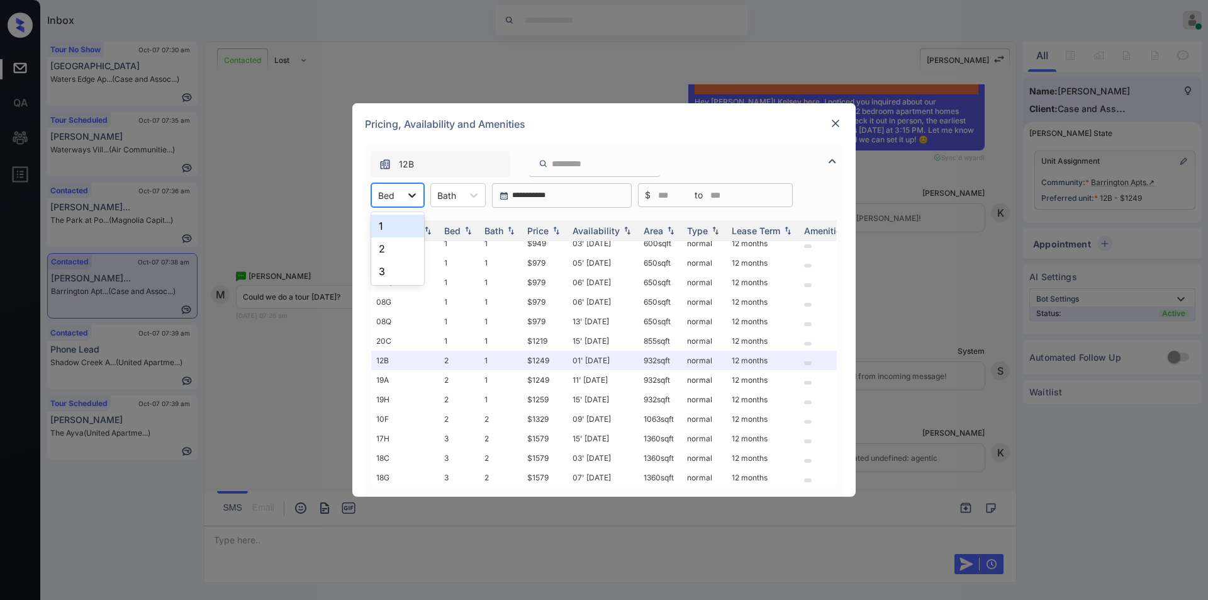
click at [404, 194] on div at bounding box center [412, 195] width 23 height 23
click at [384, 251] on div "2" at bounding box center [397, 248] width 53 height 23
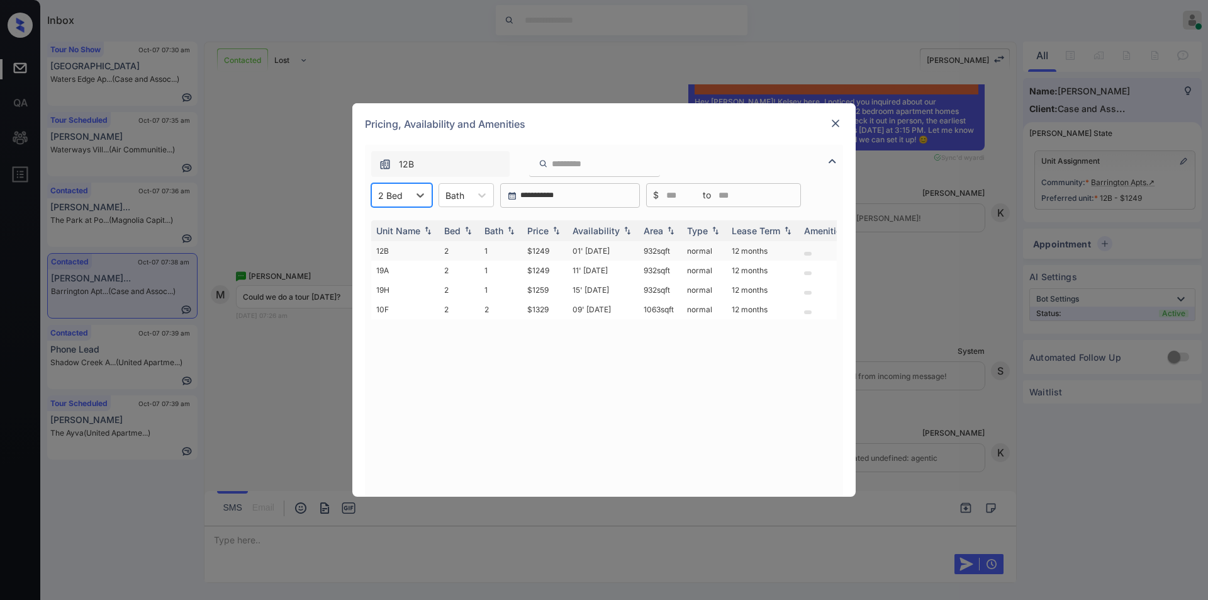
scroll to position [0, 0]
drag, startPoint x: 524, startPoint y: 249, endPoint x: 549, endPoint y: 254, distance: 25.7
click at [549, 254] on tr "12B 2 1 $1249 01' Oct 25 932 sqft normal 12 months" at bounding box center [699, 251] width 657 height 20
copy tr "$1249"
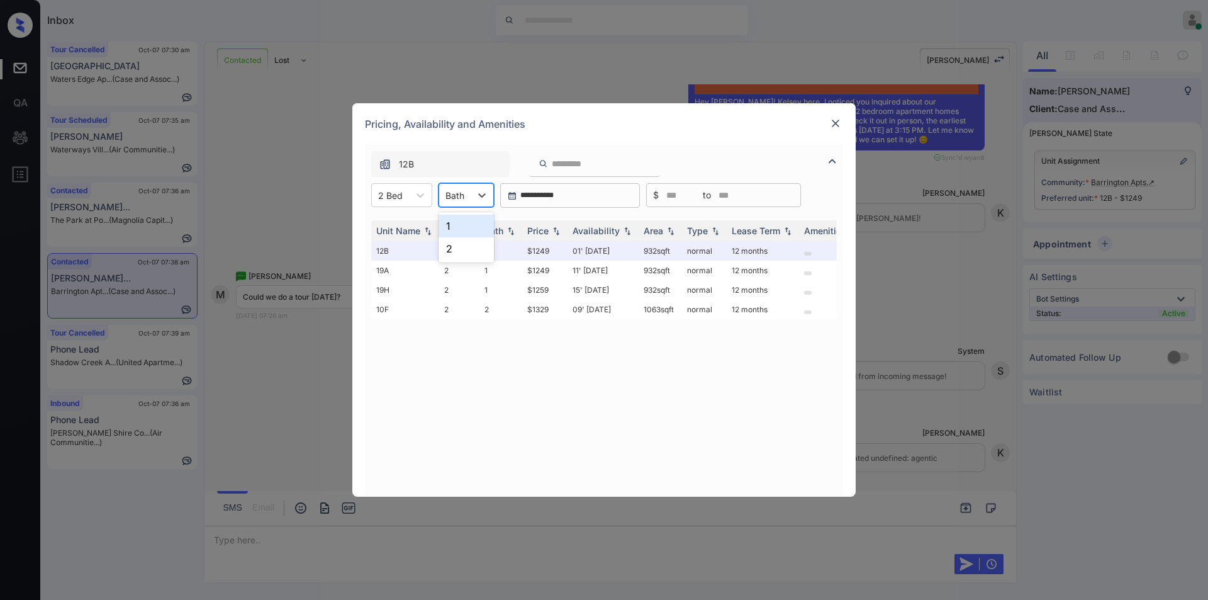
click at [463, 196] on div at bounding box center [454, 195] width 19 height 13
click at [457, 244] on div "2" at bounding box center [465, 248] width 55 height 23
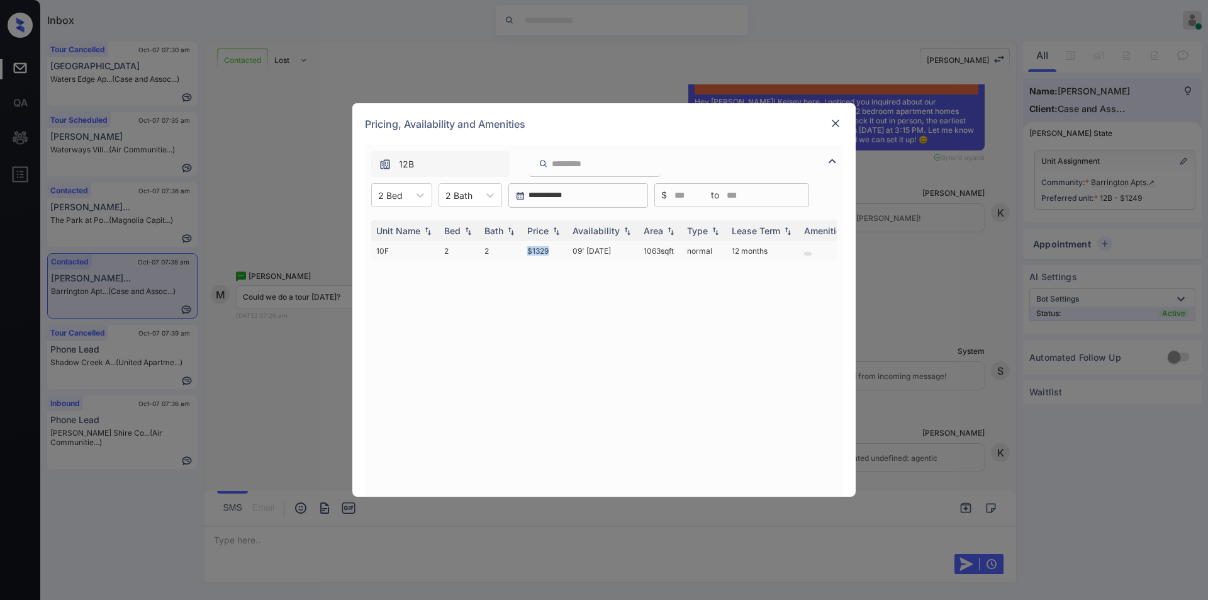
drag, startPoint x: 527, startPoint y: 259, endPoint x: 563, endPoint y: 254, distance: 36.8
click at [563, 254] on td "$1329" at bounding box center [544, 251] width 45 height 20
copy td "$1329"
click at [835, 122] on img at bounding box center [835, 123] width 13 height 13
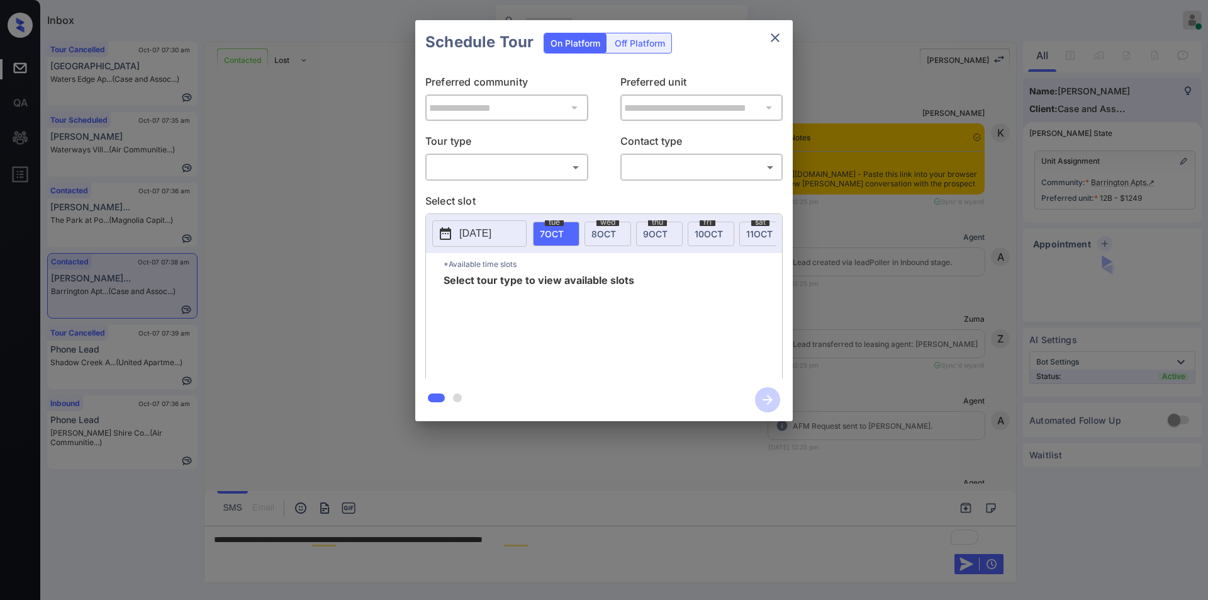
click at [479, 167] on body "Inbox [PERSON_NAME] Online Set yourself offline Set yourself on break Profile S…" at bounding box center [604, 300] width 1208 height 600
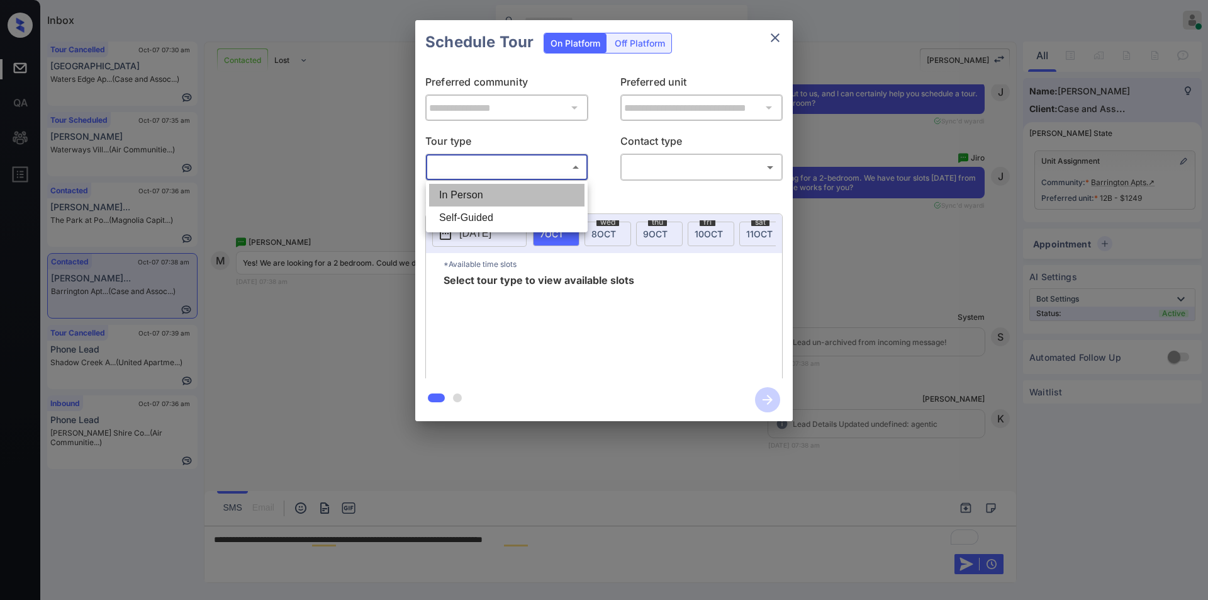
drag, startPoint x: 471, startPoint y: 191, endPoint x: 664, endPoint y: 168, distance: 195.1
click at [475, 191] on li "In Person" at bounding box center [506, 195] width 155 height 23
type input "********"
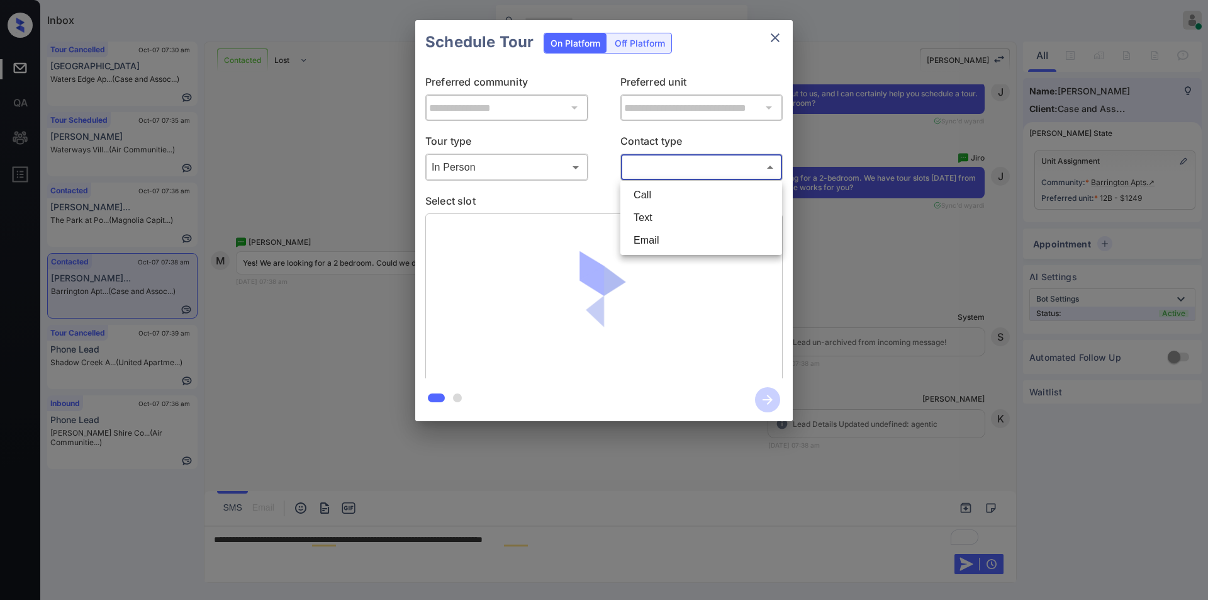
click at [675, 164] on body "Inbox Jiro Alonzo Online Set yourself offline Set yourself on break Profile Swi…" at bounding box center [604, 300] width 1208 height 600
click at [656, 215] on li "Text" at bounding box center [700, 217] width 155 height 23
type input "****"
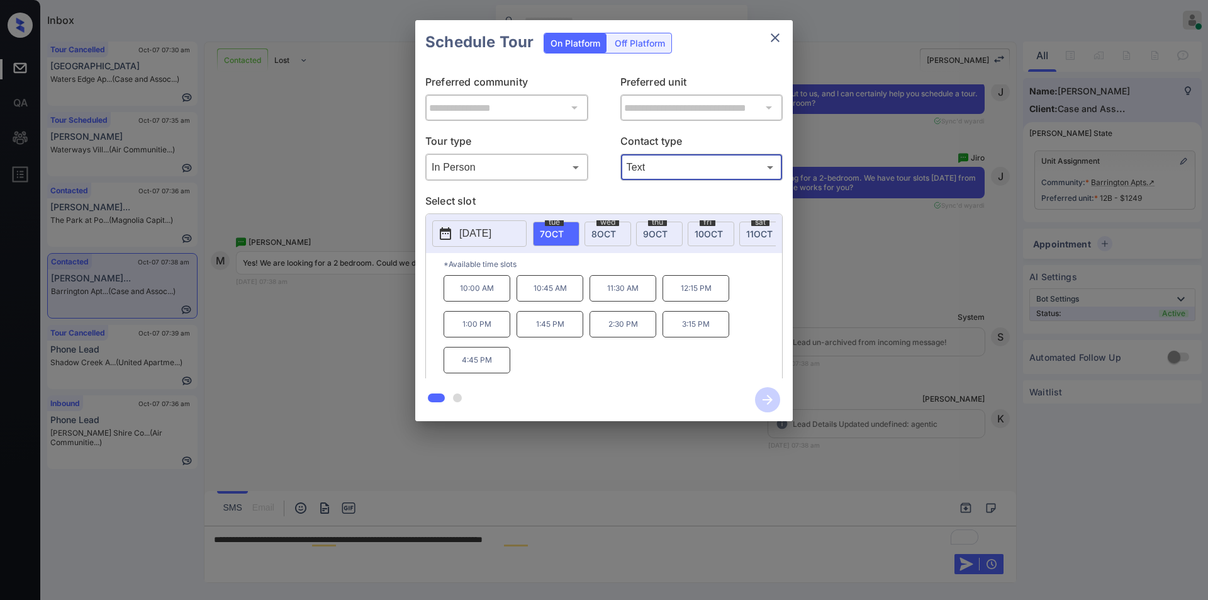
click at [657, 532] on div at bounding box center [604, 300] width 1208 height 600
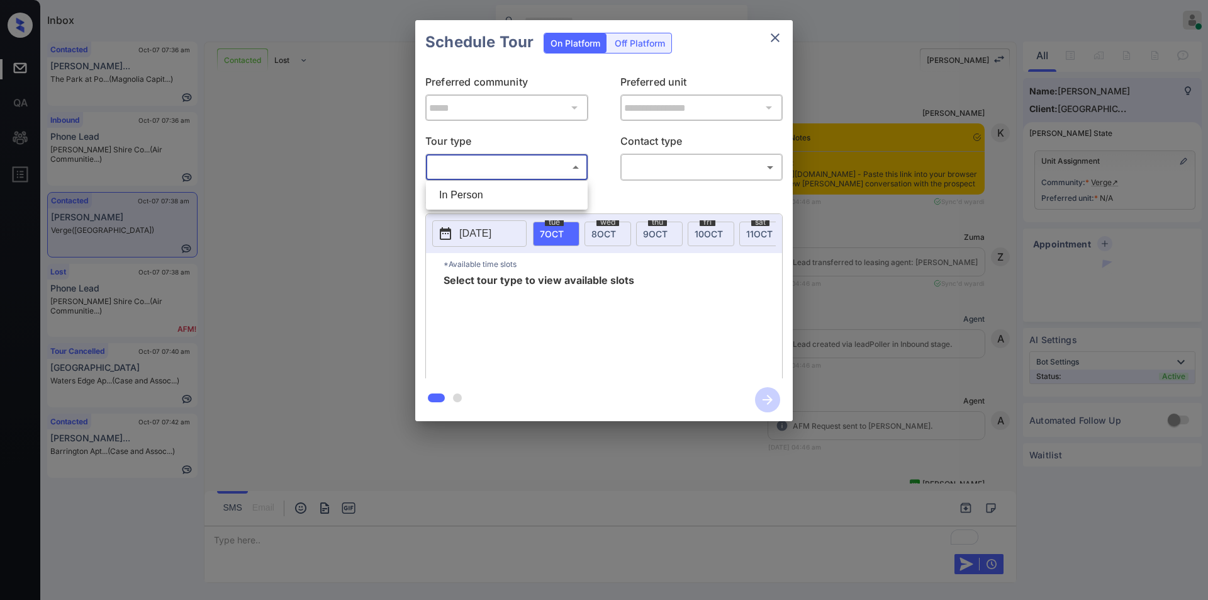
click at [466, 164] on body "Inbox [PERSON_NAME] Online Set yourself offline Set yourself on break Profile S…" at bounding box center [604, 300] width 1208 height 600
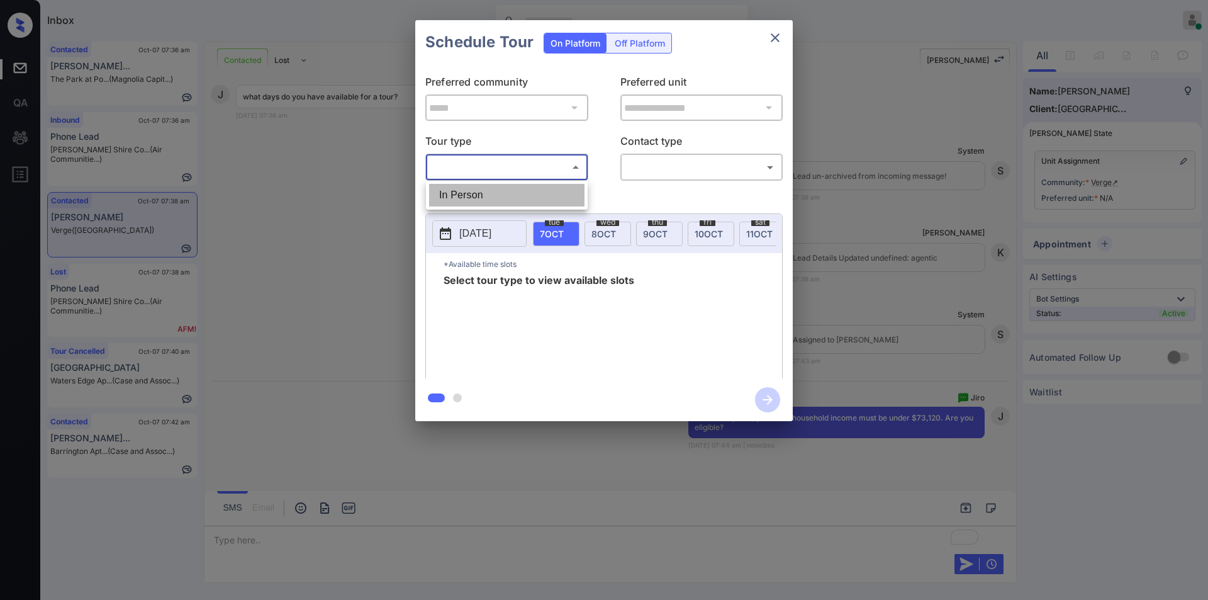
drag, startPoint x: 467, startPoint y: 191, endPoint x: 691, endPoint y: 169, distance: 225.7
click at [475, 190] on li "In Person" at bounding box center [506, 195] width 155 height 23
type input "********"
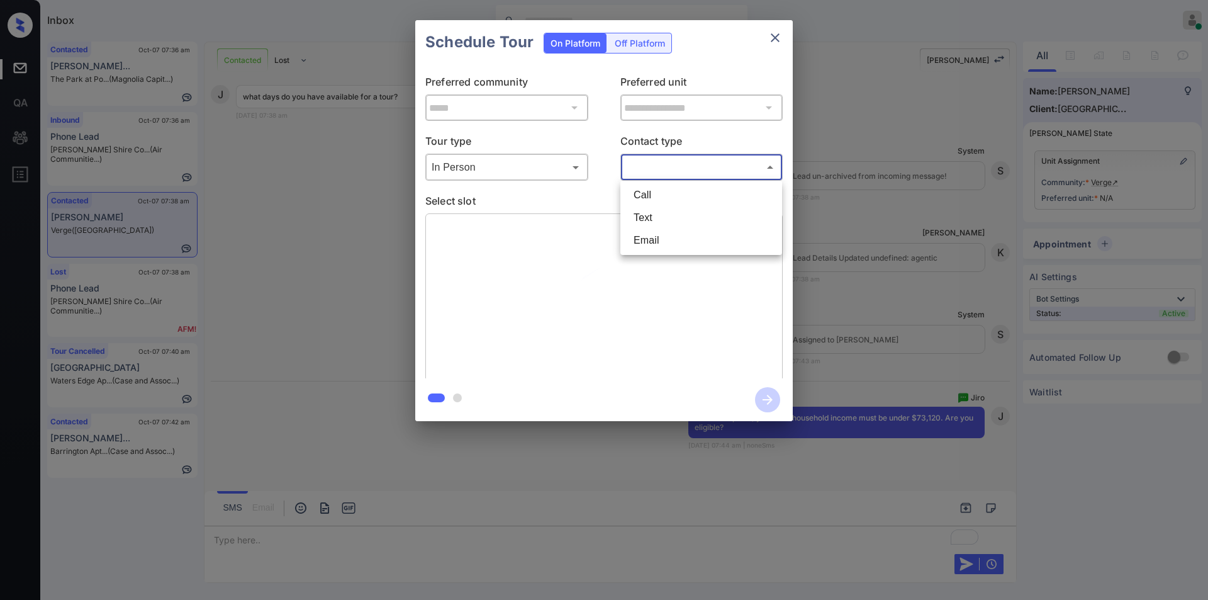
click at [692, 169] on body "Inbox Jiro Alonzo Online Set yourself offline Set yourself on break Profile Swi…" at bounding box center [604, 300] width 1208 height 600
click at [654, 218] on li "Text" at bounding box center [700, 217] width 155 height 23
type input "****"
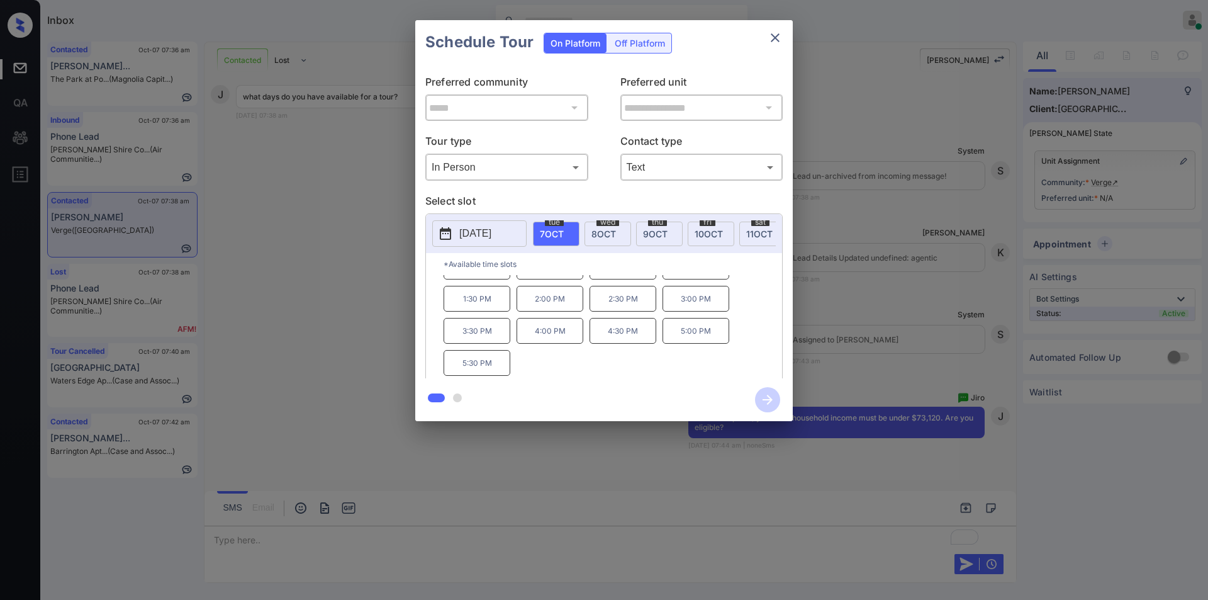
scroll to position [0, 0]
click at [385, 355] on div "**********" at bounding box center [604, 220] width 1208 height 441
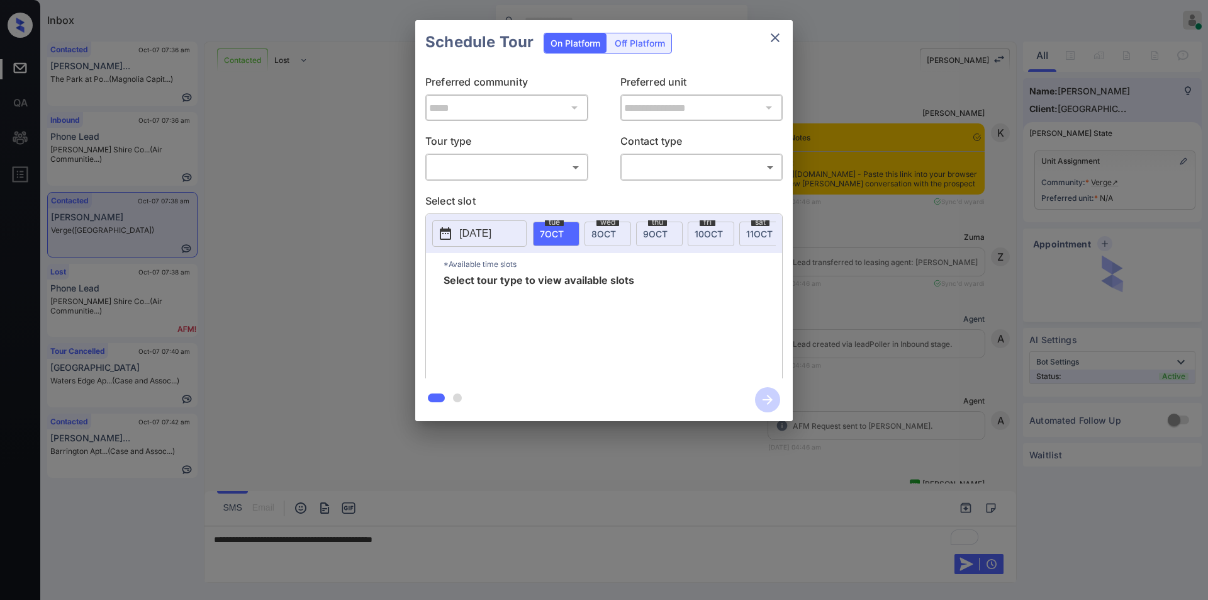
scroll to position [2568, 0]
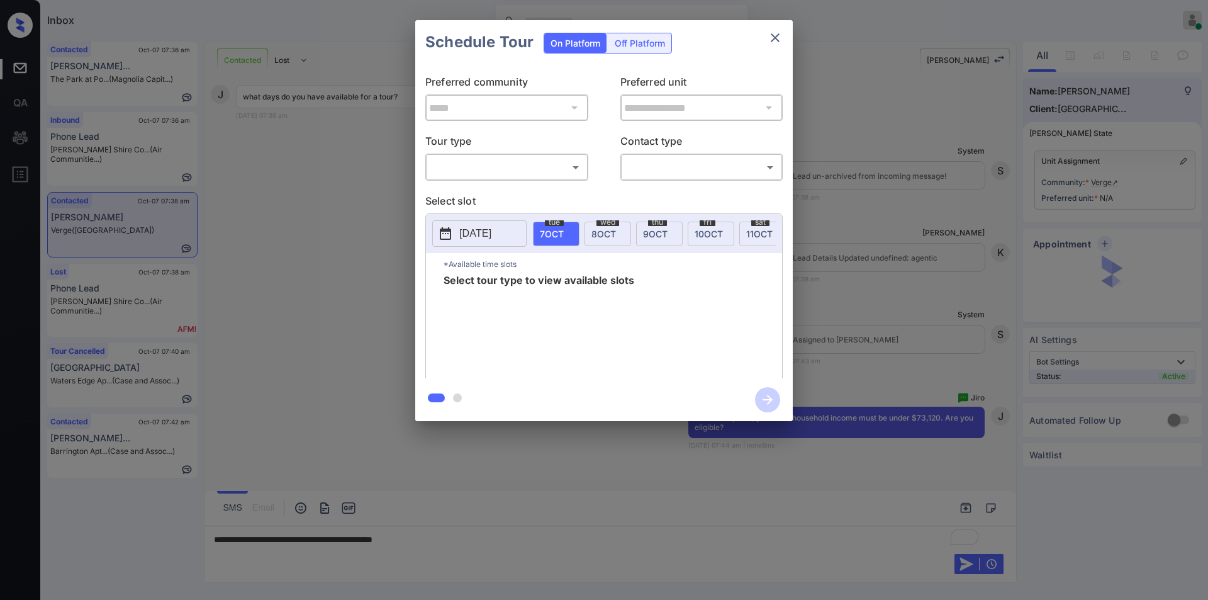
click at [492, 167] on body "Inbox [PERSON_NAME] Online Set yourself offline Set yourself on break Profile S…" at bounding box center [604, 300] width 1208 height 600
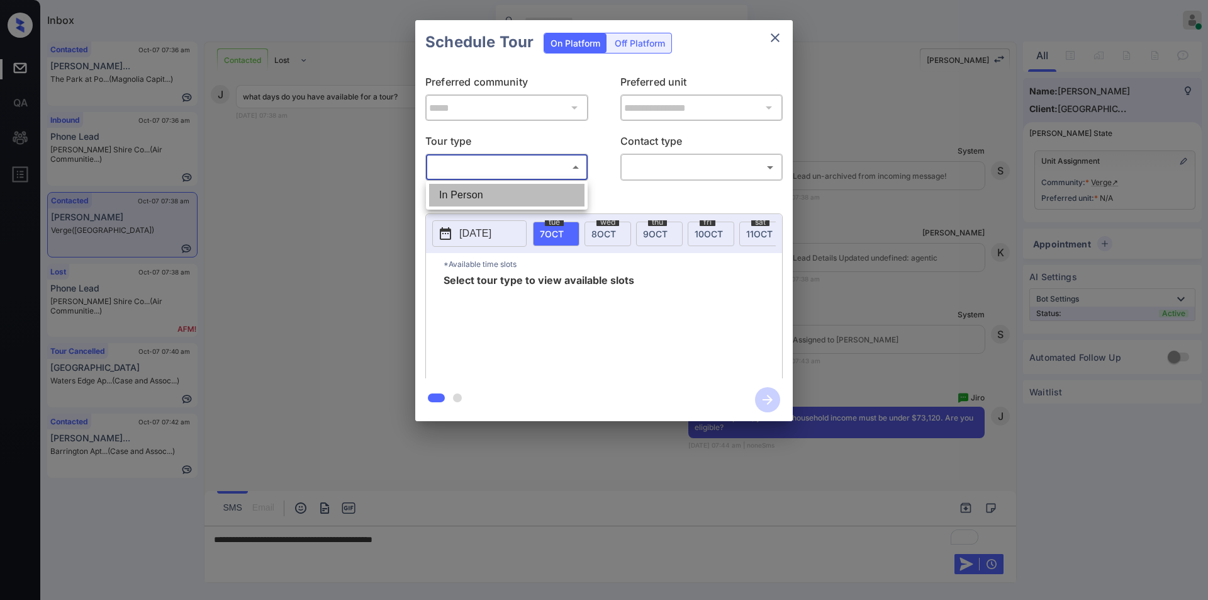
drag, startPoint x: 472, startPoint y: 189, endPoint x: 689, endPoint y: 169, distance: 217.3
click at [475, 189] on li "In Person" at bounding box center [506, 195] width 155 height 23
type input "********"
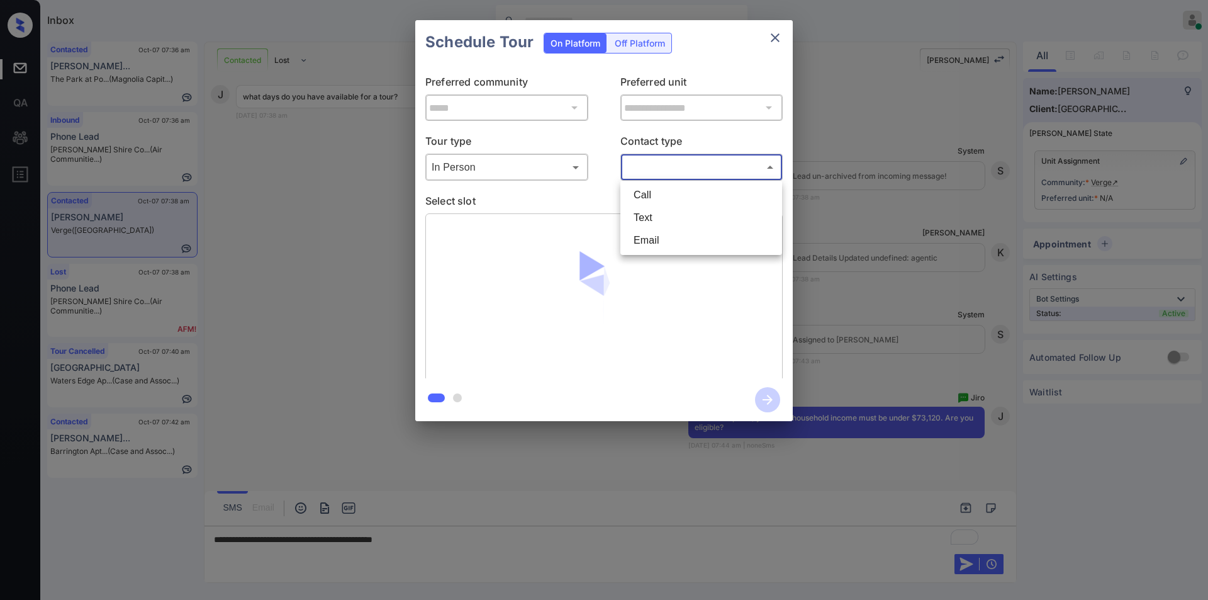
click at [669, 166] on body "Inbox [PERSON_NAME] Online Set yourself offline Set yourself on break Profile S…" at bounding box center [604, 300] width 1208 height 600
click at [656, 214] on li "Text" at bounding box center [700, 217] width 155 height 23
type input "****"
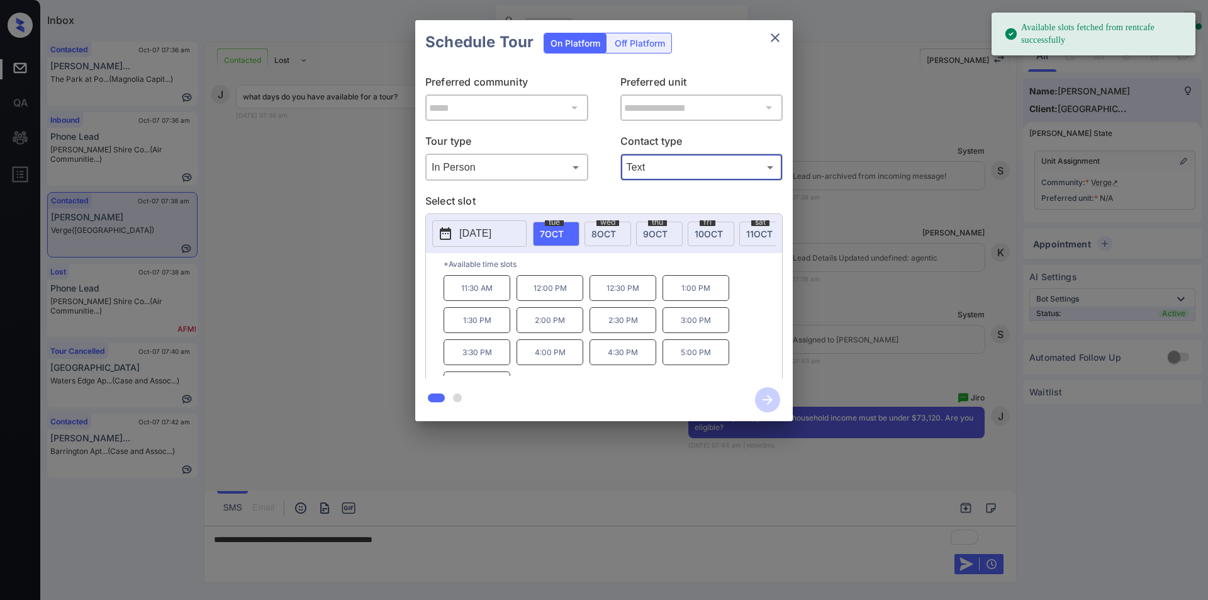
scroll to position [21, 0]
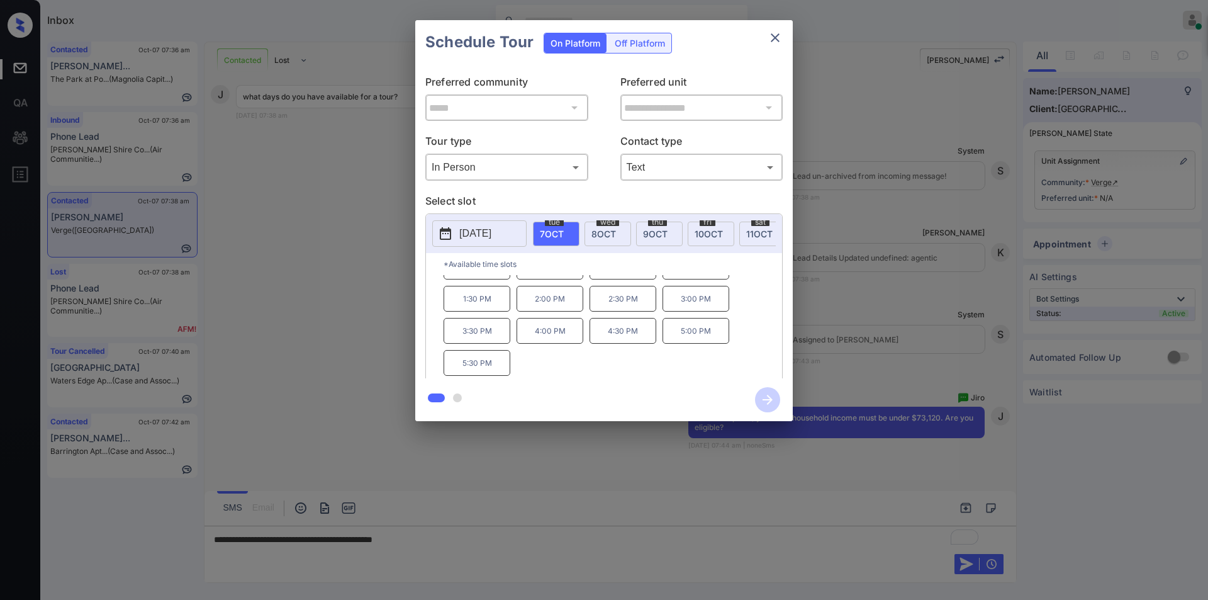
click at [293, 286] on div "**********" at bounding box center [604, 220] width 1208 height 441
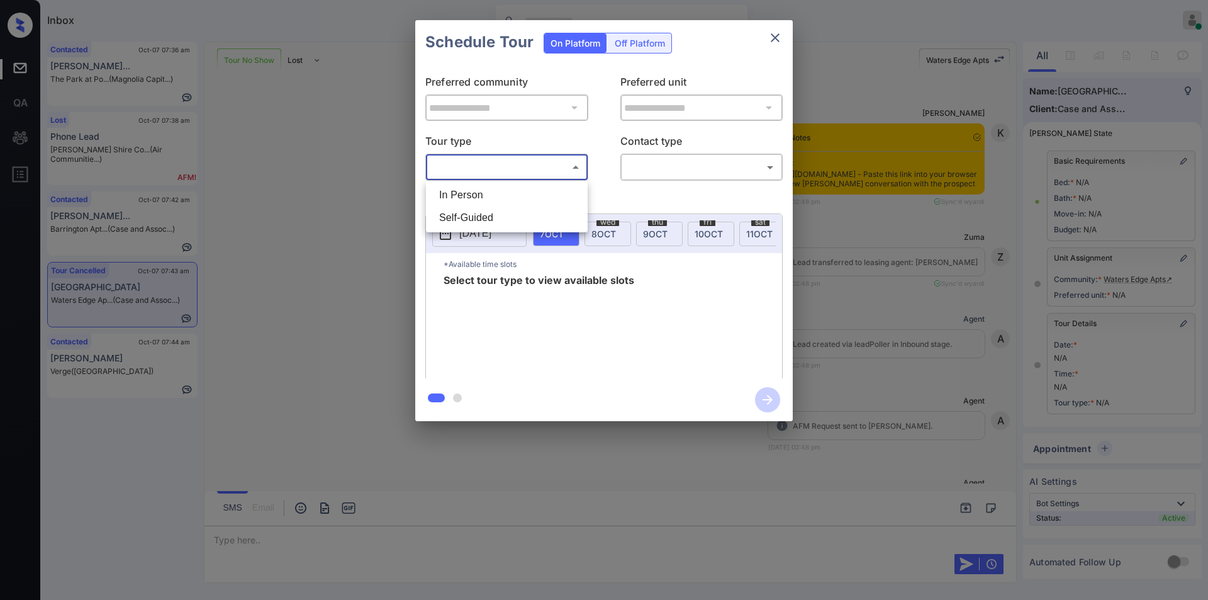
scroll to position [10014, 0]
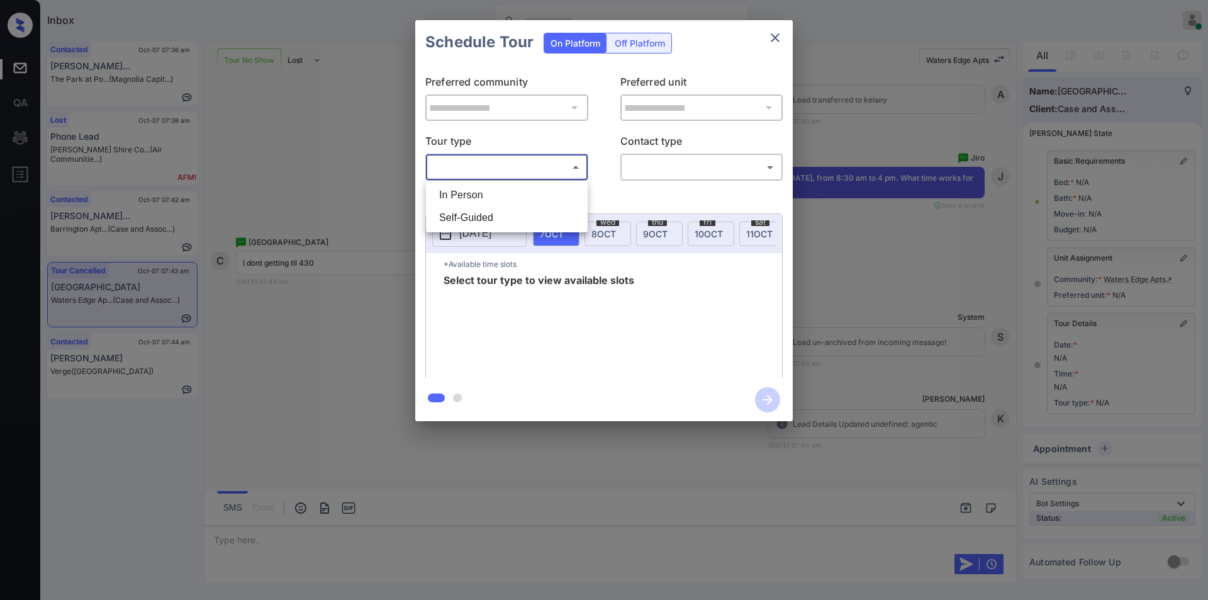
click at [514, 162] on body "Inbox [PERSON_NAME] Online Set yourself offline Set yourself on break Profile S…" at bounding box center [604, 300] width 1208 height 600
click at [494, 193] on li "In Person" at bounding box center [506, 195] width 155 height 23
type input "********"
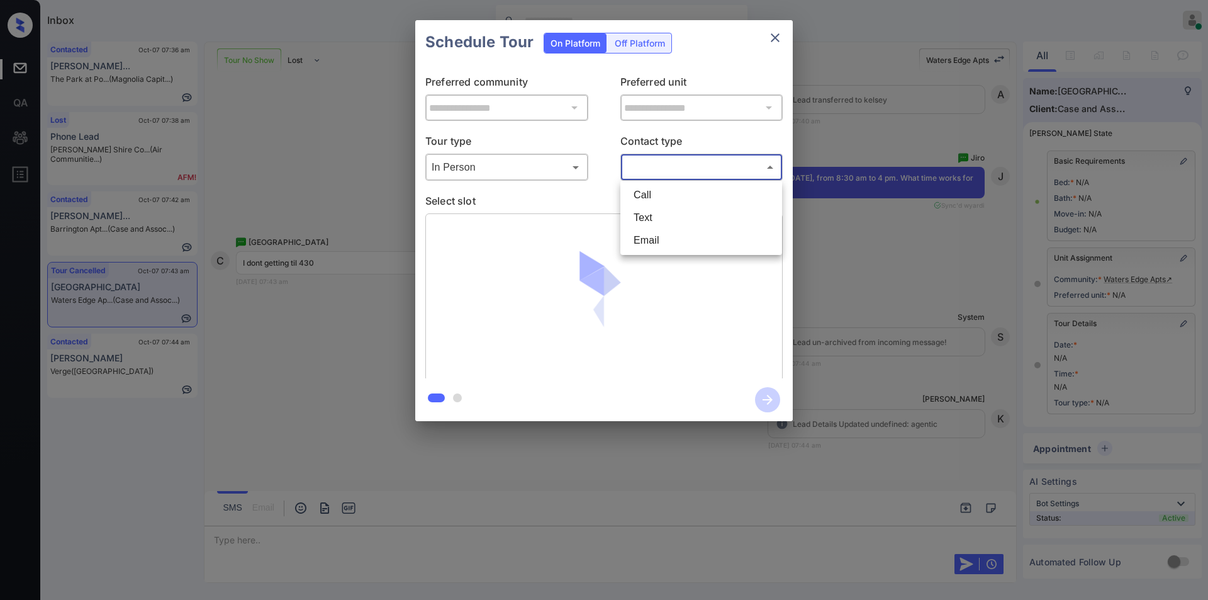
click at [652, 168] on body "Inbox Jiro Alonzo Online Set yourself offline Set yourself on break Profile Swi…" at bounding box center [604, 300] width 1208 height 600
click at [668, 216] on li "Text" at bounding box center [700, 217] width 155 height 23
type input "****"
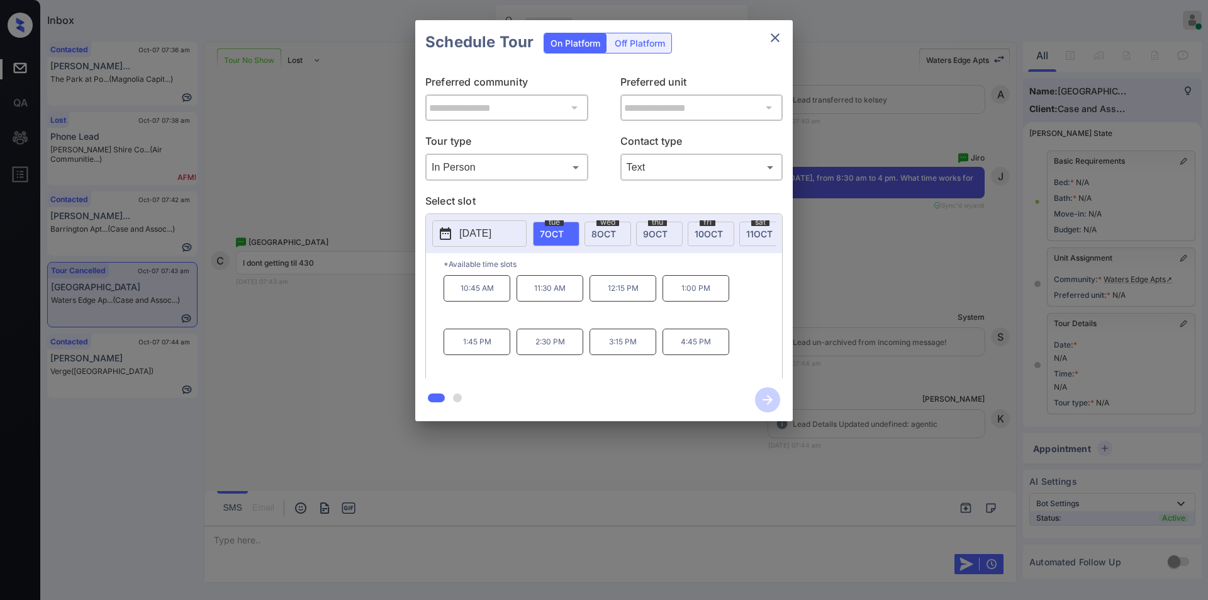
drag, startPoint x: 504, startPoint y: 230, endPoint x: 464, endPoint y: 299, distance: 80.1
click at [464, 299] on div "2025-10-07 tue 7 OCT wed 8 OCT thu 9 OCT fri 10 OCT sat 11 OCT sun 12 OCT mon 1…" at bounding box center [603, 297] width 357 height 169
click at [611, 220] on span "wed" at bounding box center [607, 222] width 23 height 8
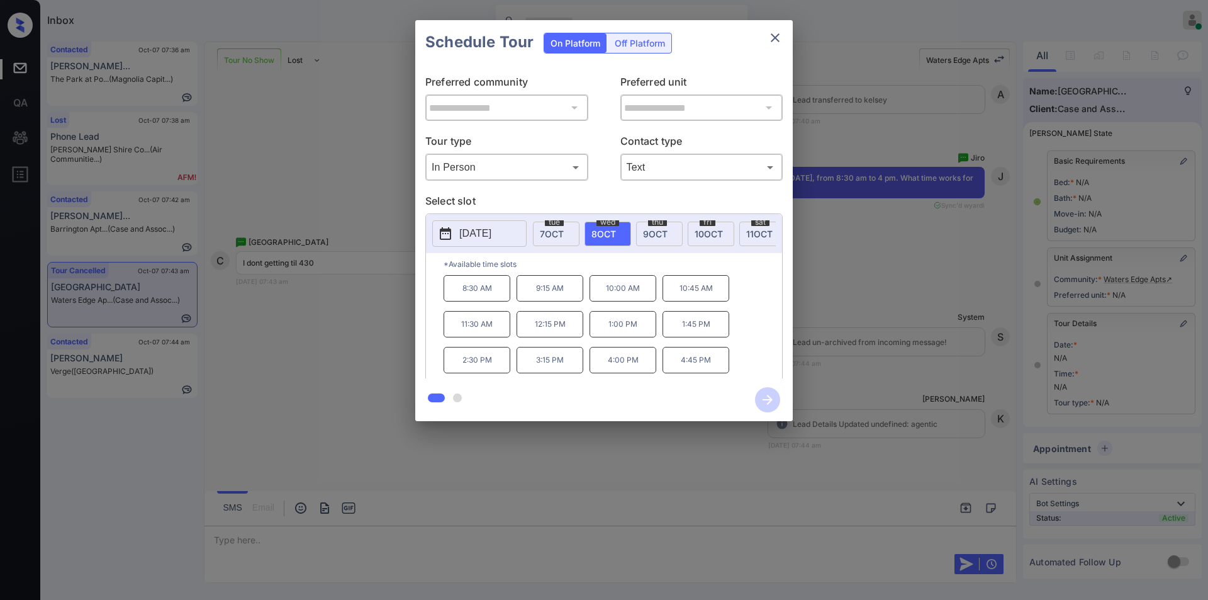
click at [650, 242] on div "thu 9 OCT" at bounding box center [659, 233] width 47 height 25
click at [698, 231] on span "10 OCT" at bounding box center [709, 233] width 28 height 11
click at [745, 237] on div "sat 11 OCT" at bounding box center [762, 233] width 47 height 25
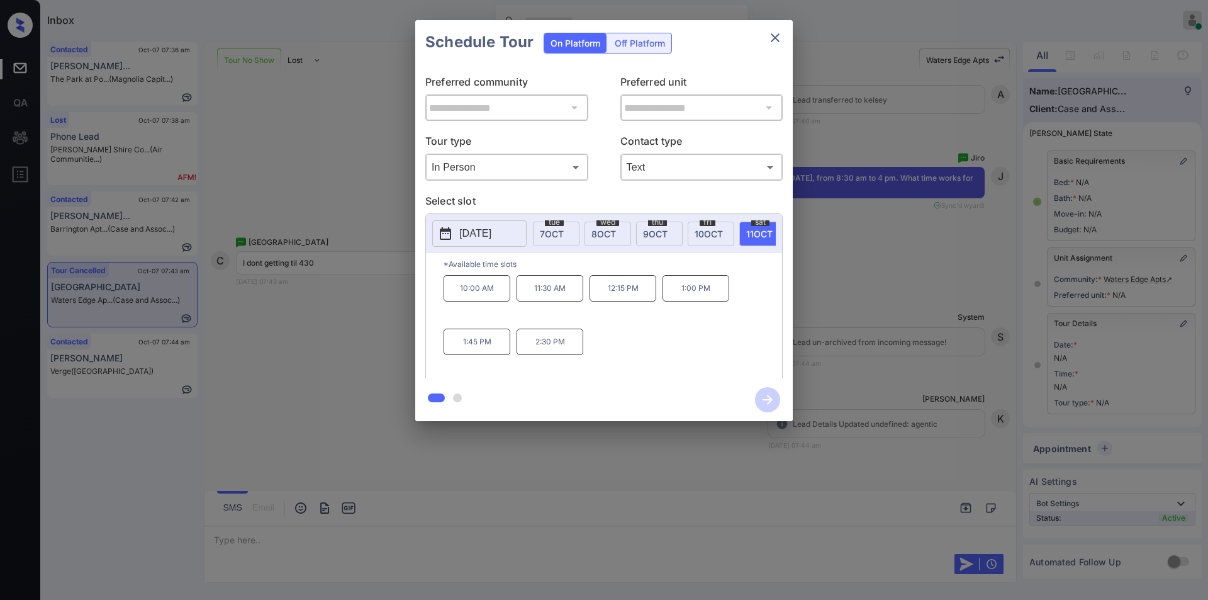
click at [480, 240] on p "2025-10-11" at bounding box center [475, 233] width 32 height 15
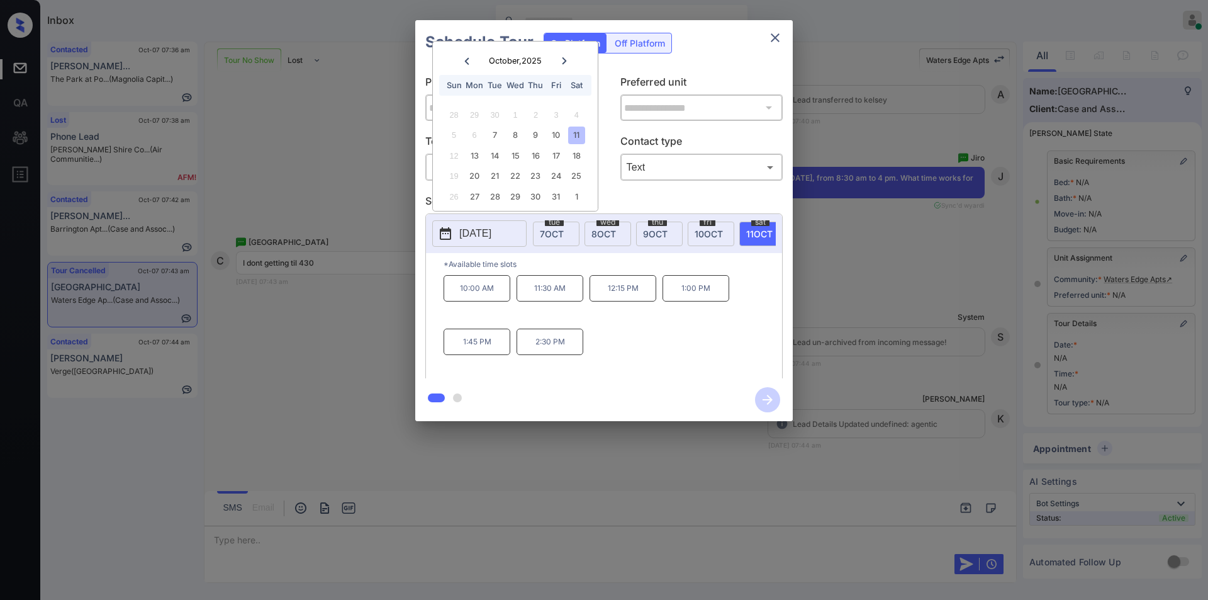
click at [287, 327] on div "**********" at bounding box center [604, 220] width 1208 height 441
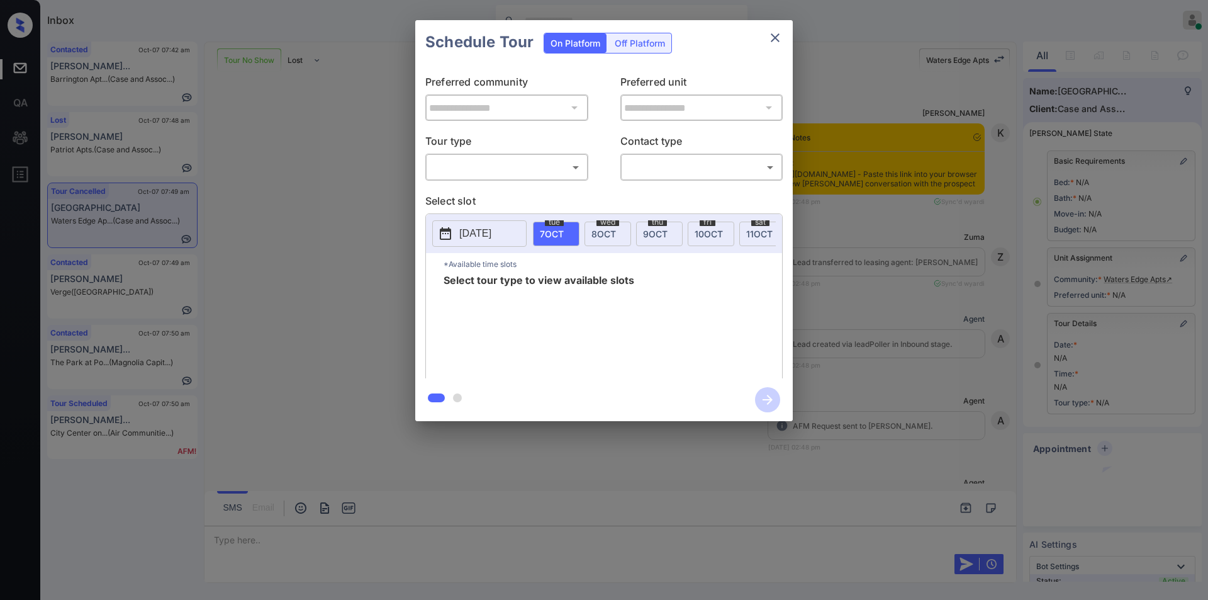
scroll to position [10329, 0]
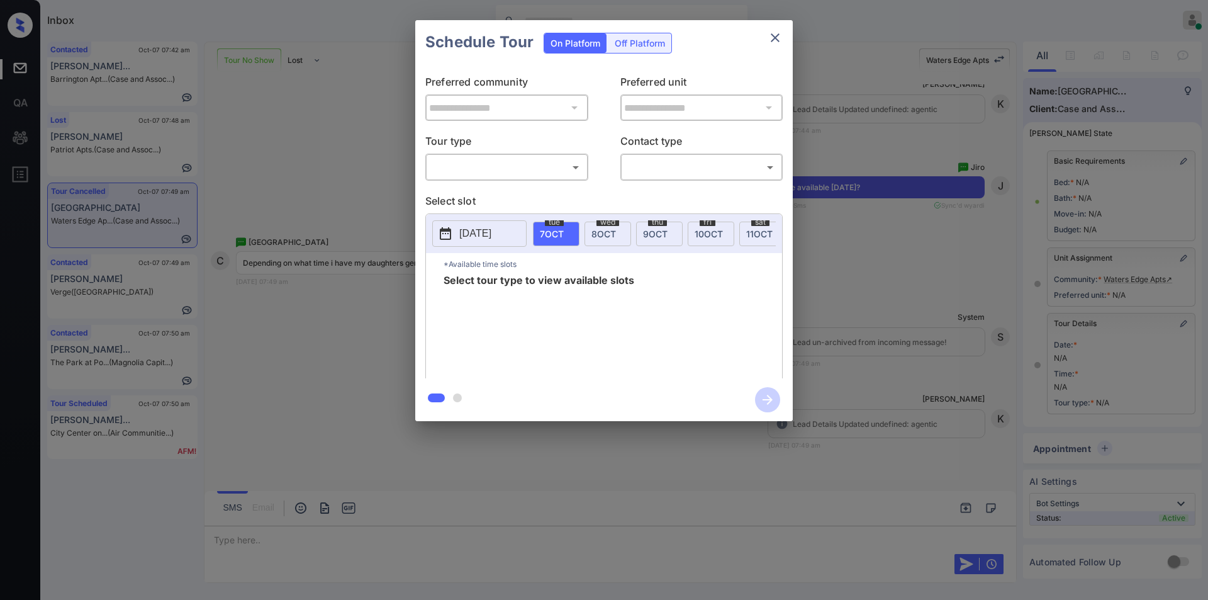
click at [510, 162] on body "Inbox [PERSON_NAME] Online Set yourself offline Set yourself on break Profile S…" at bounding box center [604, 300] width 1208 height 600
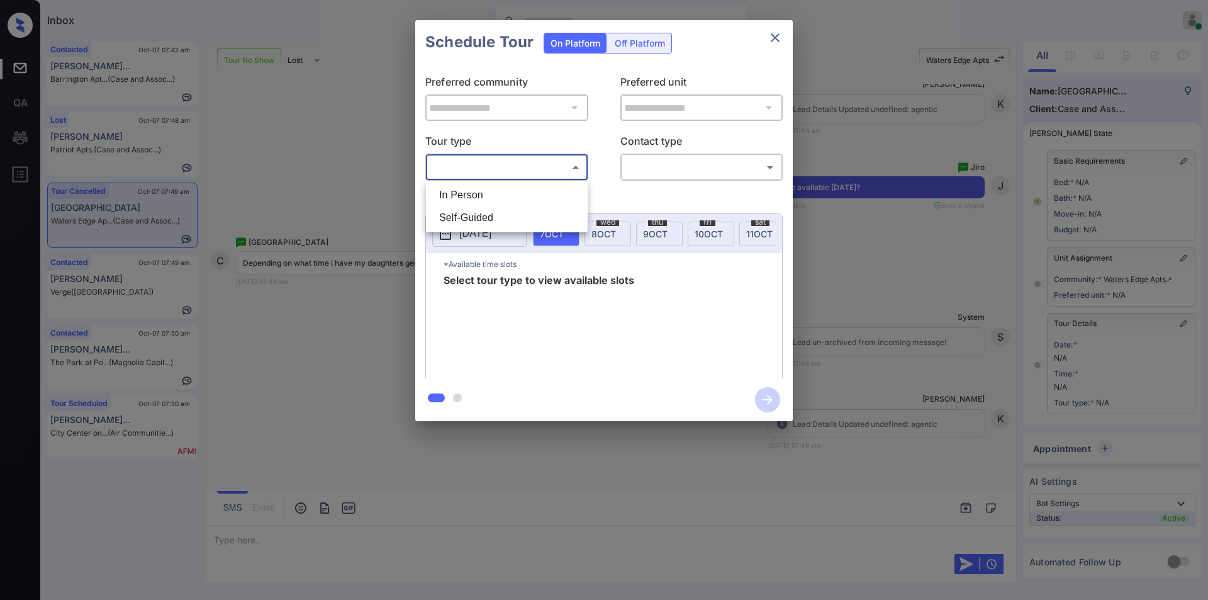
click at [486, 197] on li "In Person" at bounding box center [506, 195] width 155 height 23
type input "********"
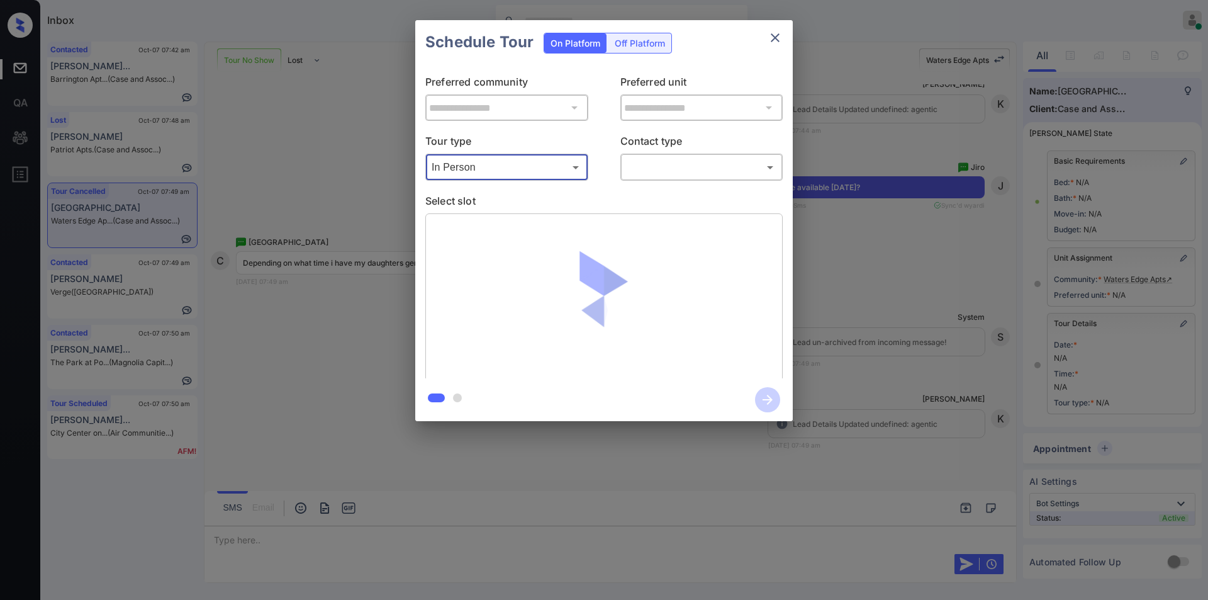
click at [678, 165] on body "Inbox [PERSON_NAME] Online Set yourself offline Set yourself on break Profile S…" at bounding box center [604, 300] width 1208 height 600
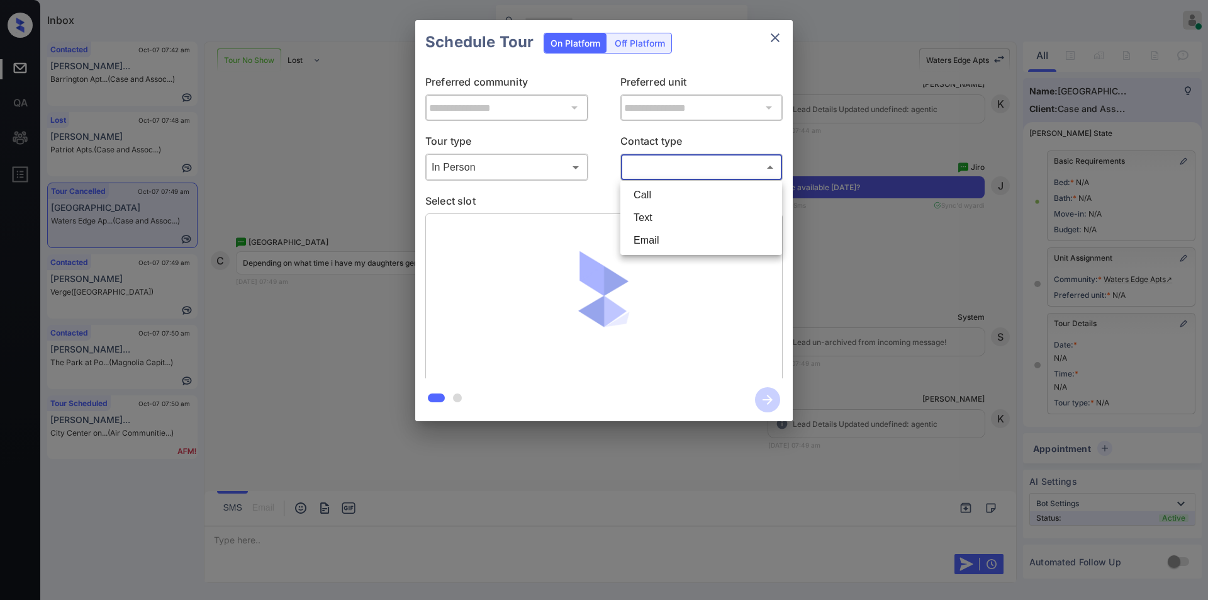
click at [659, 216] on li "Text" at bounding box center [700, 217] width 155 height 23
type input "****"
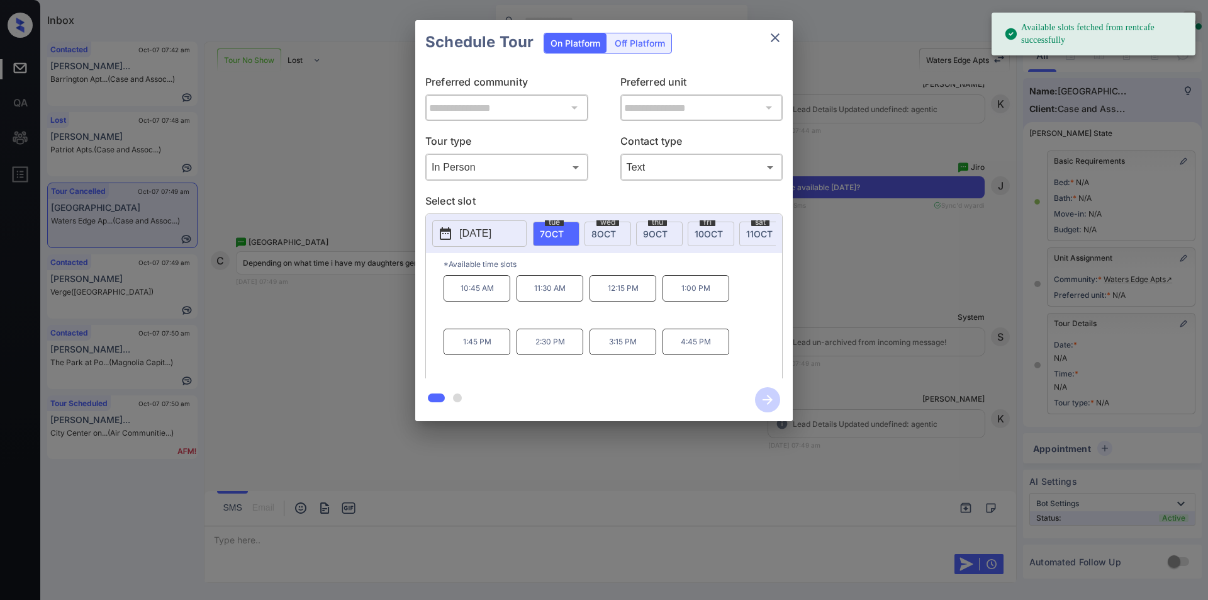
click at [488, 240] on p "2025-10-07" at bounding box center [475, 233] width 32 height 15
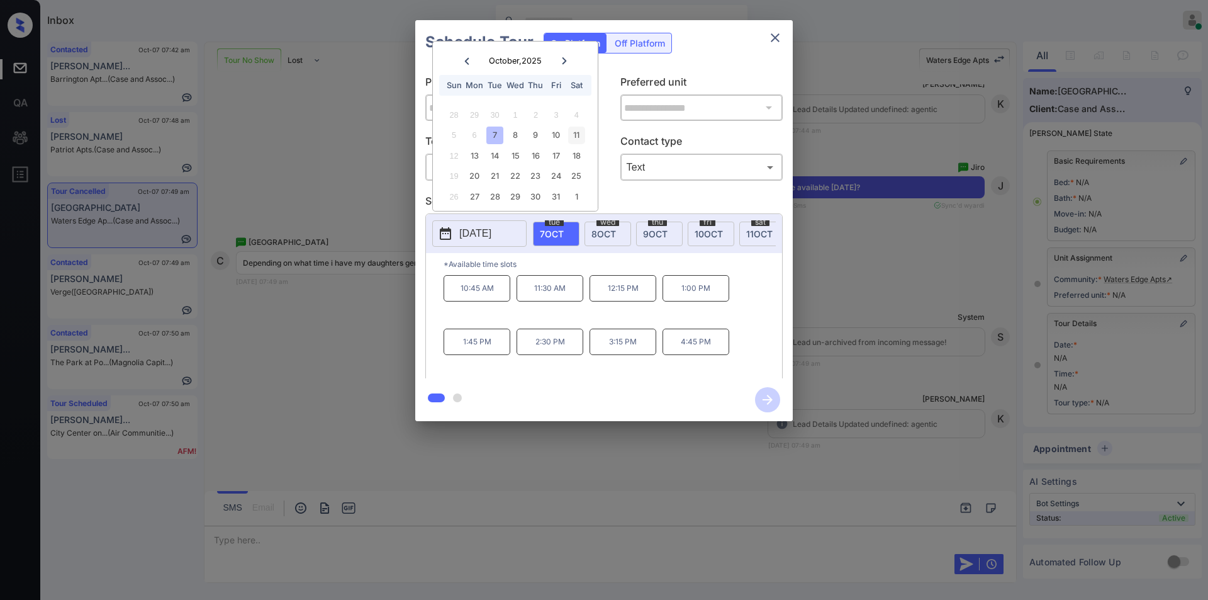
click at [578, 132] on div "11" at bounding box center [576, 134] width 17 height 17
click at [774, 33] on icon "close" at bounding box center [774, 37] width 15 height 15
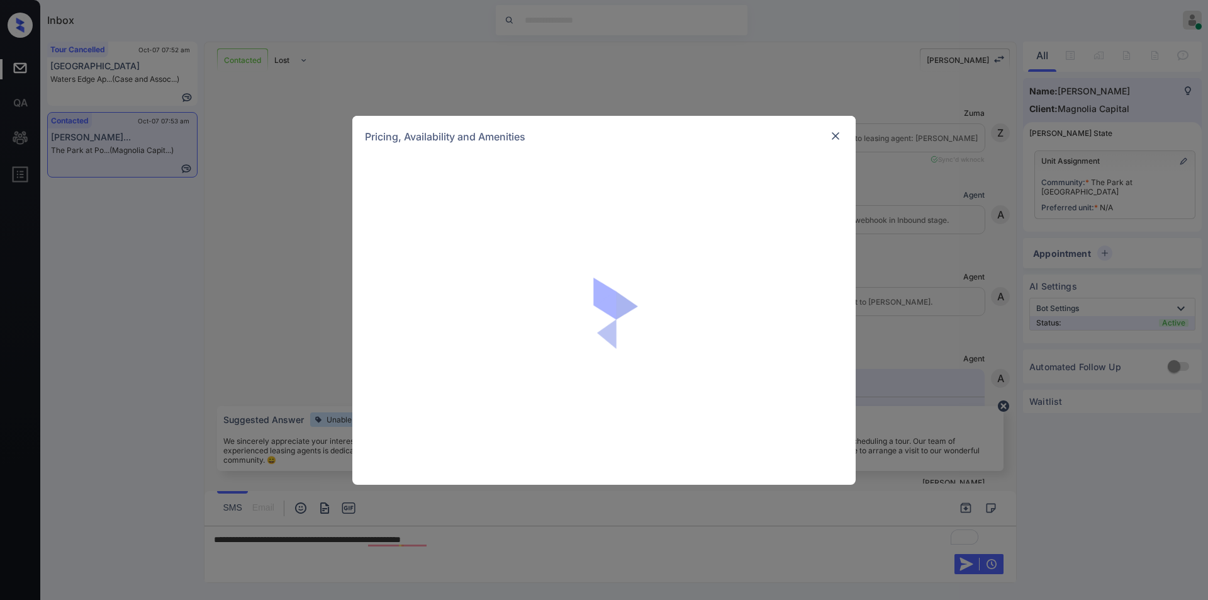
scroll to position [1238, 0]
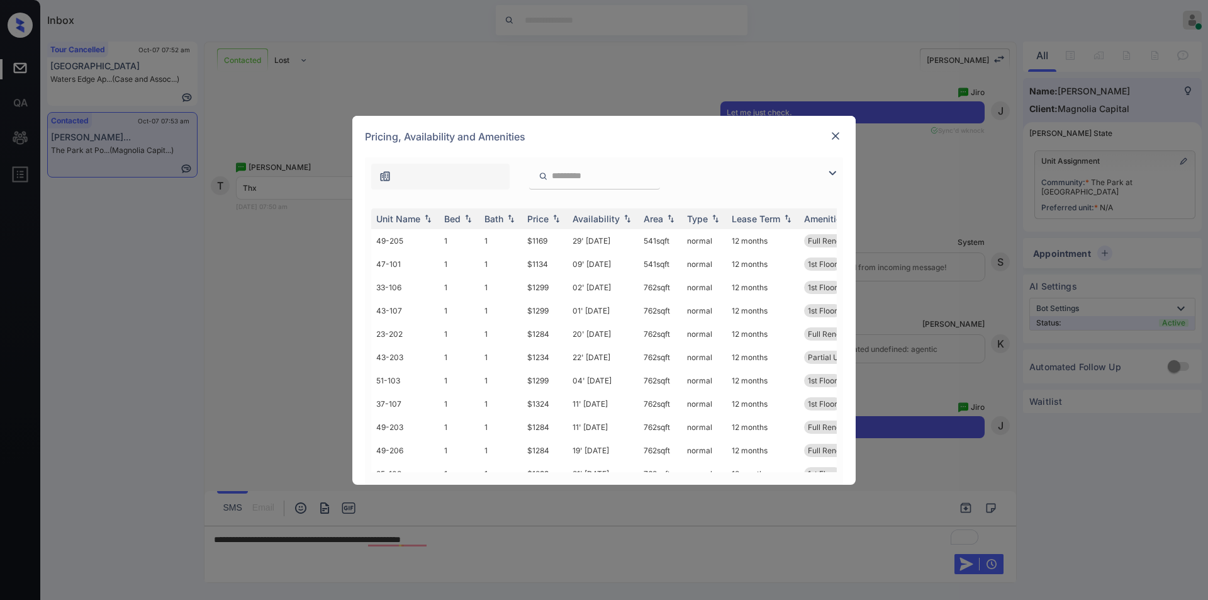
click at [836, 176] on img at bounding box center [832, 172] width 15 height 15
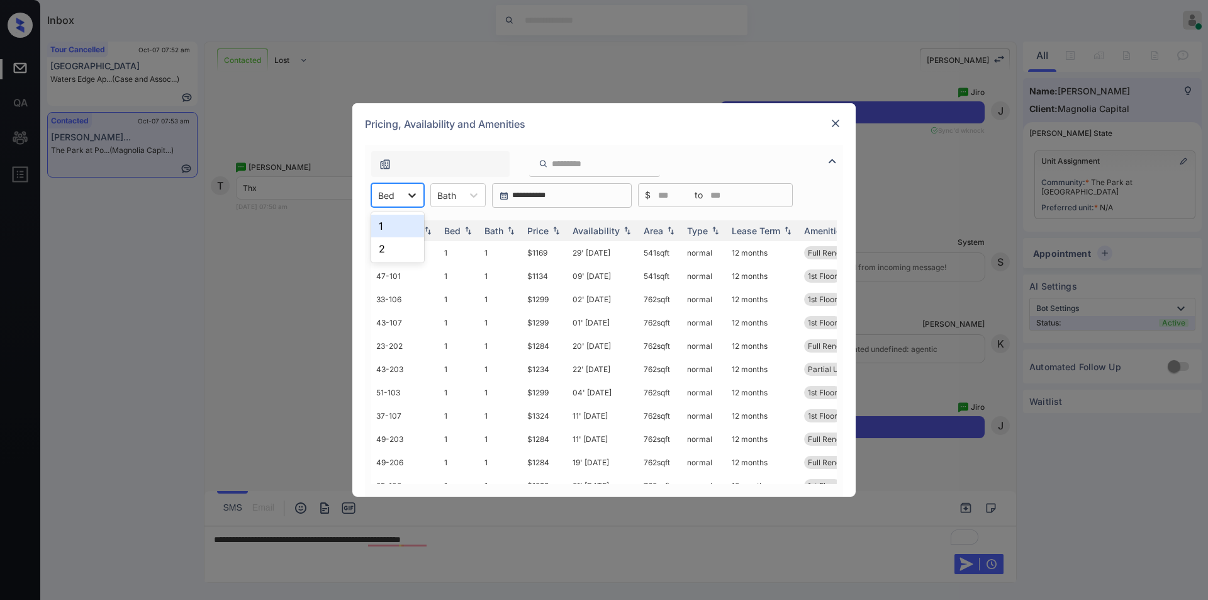
click at [411, 200] on icon at bounding box center [412, 195] width 13 height 13
click at [392, 227] on div "1" at bounding box center [397, 226] width 53 height 23
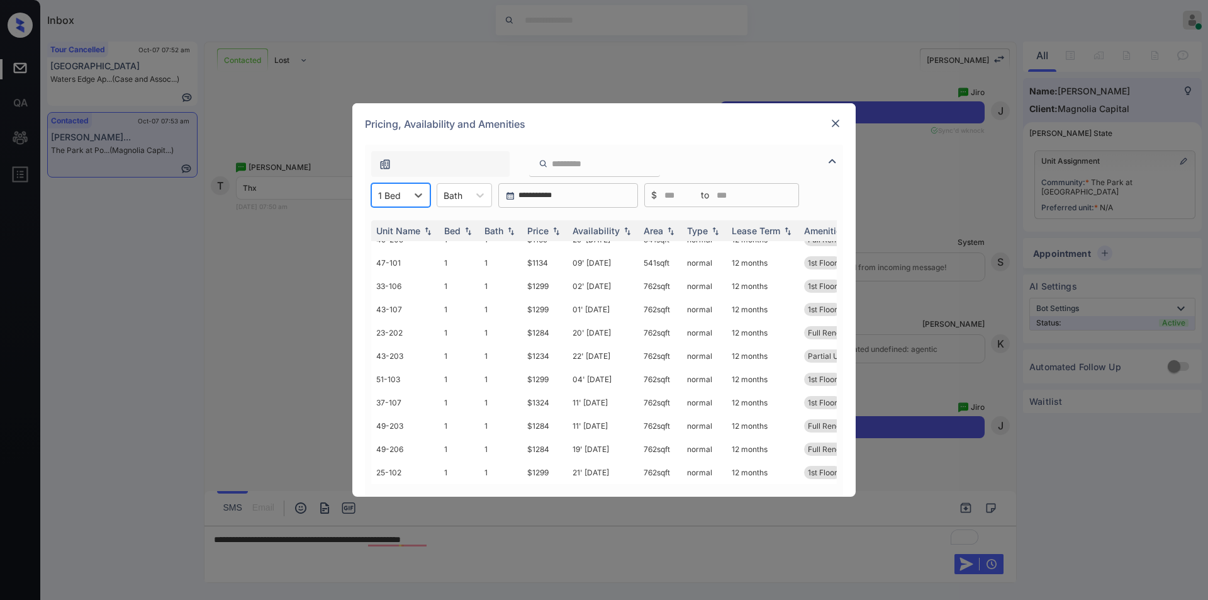
scroll to position [0, 0]
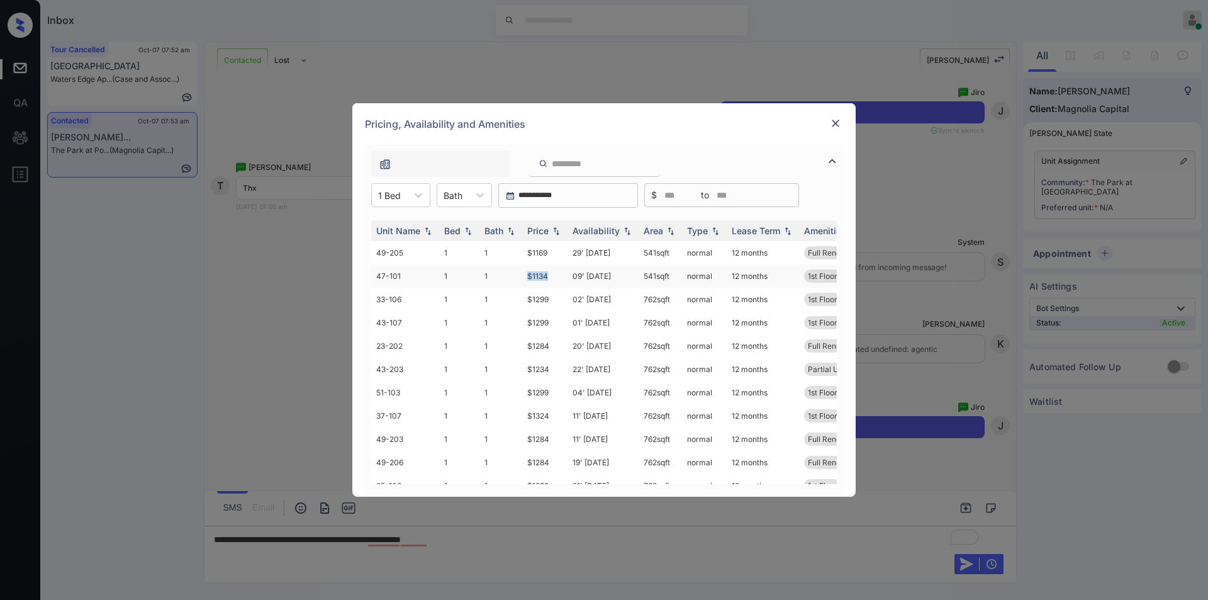
drag, startPoint x: 524, startPoint y: 274, endPoint x: 550, endPoint y: 276, distance: 26.5
click at [550, 276] on td "$1134" at bounding box center [544, 275] width 45 height 23
copy td "$1134"
click at [539, 274] on td "$1134" at bounding box center [544, 275] width 45 height 23
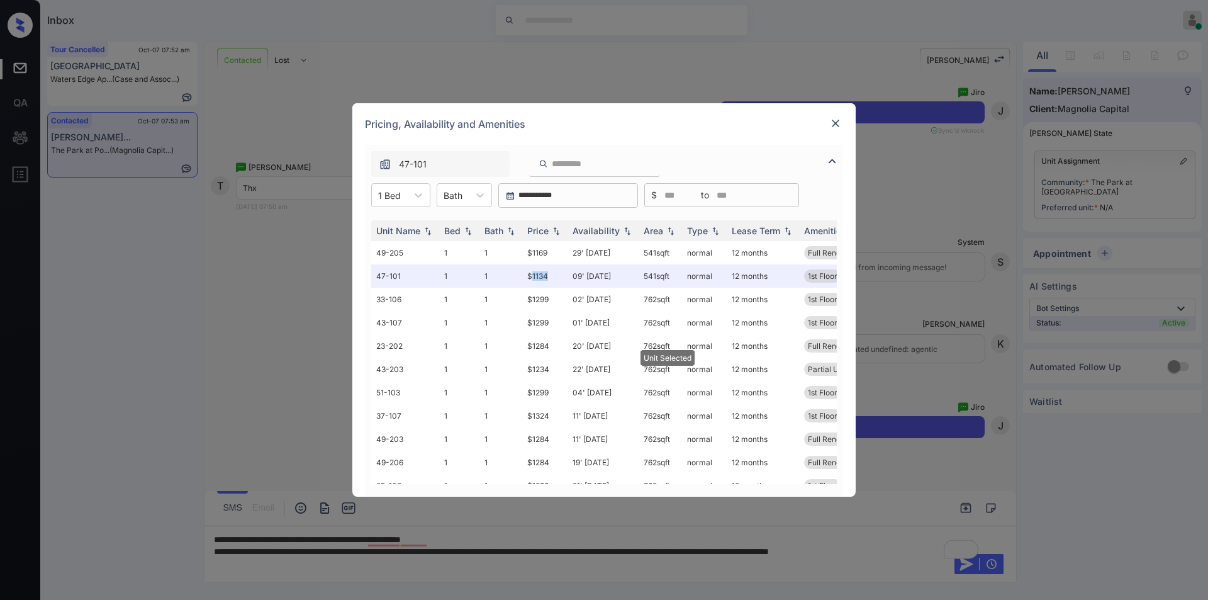
click at [829, 125] on img at bounding box center [835, 123] width 13 height 13
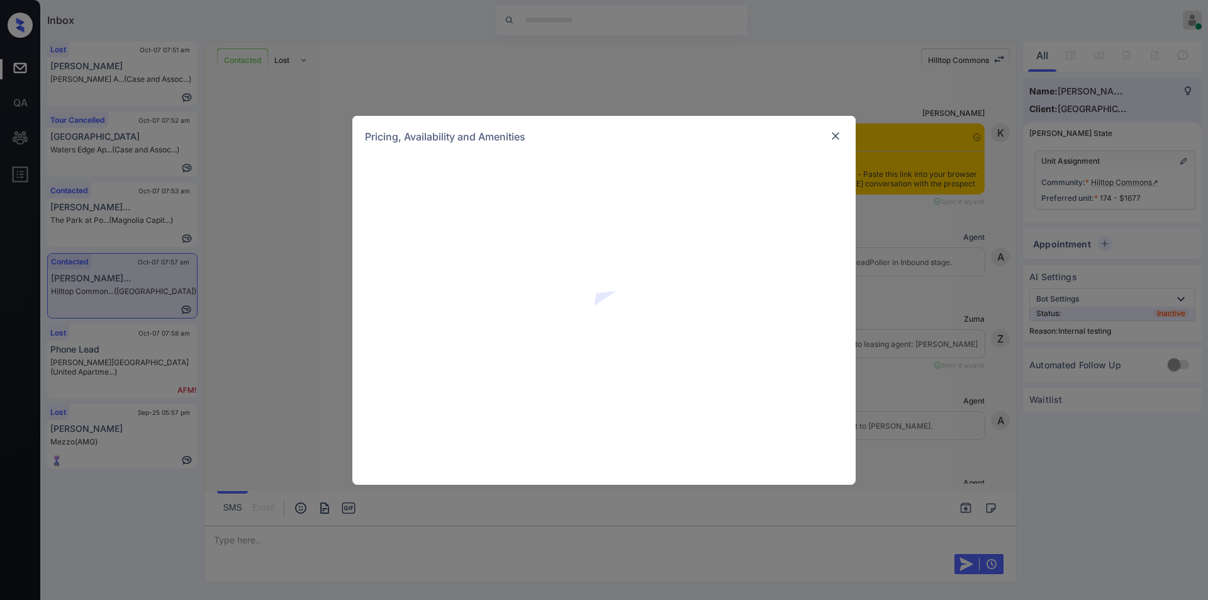
scroll to position [9843, 0]
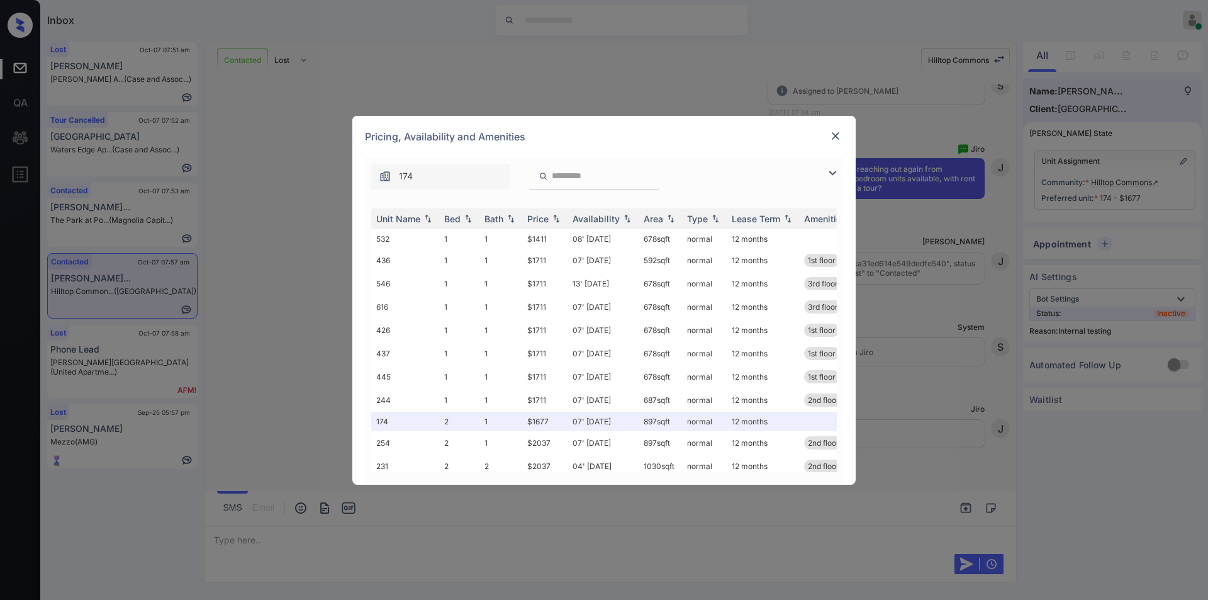
click at [832, 138] on img at bounding box center [835, 136] width 13 height 13
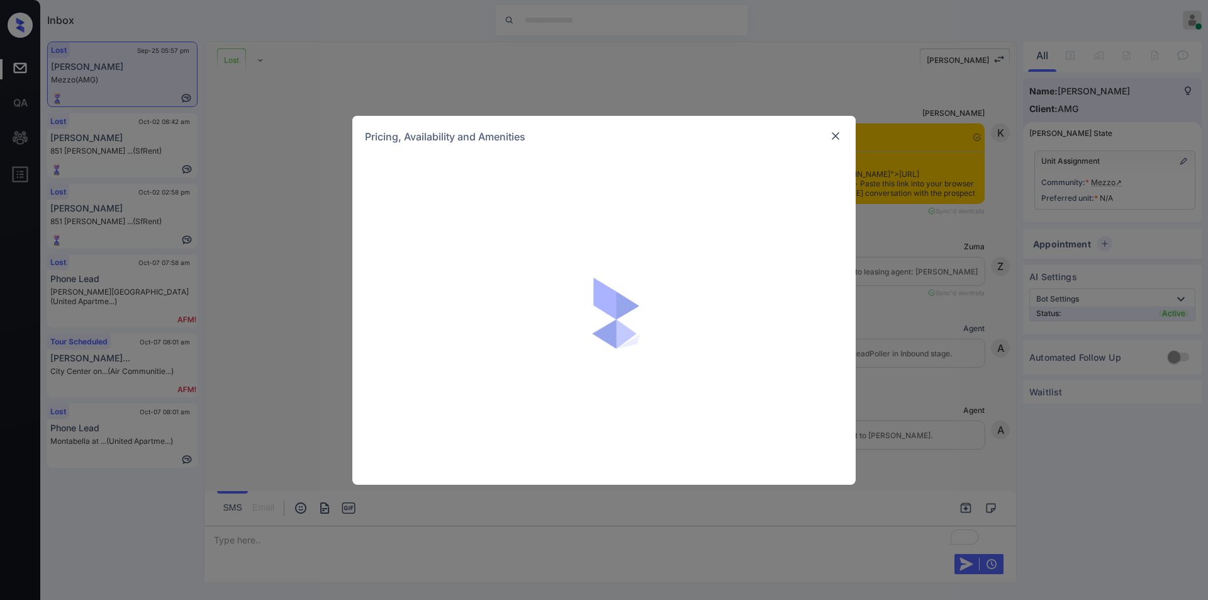
scroll to position [1364, 0]
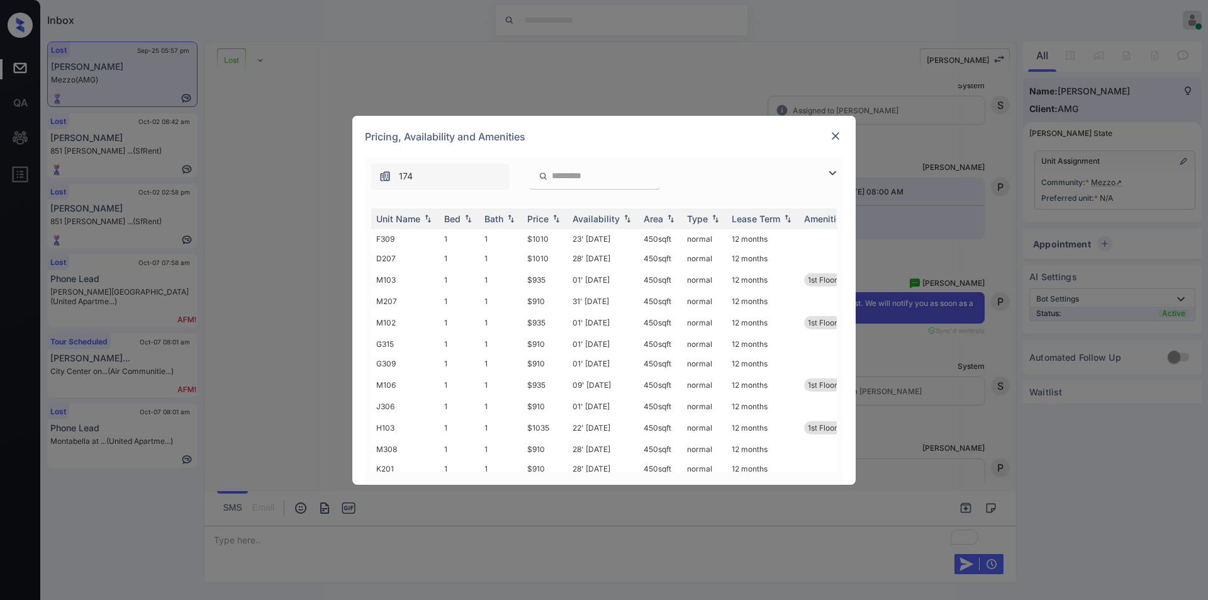
click at [829, 167] on img at bounding box center [832, 172] width 15 height 15
click at [828, 172] on div "174" at bounding box center [604, 173] width 478 height 32
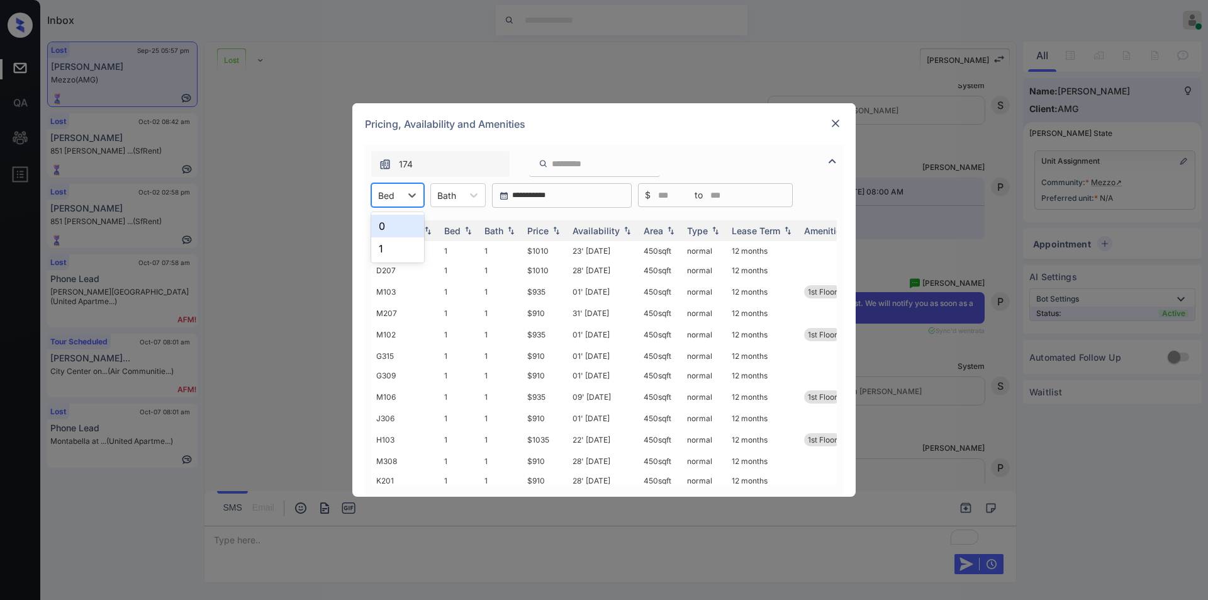
click at [398, 199] on div "Bed" at bounding box center [386, 195] width 29 height 18
click at [385, 230] on div "0" at bounding box center [397, 226] width 53 height 23
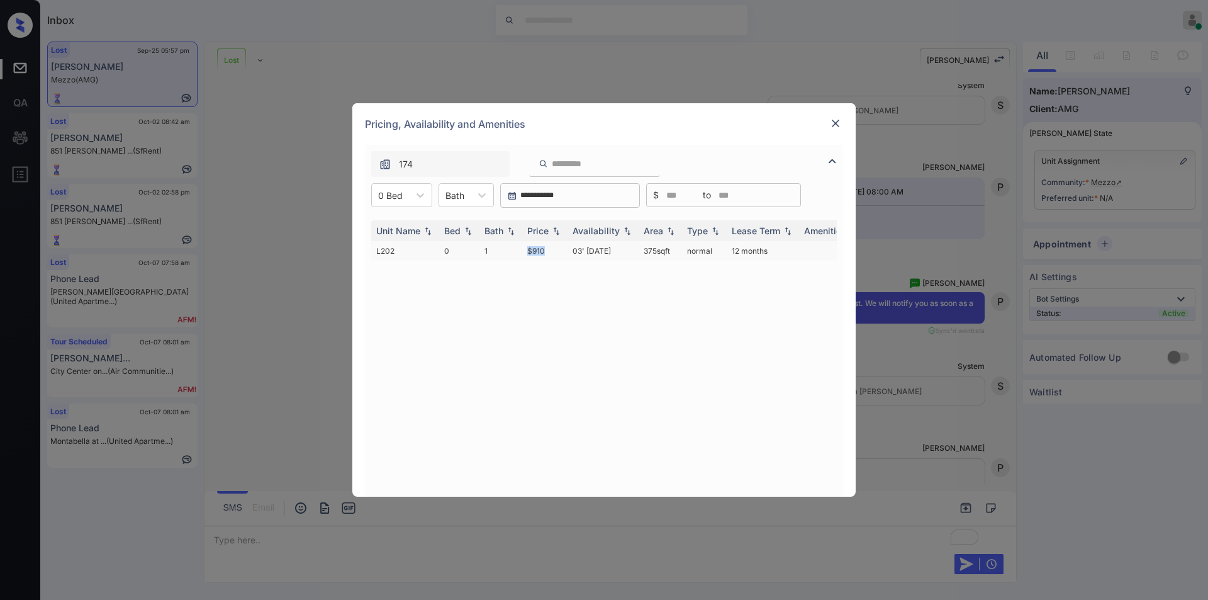
click at [552, 248] on tr "L202 0 1 $910 03' Oct 25 375 sqft normal 12 months" at bounding box center [699, 251] width 657 height 20
copy tr "$910"
click at [528, 252] on td "$910" at bounding box center [544, 251] width 45 height 20
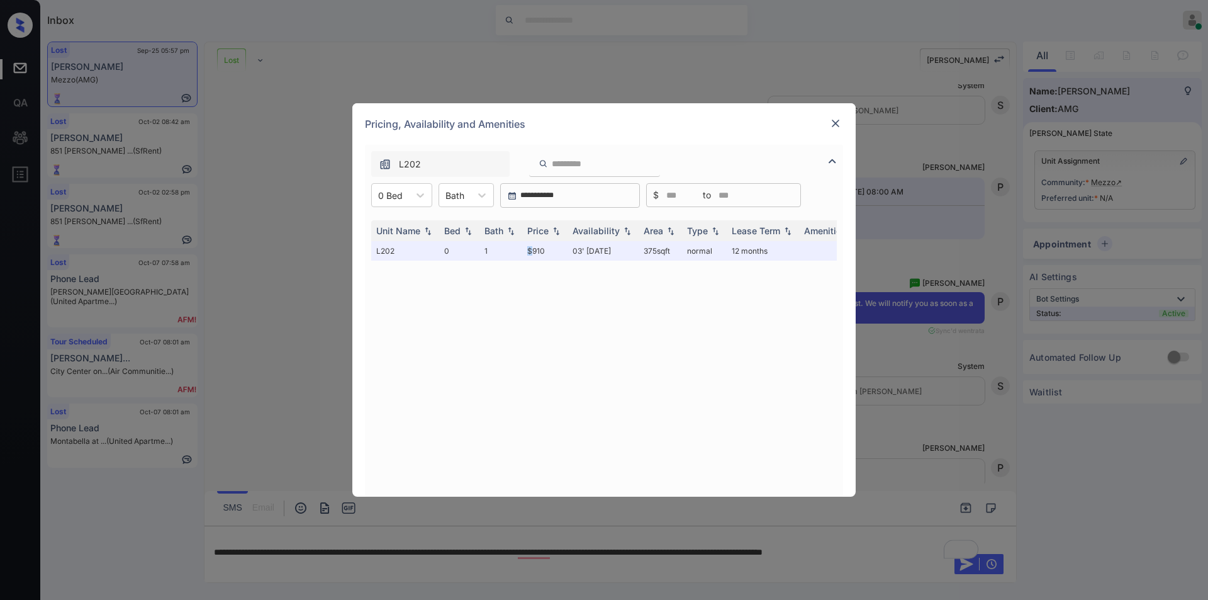
click at [832, 124] on img at bounding box center [835, 123] width 13 height 13
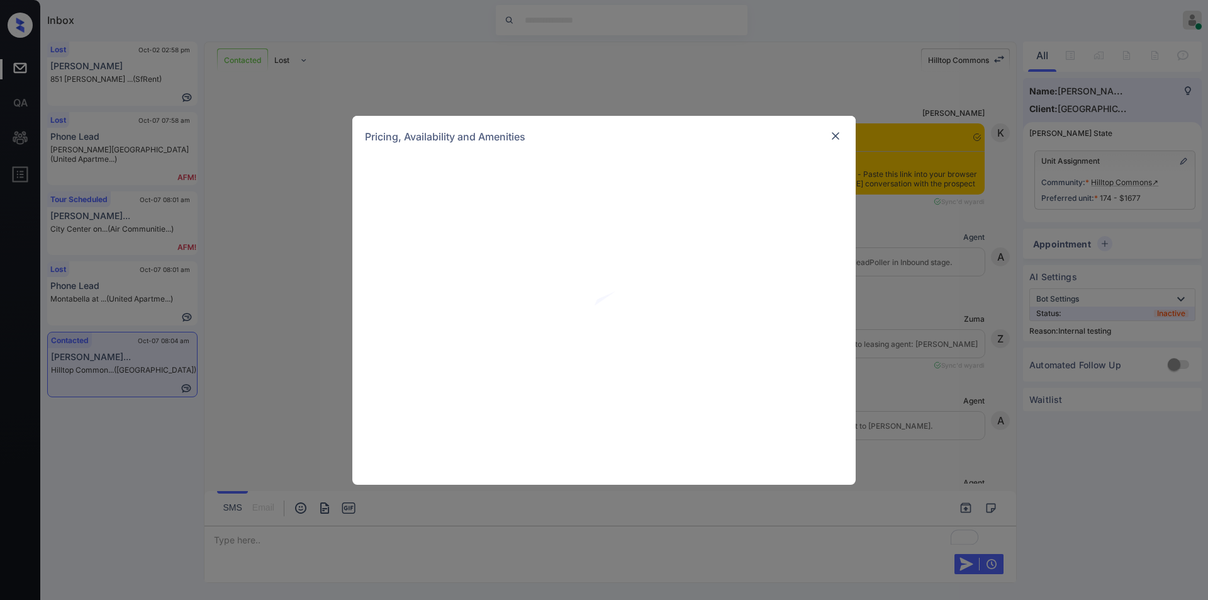
scroll to position [11244, 0]
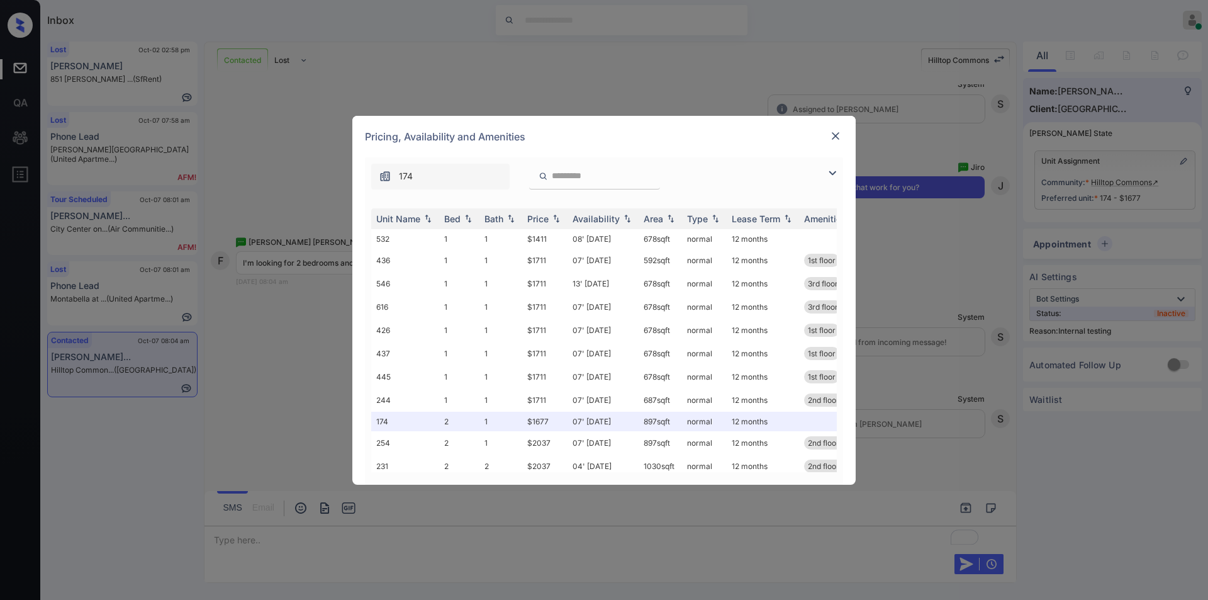
click at [830, 174] on img at bounding box center [832, 172] width 15 height 15
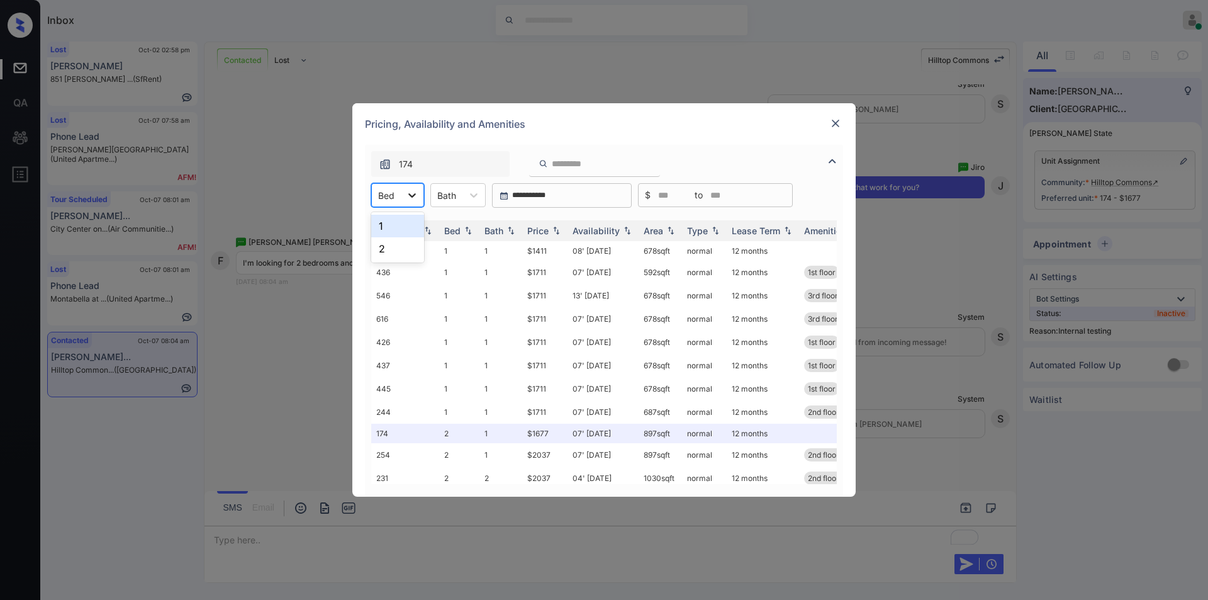
click at [405, 200] on div at bounding box center [412, 195] width 23 height 23
click at [384, 250] on div "2" at bounding box center [397, 248] width 53 height 23
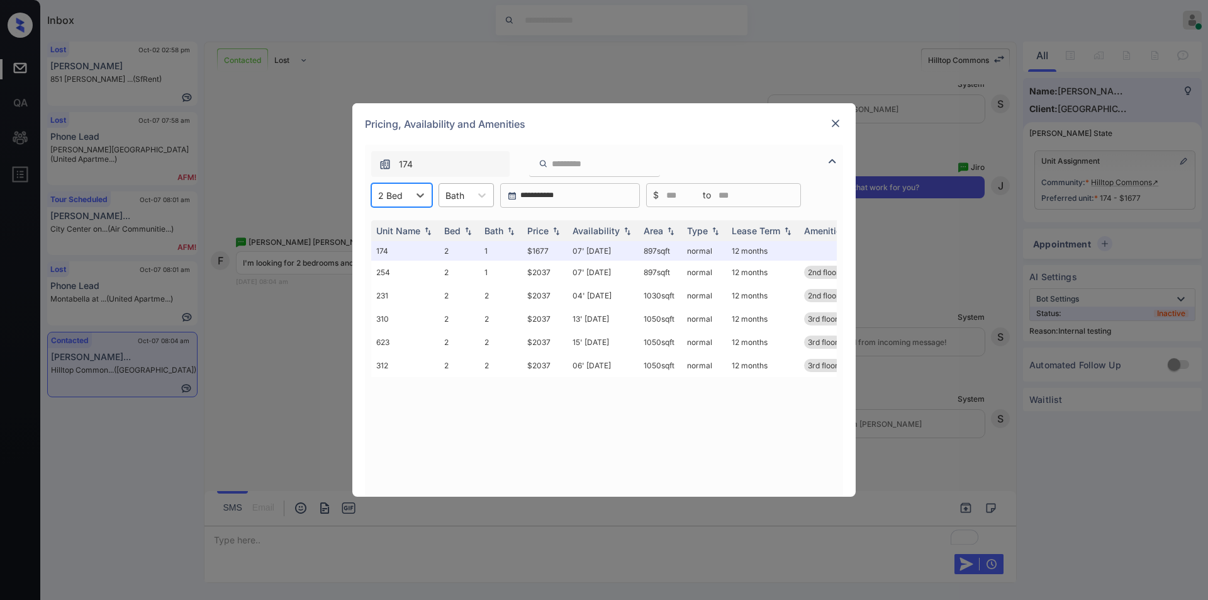
click at [464, 194] on div "Bath" at bounding box center [454, 195] width 31 height 18
click at [455, 249] on div "2" at bounding box center [465, 248] width 55 height 23
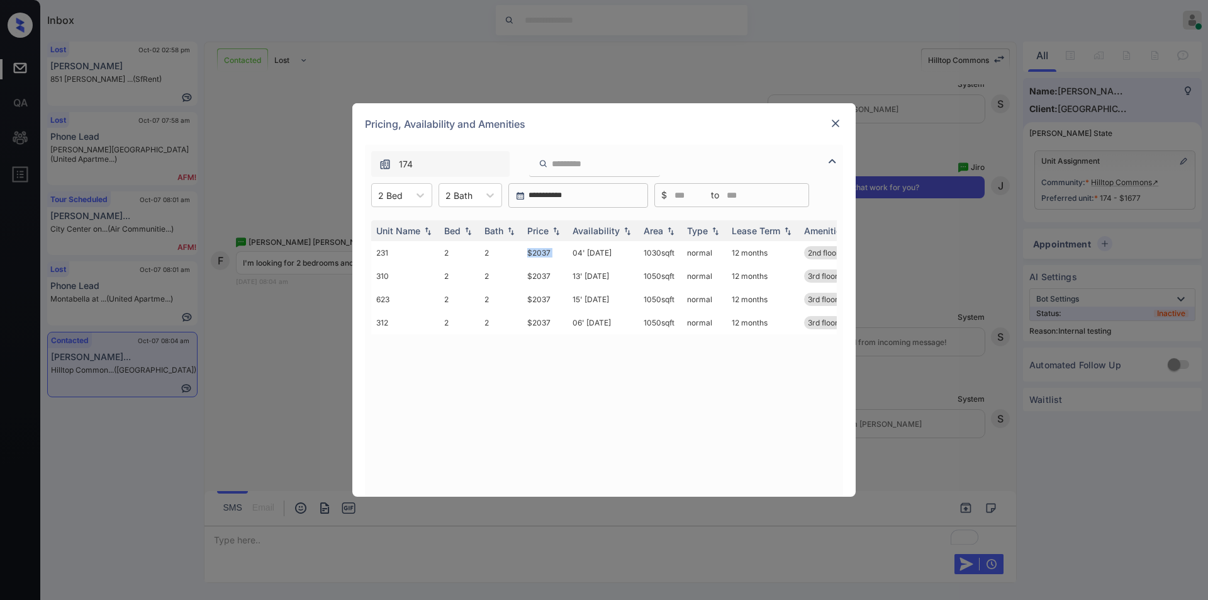
drag, startPoint x: 525, startPoint y: 248, endPoint x: 797, endPoint y: 182, distance: 280.1
click at [566, 252] on td "$2037" at bounding box center [544, 252] width 45 height 23
copy td "$2037"
click at [835, 126] on img at bounding box center [835, 123] width 13 height 13
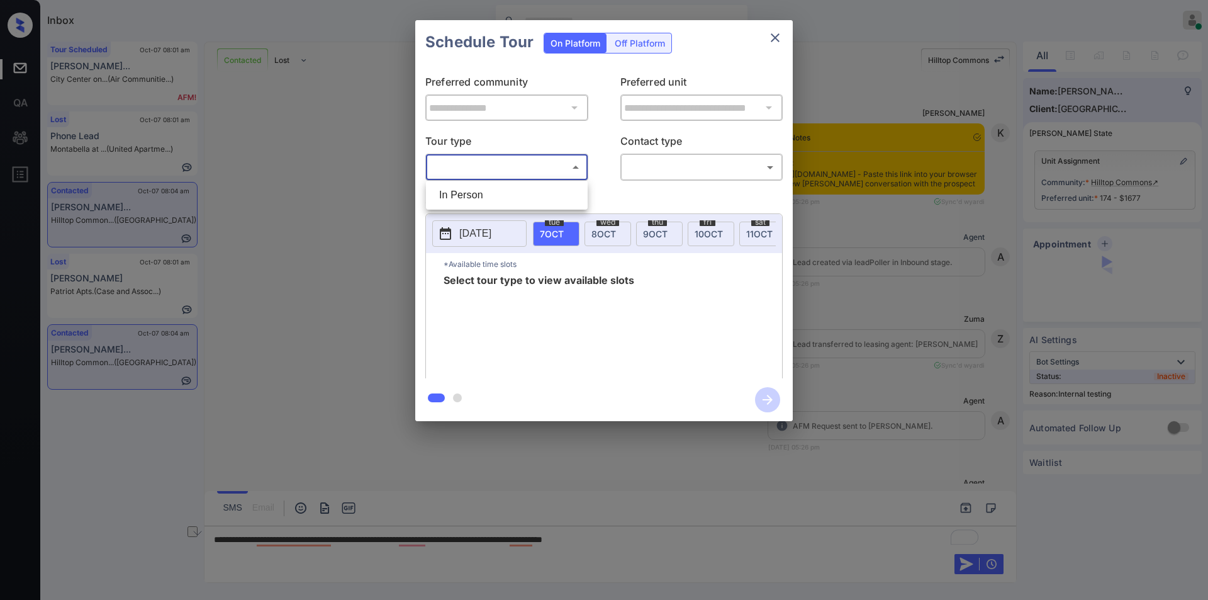
click at [506, 162] on body "Inbox Jiro Alonzo Online Set yourself offline Set yourself on break Profile Swi…" at bounding box center [604, 300] width 1208 height 600
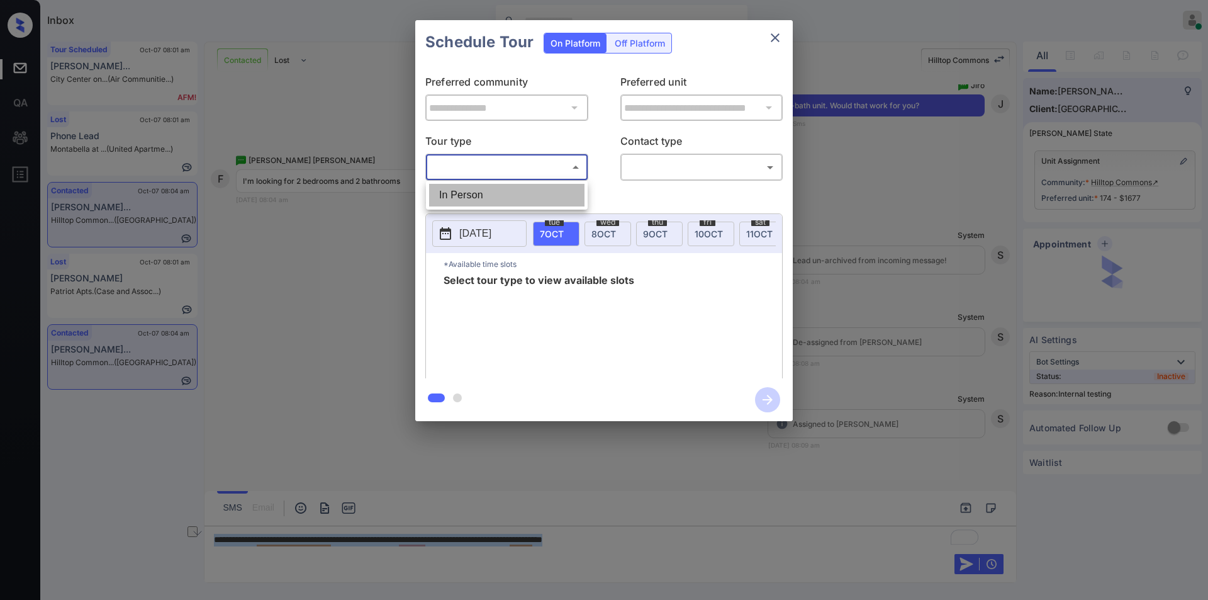
click at [462, 196] on li "In Person" at bounding box center [506, 195] width 155 height 23
type input "********"
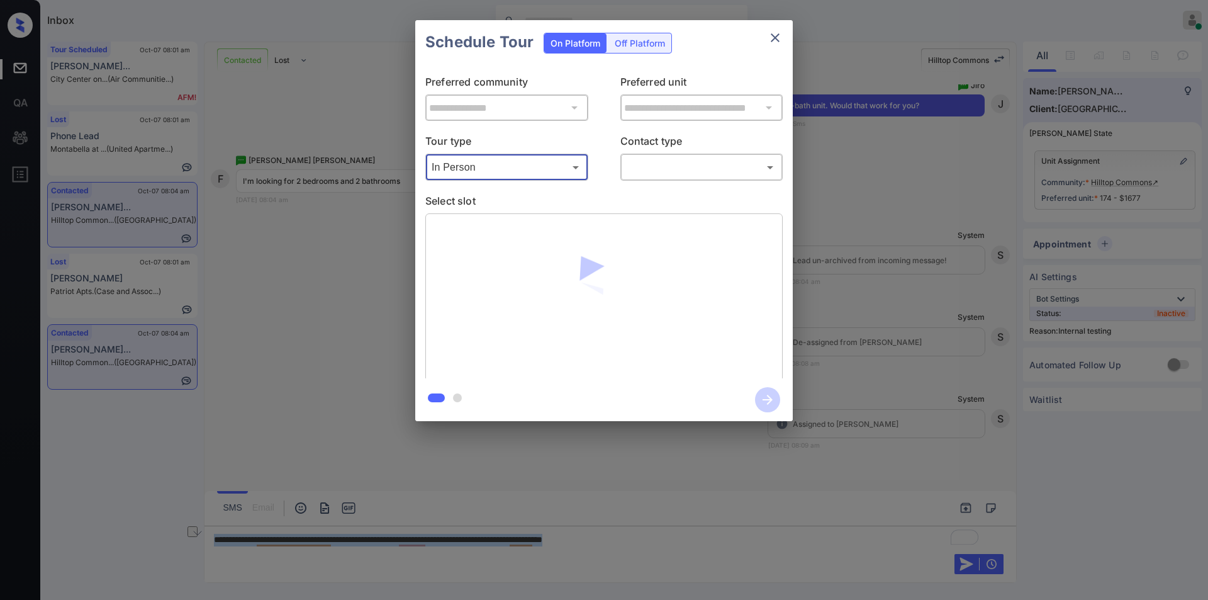
click at [678, 167] on body "Inbox Jiro Alonzo Online Set yourself offline Set yourself on break Profile Swi…" at bounding box center [604, 300] width 1208 height 600
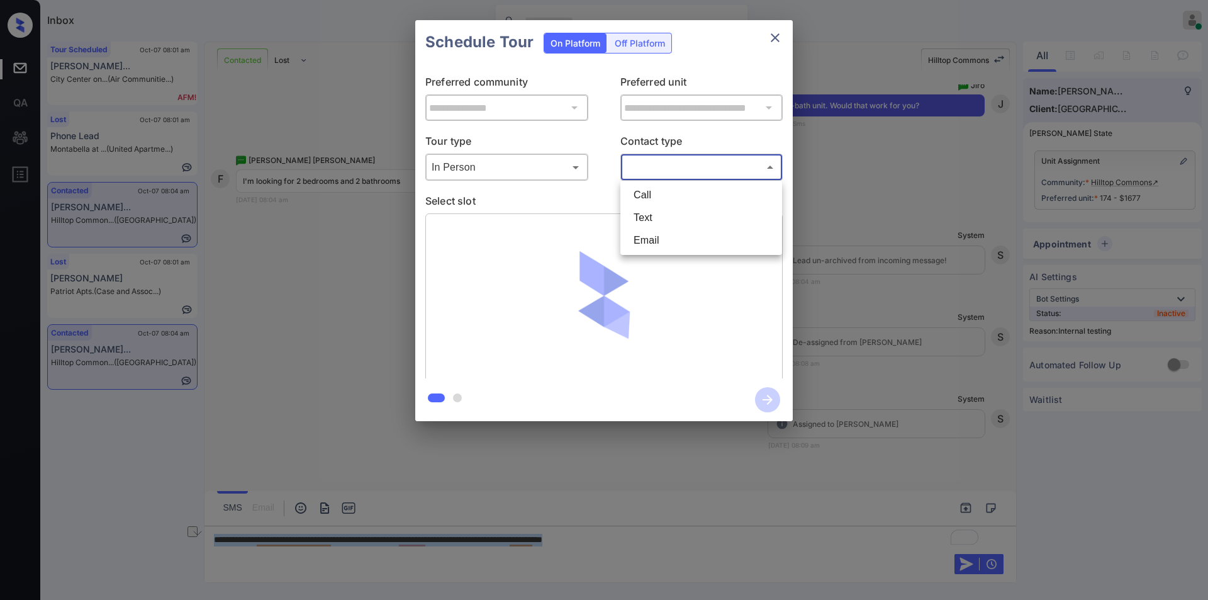
click at [652, 223] on li "Text" at bounding box center [700, 217] width 155 height 23
type input "****"
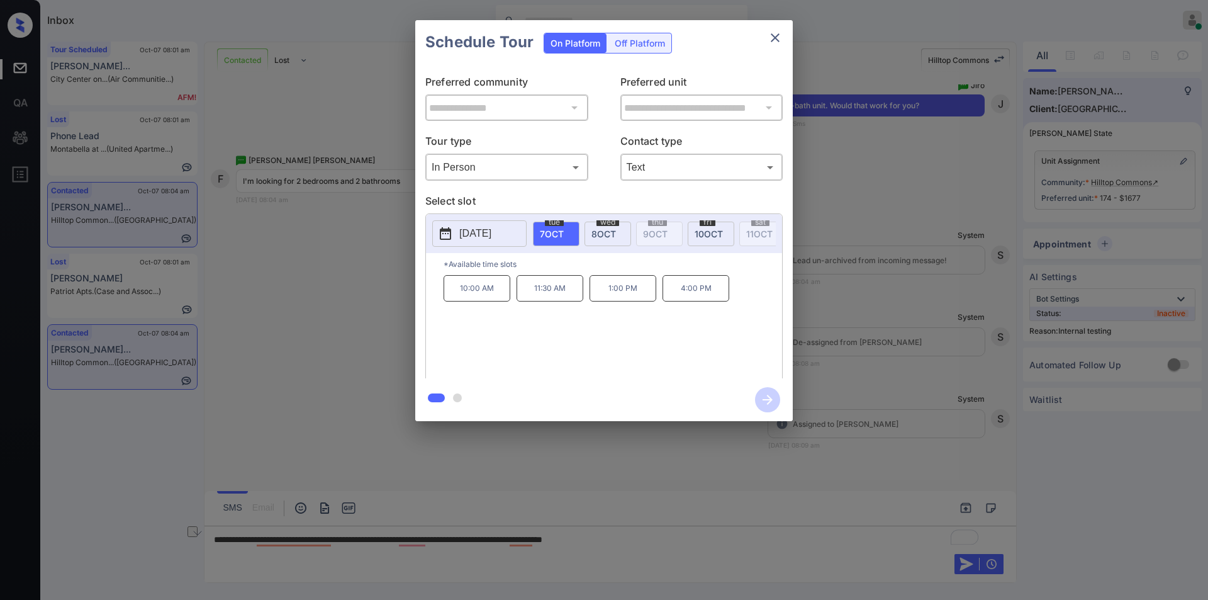
click at [818, 545] on div at bounding box center [604, 300] width 1208 height 600
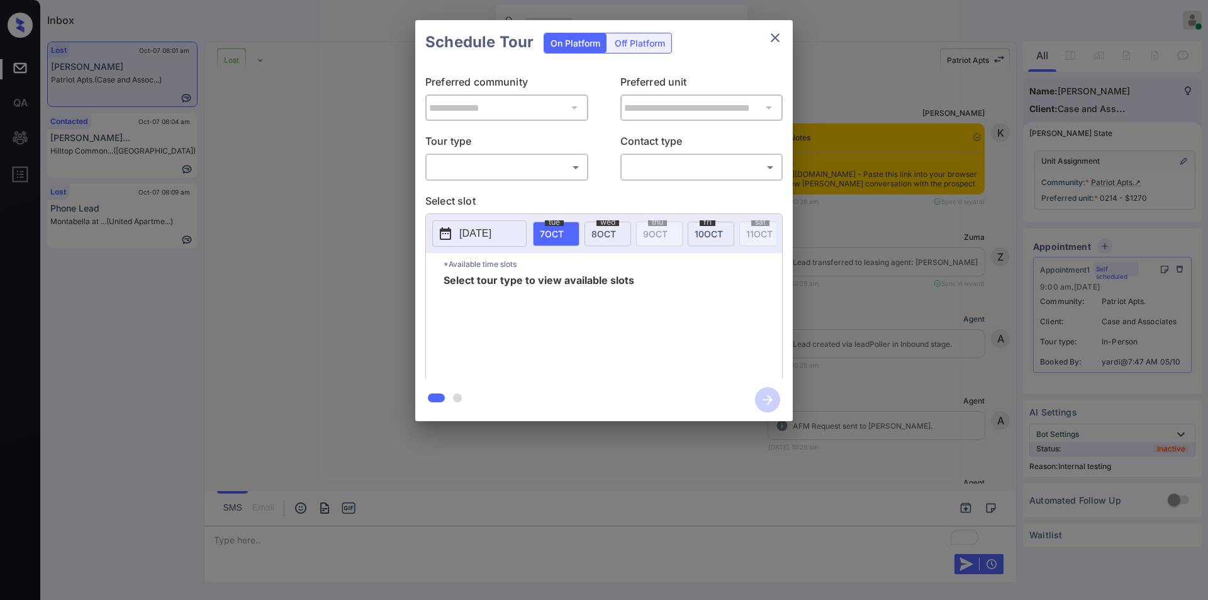
click at [506, 164] on body "Inbox [PERSON_NAME] Online Set yourself offline Set yourself on break Profile S…" at bounding box center [604, 300] width 1208 height 600
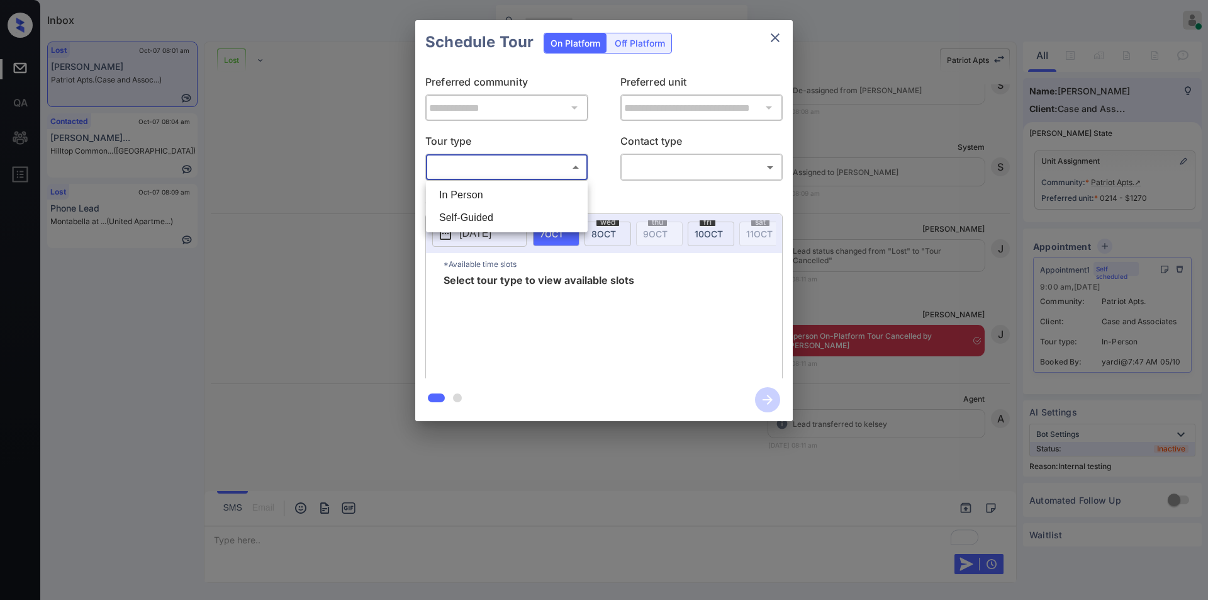
scroll to position [22774, 0]
click at [467, 196] on li "In Person" at bounding box center [506, 195] width 155 height 23
type input "********"
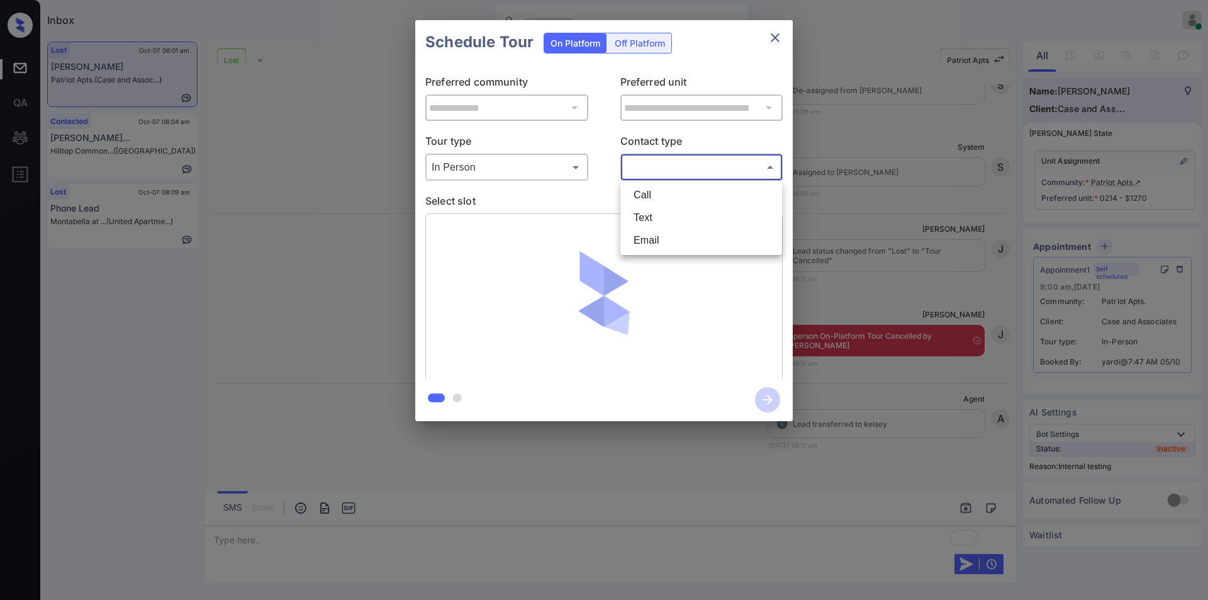
click at [676, 164] on body "Inbox [PERSON_NAME] Online Set yourself offline Set yourself on break Profile S…" at bounding box center [604, 300] width 1208 height 600
click at [649, 216] on li "Text" at bounding box center [700, 217] width 155 height 23
type input "****"
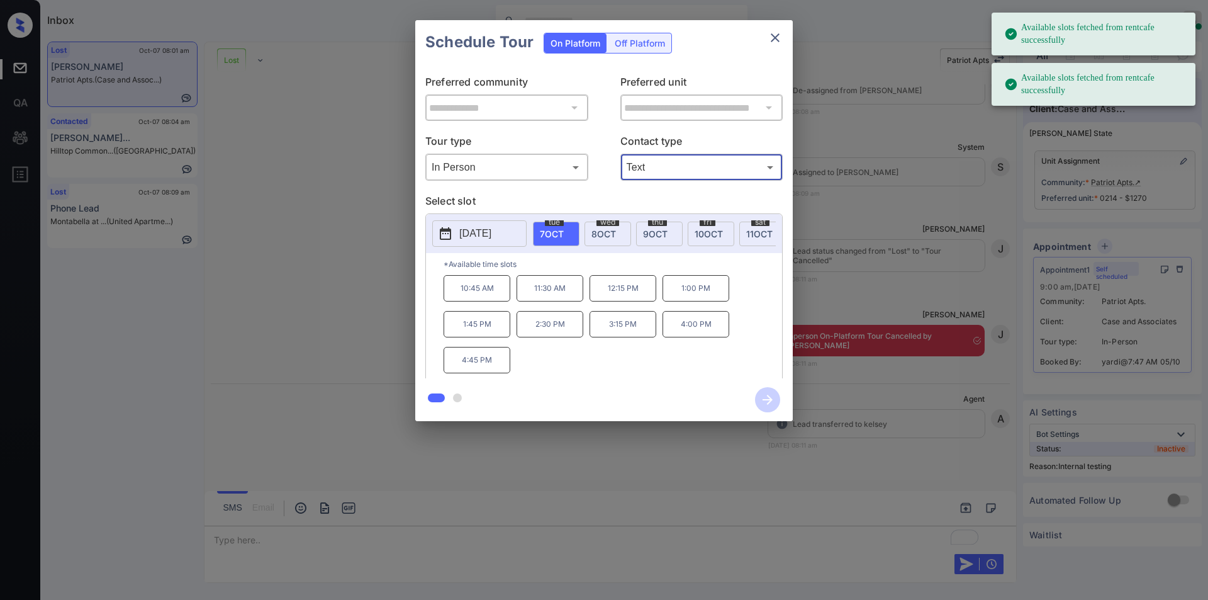
click at [488, 233] on p "2025-10-07" at bounding box center [475, 233] width 32 height 15
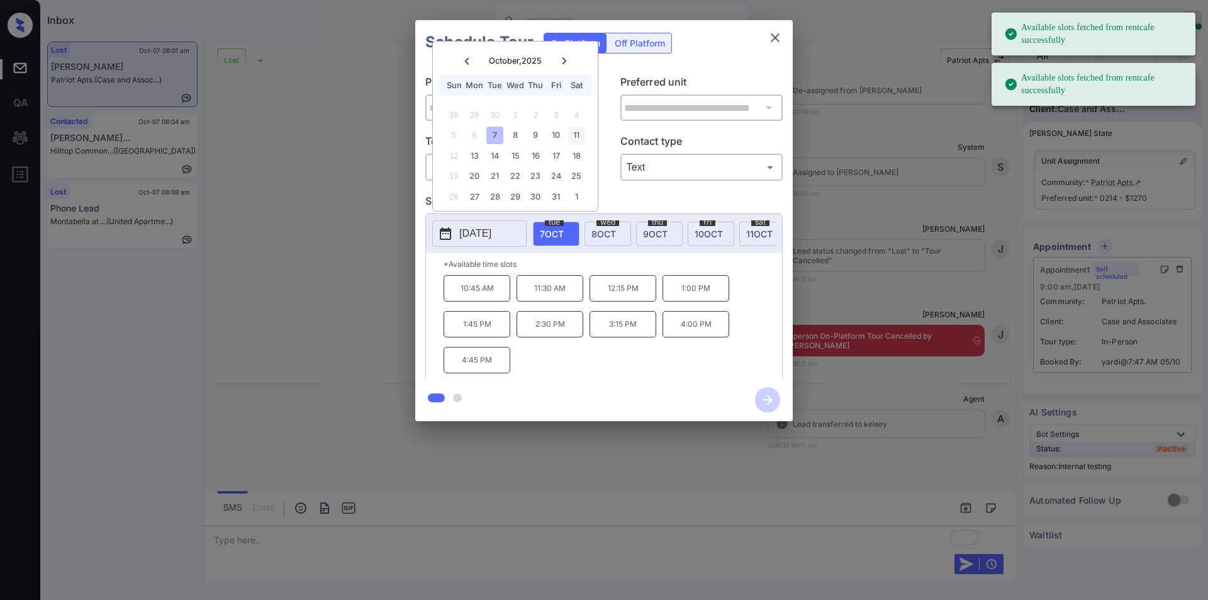
click at [575, 137] on div "11" at bounding box center [576, 134] width 17 height 17
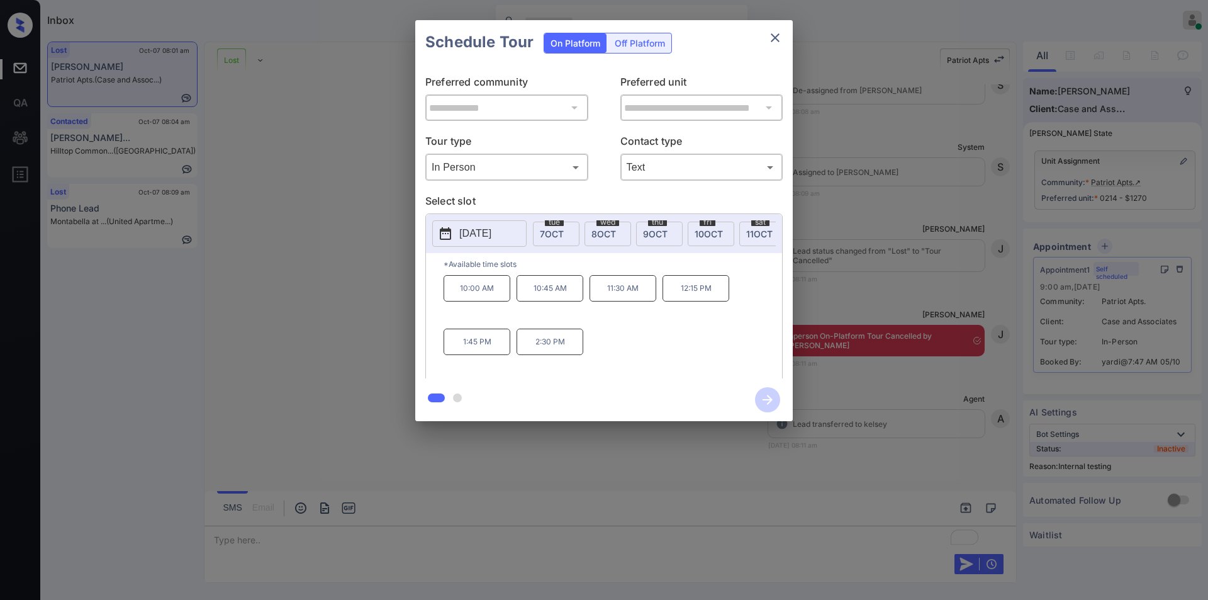
click at [376, 317] on div "**********" at bounding box center [604, 220] width 1208 height 441
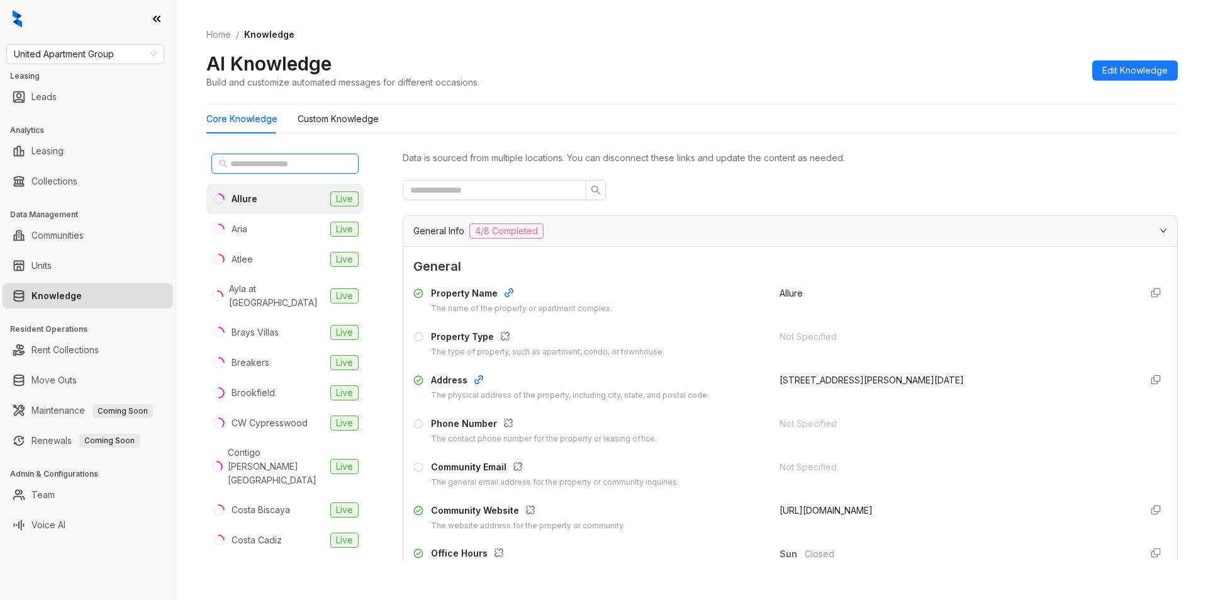
click at [246, 165] on input "text" at bounding box center [285, 164] width 111 height 14
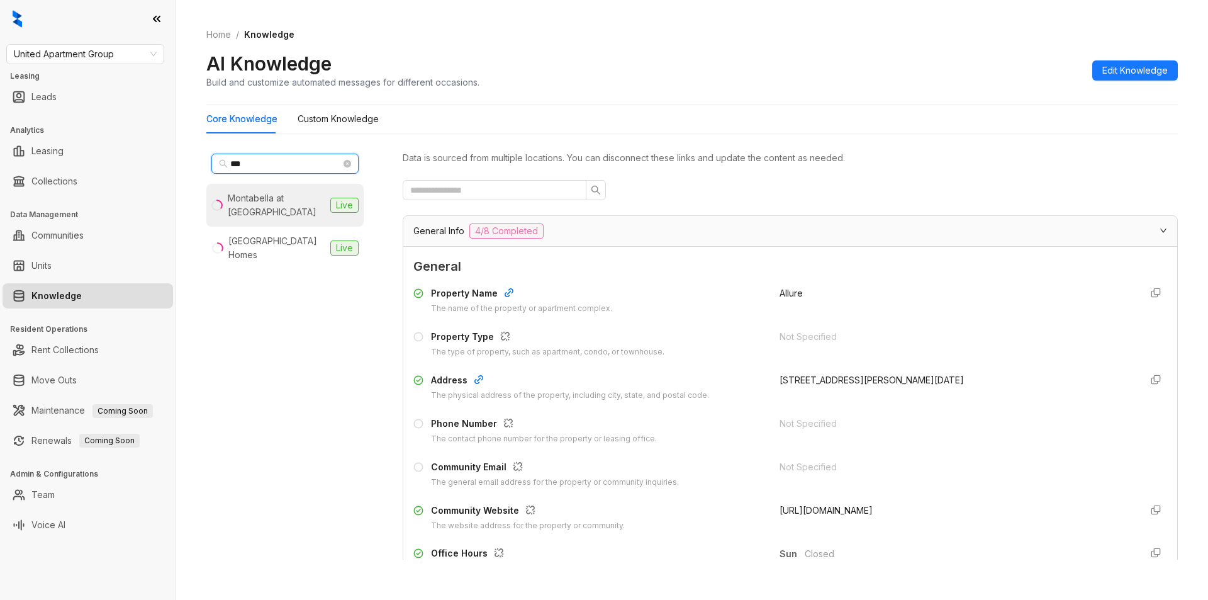
type input "***"
click at [271, 203] on div "Montabella at [GEOGRAPHIC_DATA]" at bounding box center [277, 205] width 98 height 28
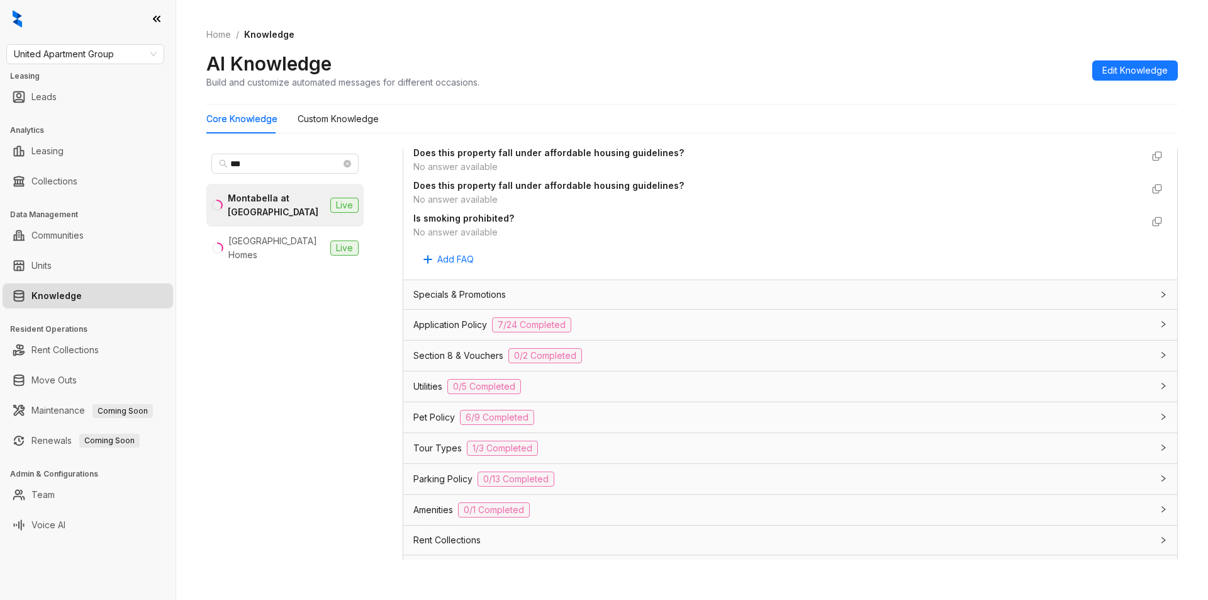
scroll to position [744, 0]
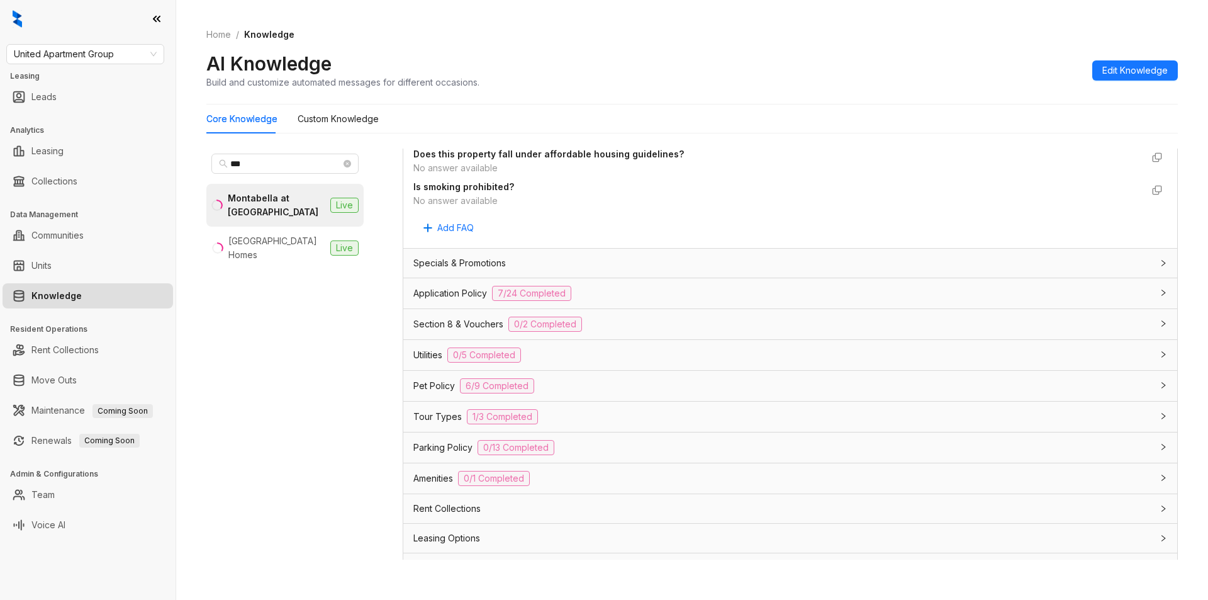
click at [625, 357] on div "Utilities 0/5 Completed" at bounding box center [782, 354] width 739 height 15
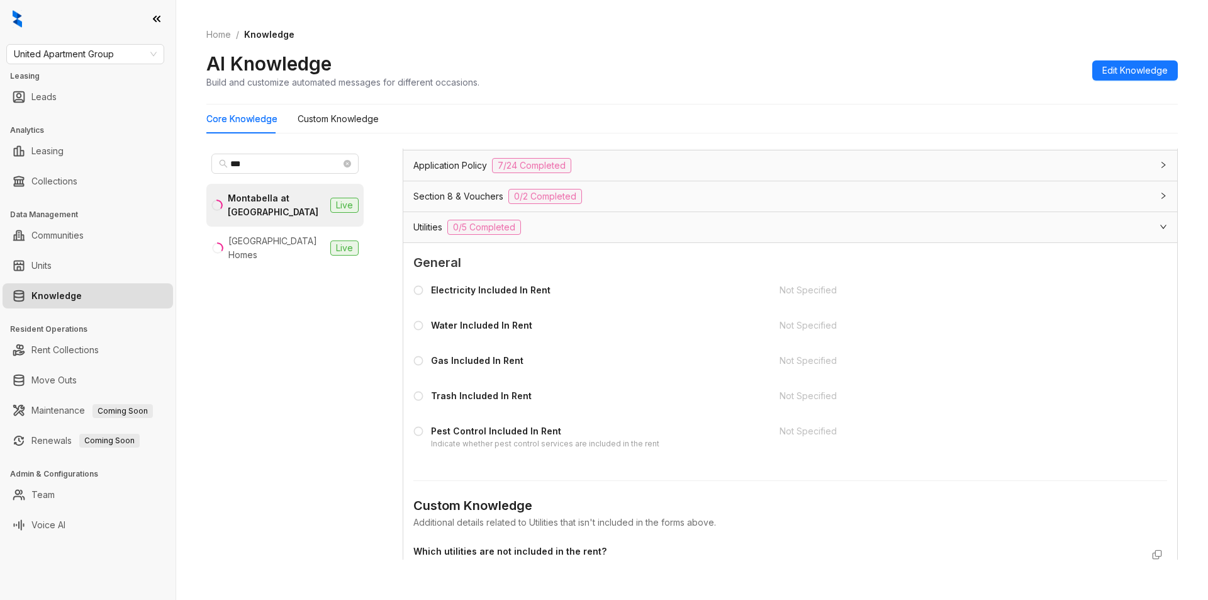
scroll to position [877, 0]
